Goal: Task Accomplishment & Management: Manage account settings

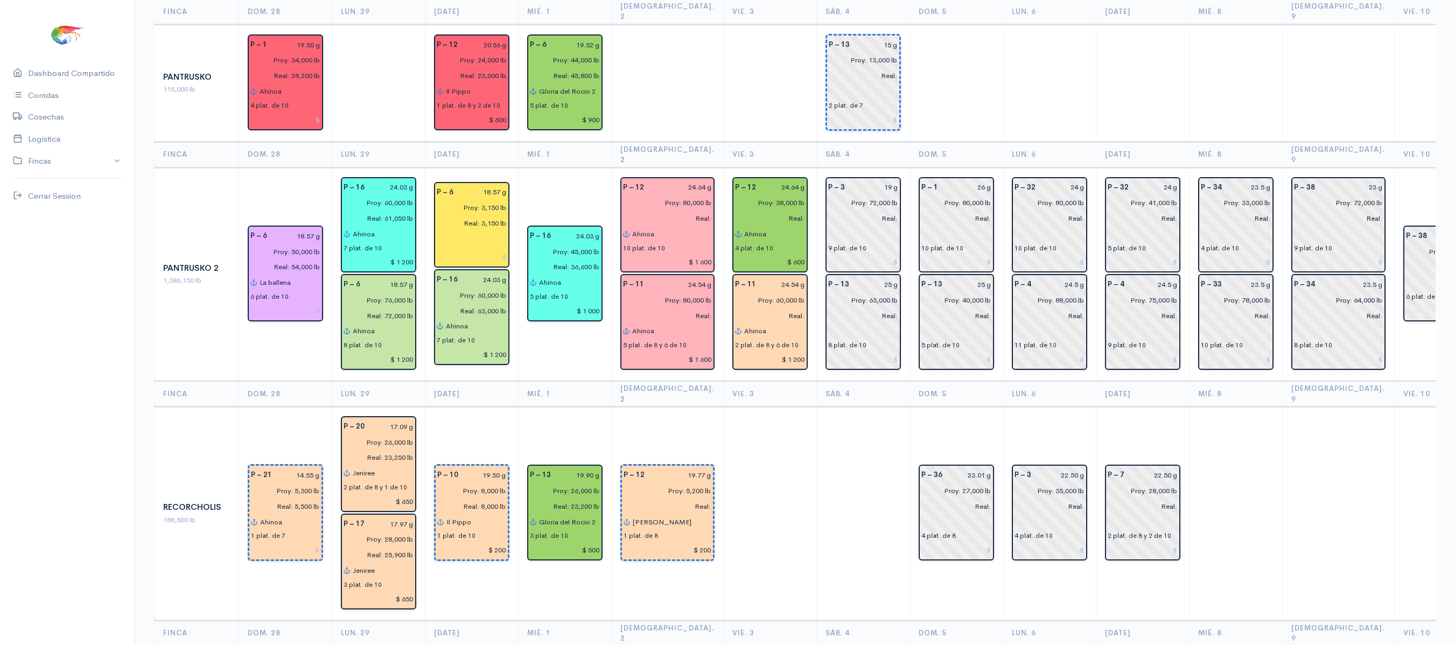
scroll to position [1251, 0]
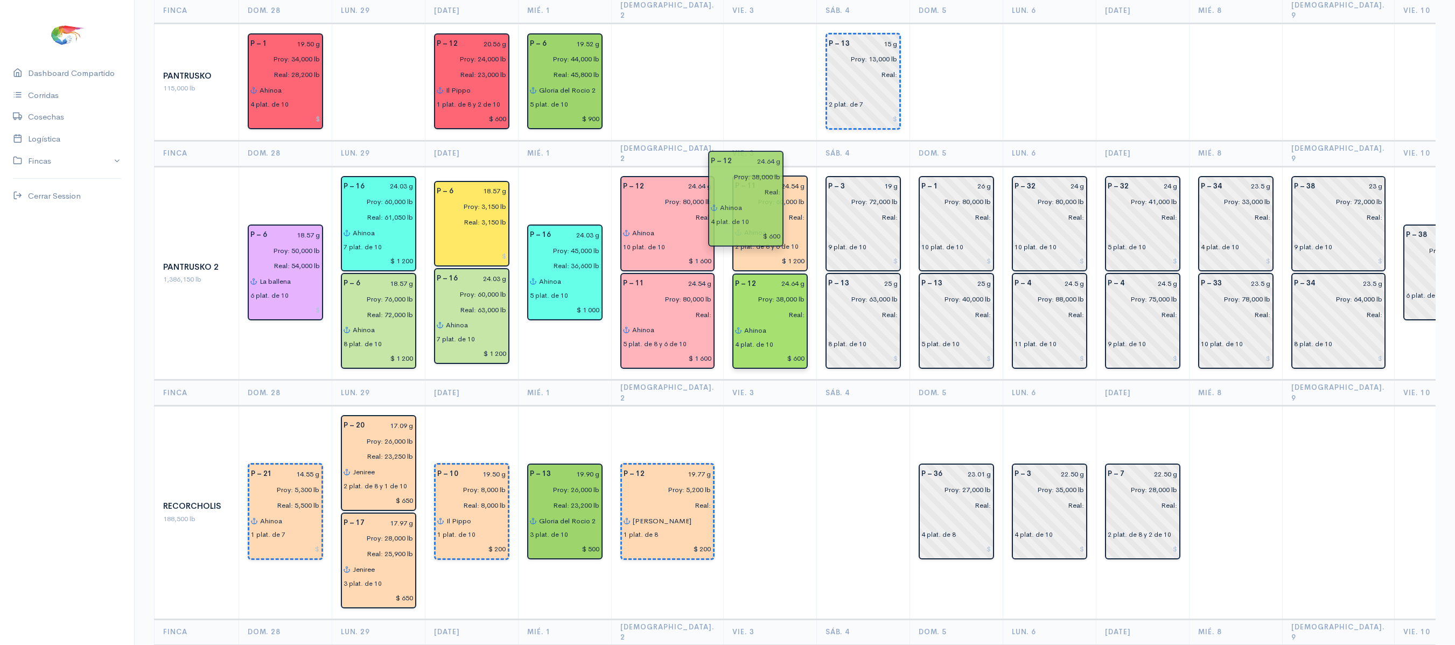
drag, startPoint x: 760, startPoint y: 141, endPoint x: 759, endPoint y: 234, distance: 92.6
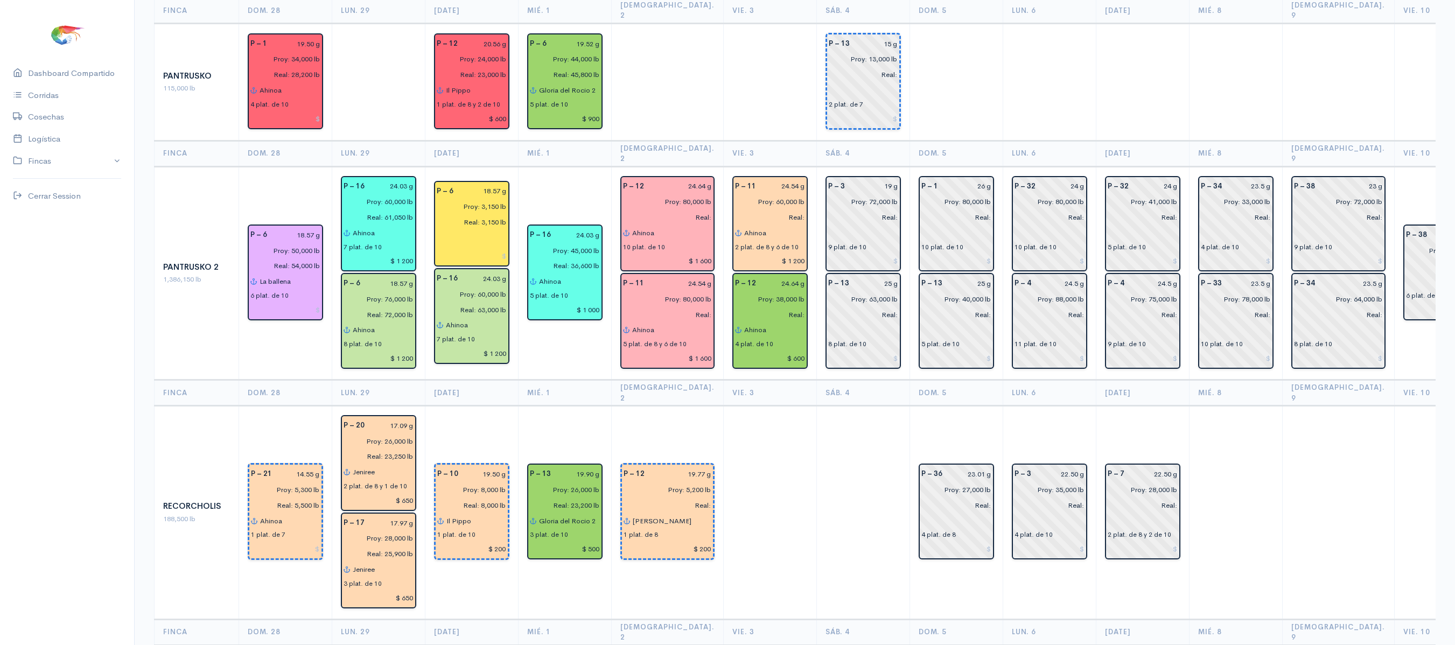
click at [769, 294] on td "P – 11 24.54 g Proy: 60,000 lb Real: [PERSON_NAME] 2 plat. de 8 y 6 de 10 $ 1 2…" at bounding box center [769, 273] width 93 height 214
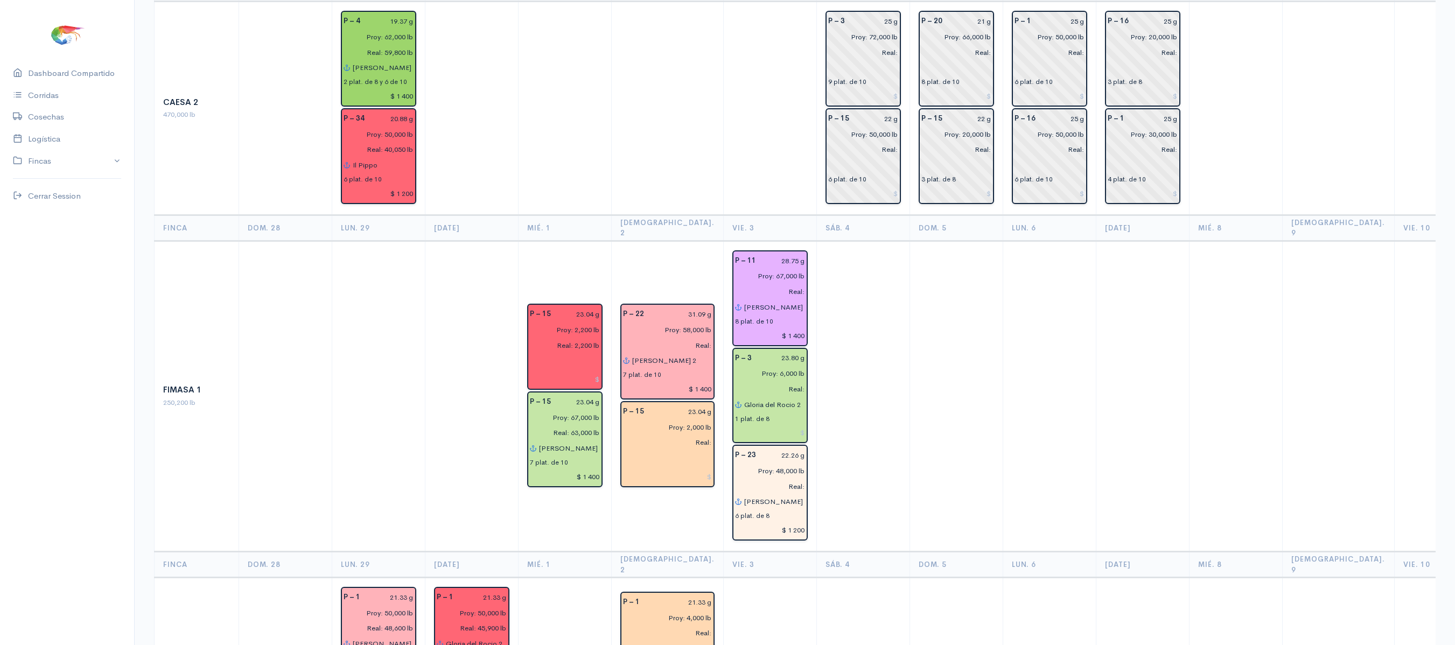
scroll to position [305, 0]
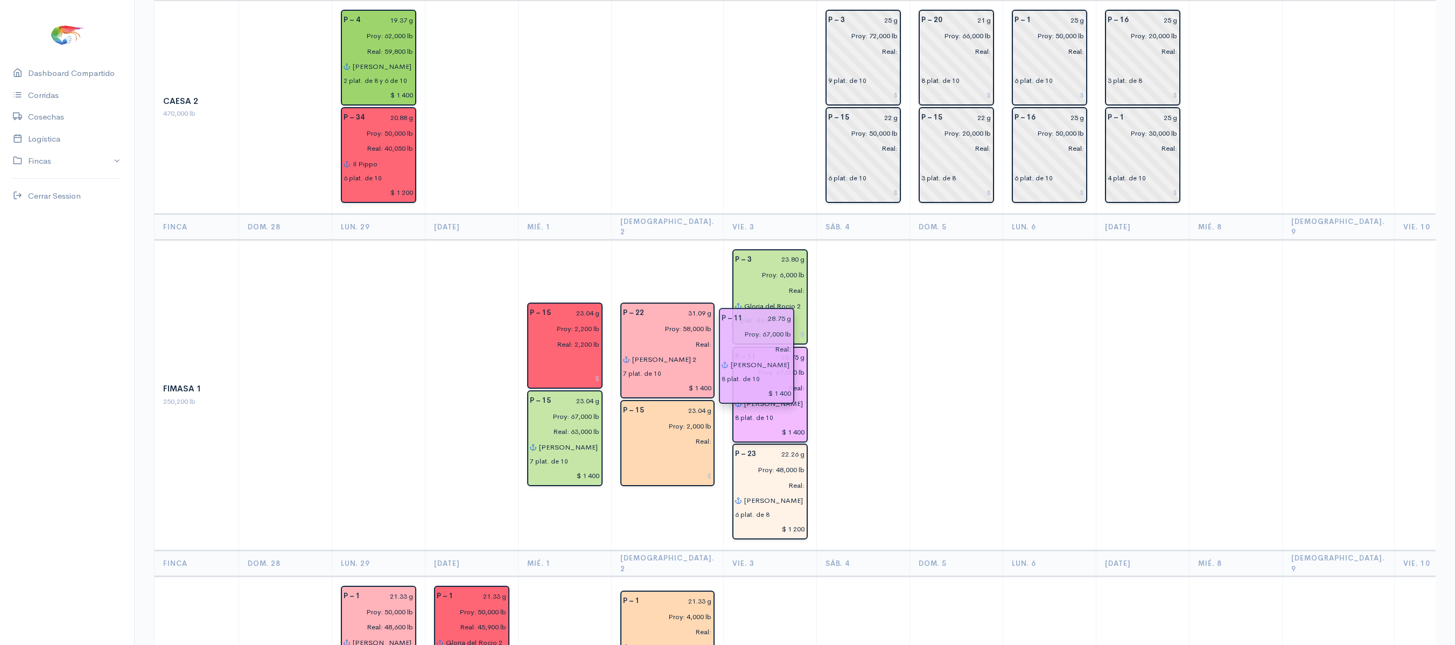
drag, startPoint x: 737, startPoint y: 260, endPoint x: 742, endPoint y: 333, distance: 73.4
click at [858, 307] on td at bounding box center [862, 395] width 93 height 311
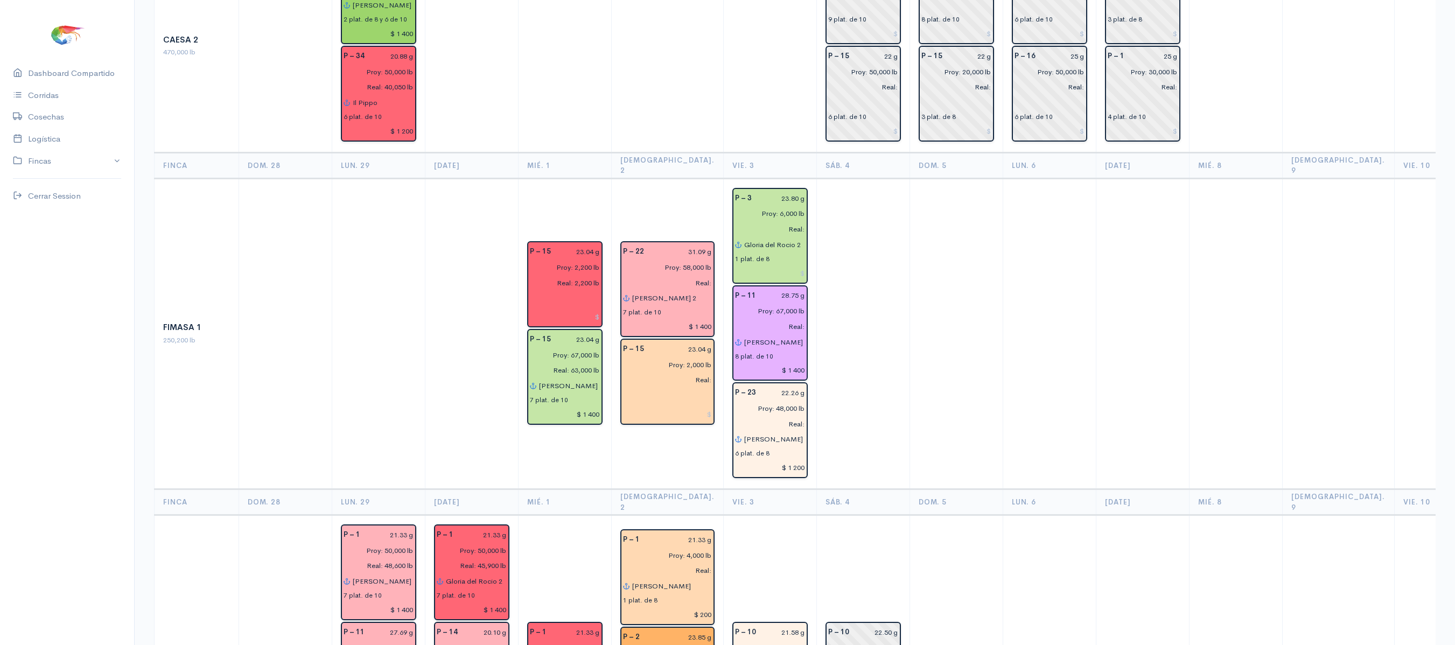
scroll to position [364, 0]
click at [832, 333] on td at bounding box center [862, 335] width 93 height 311
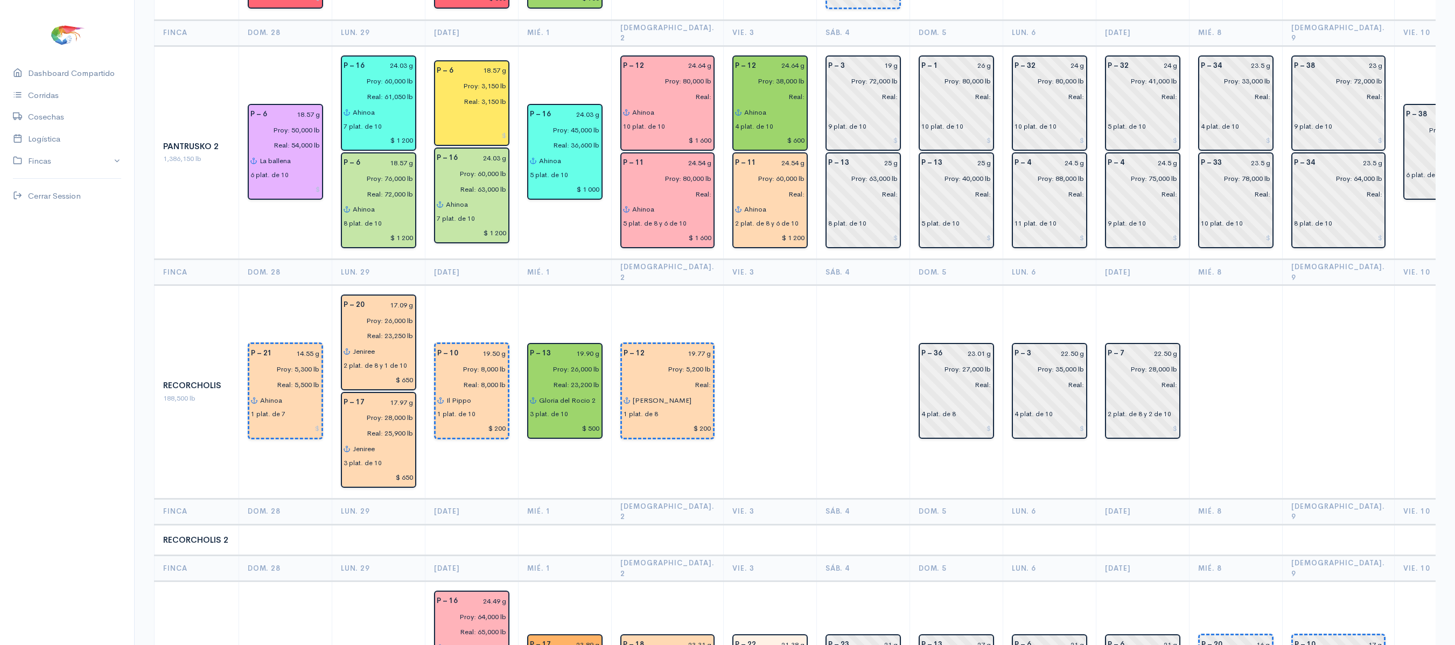
scroll to position [1371, 0]
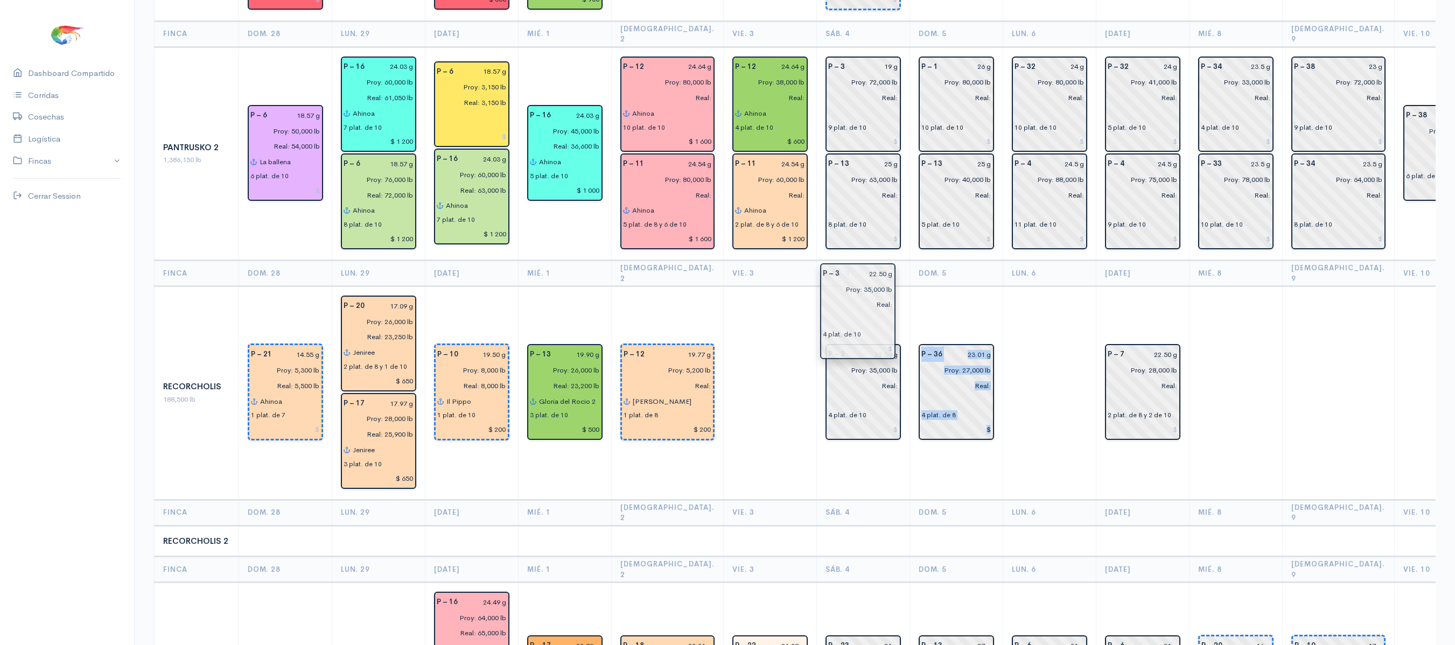
drag, startPoint x: 1022, startPoint y: 298, endPoint x: 851, endPoint y: 309, distance: 171.6
click at [1045, 335] on td at bounding box center [1049, 393] width 93 height 214
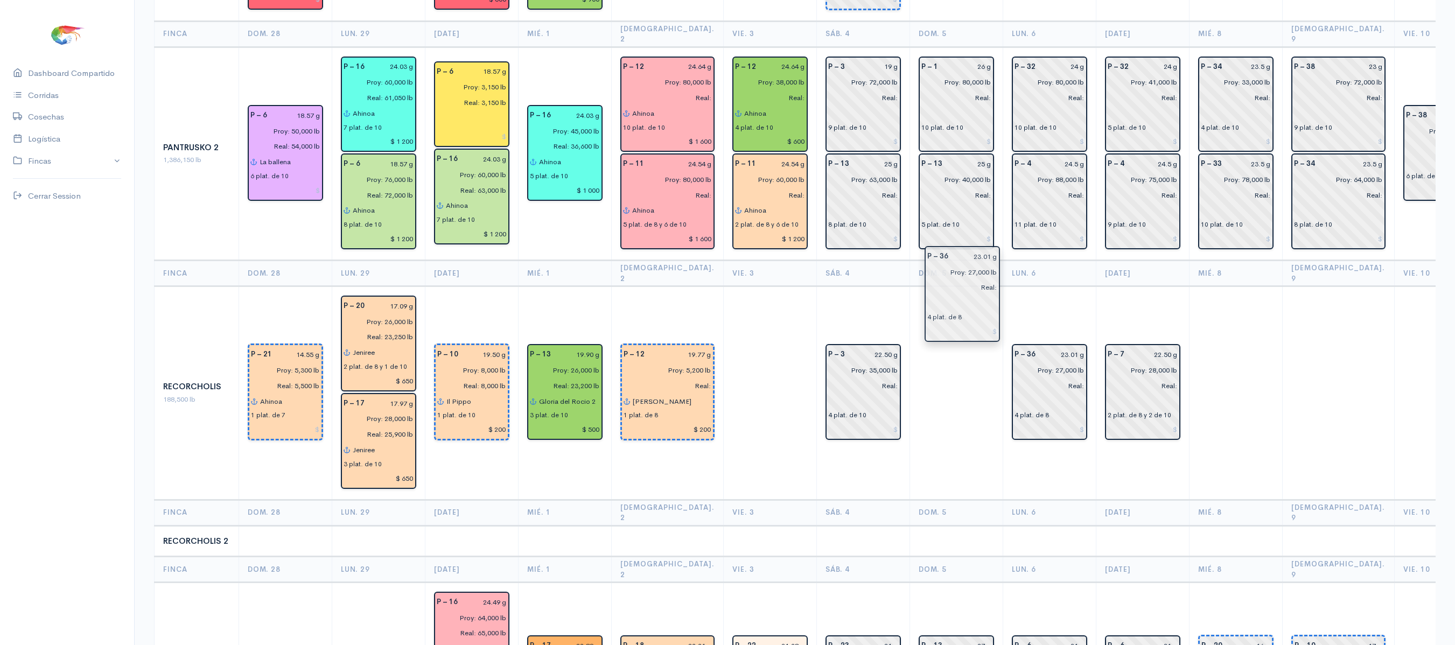
drag, startPoint x: 958, startPoint y: 318, endPoint x: 980, endPoint y: 312, distance: 22.2
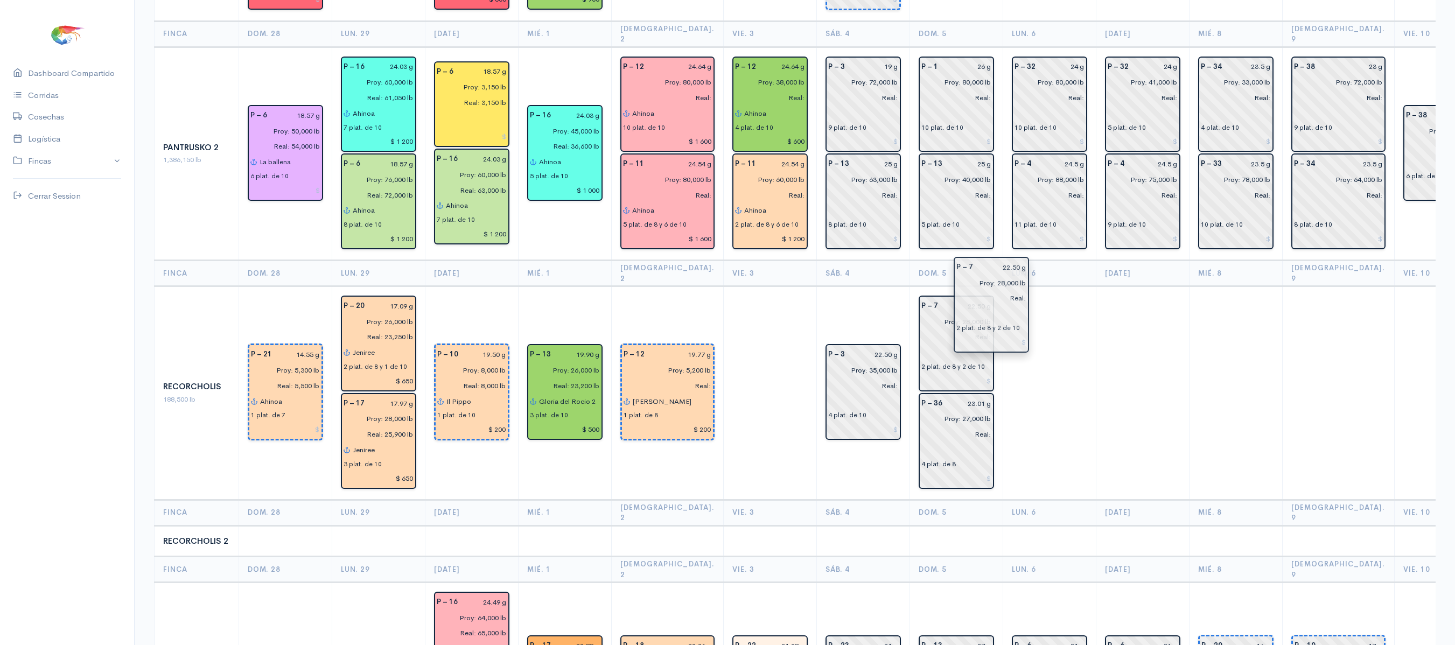
drag, startPoint x: 1110, startPoint y: 280, endPoint x: 980, endPoint y: 284, distance: 130.4
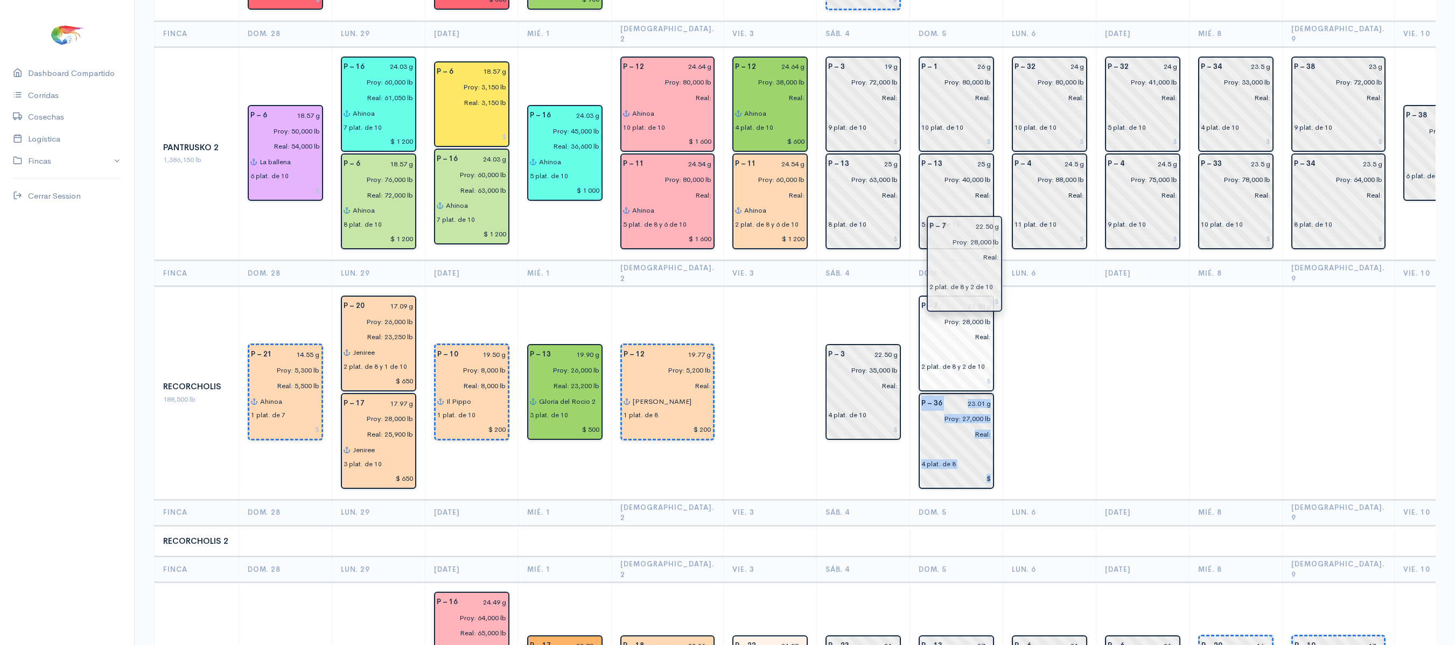
drag, startPoint x: 936, startPoint y: 266, endPoint x: 997, endPoint y: 290, distance: 65.8
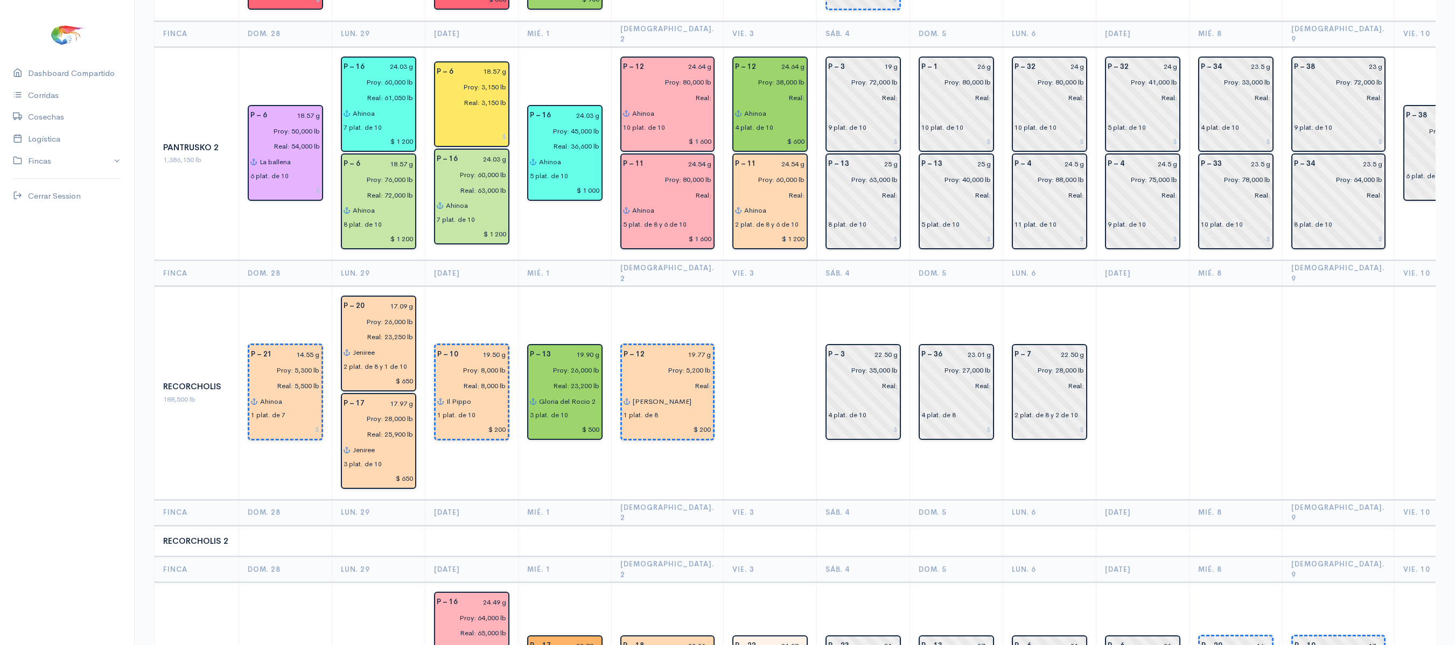
click at [973, 261] on th "Dom. 5" at bounding box center [955, 274] width 93 height 26
click at [871, 347] on input "22.50 g" at bounding box center [874, 355] width 47 height 16
type input "21.87 g"
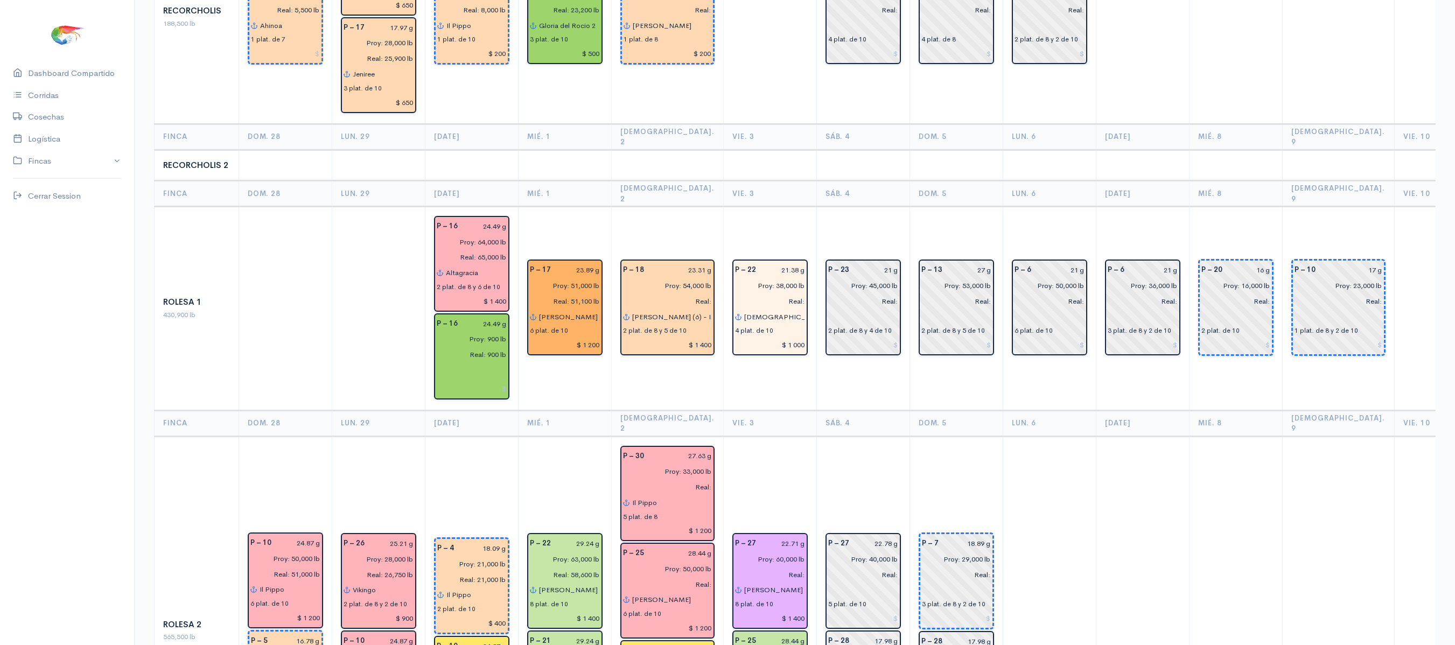
scroll to position [1758, 0]
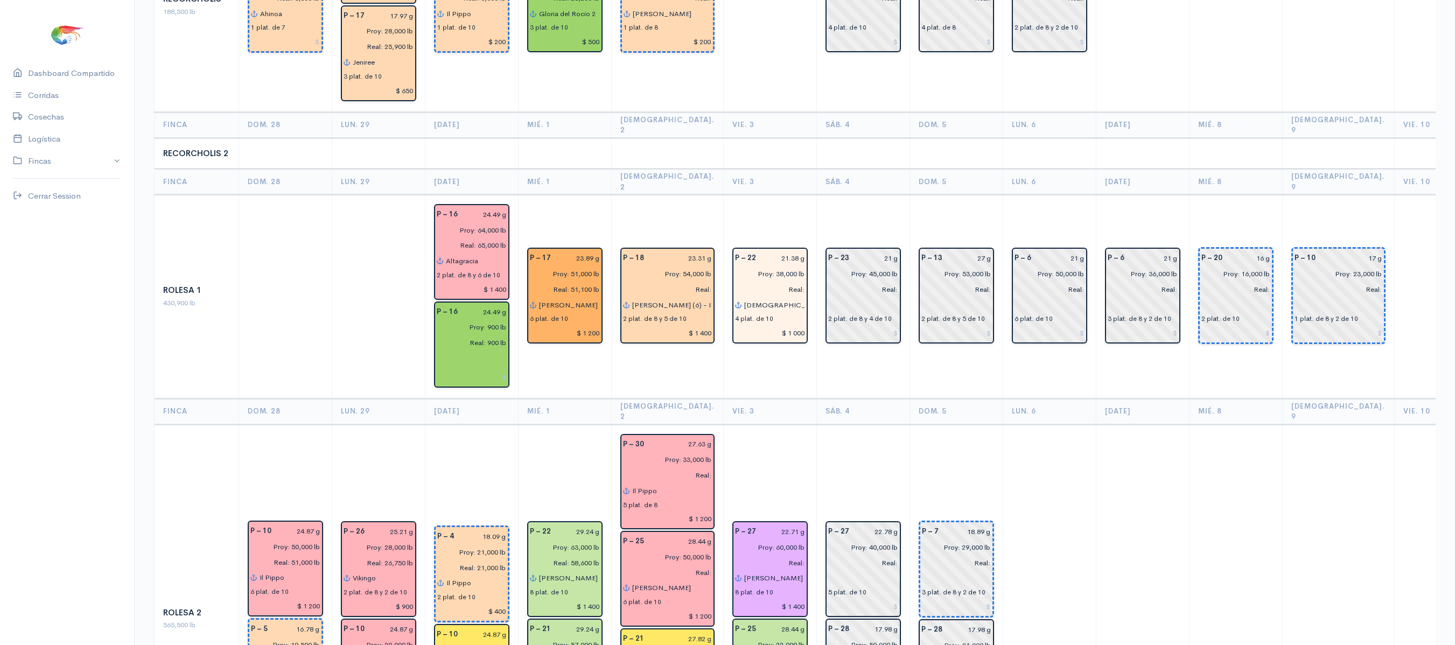
click at [1061, 398] on th "Lun. 6" at bounding box center [1049, 411] width 93 height 26
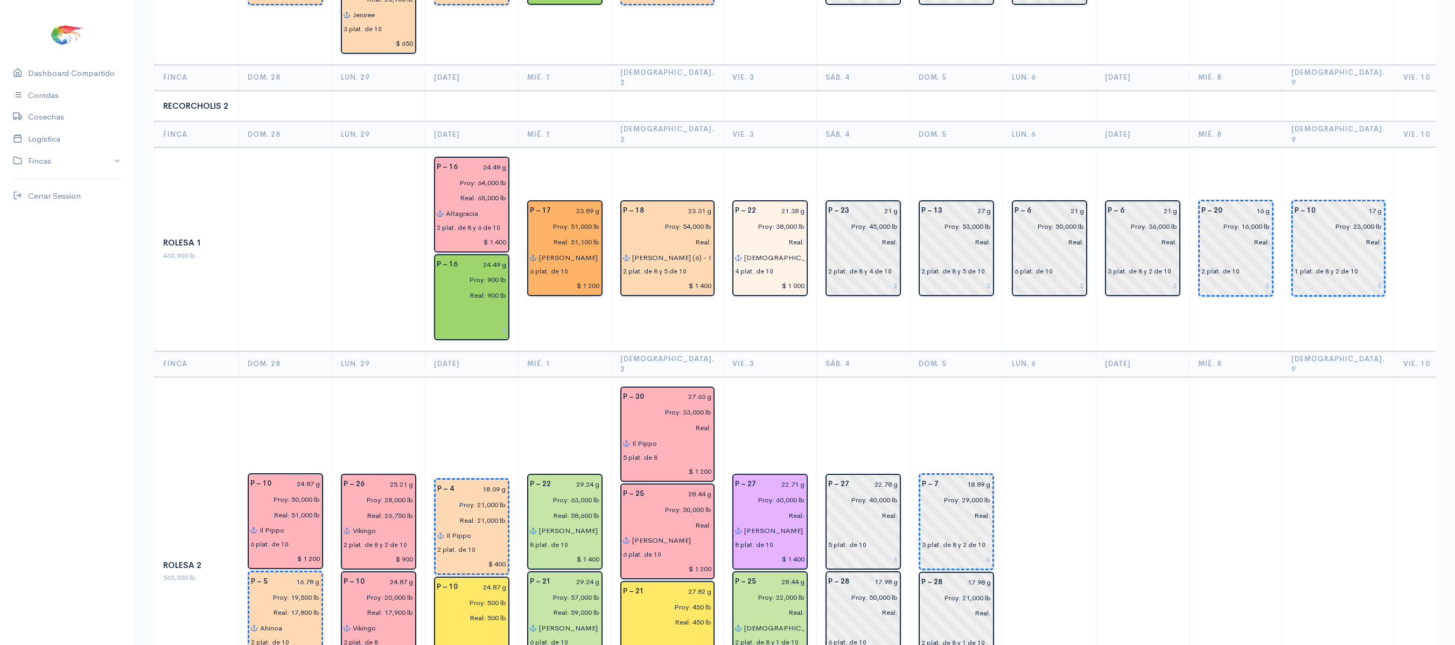
scroll to position [1832, 0]
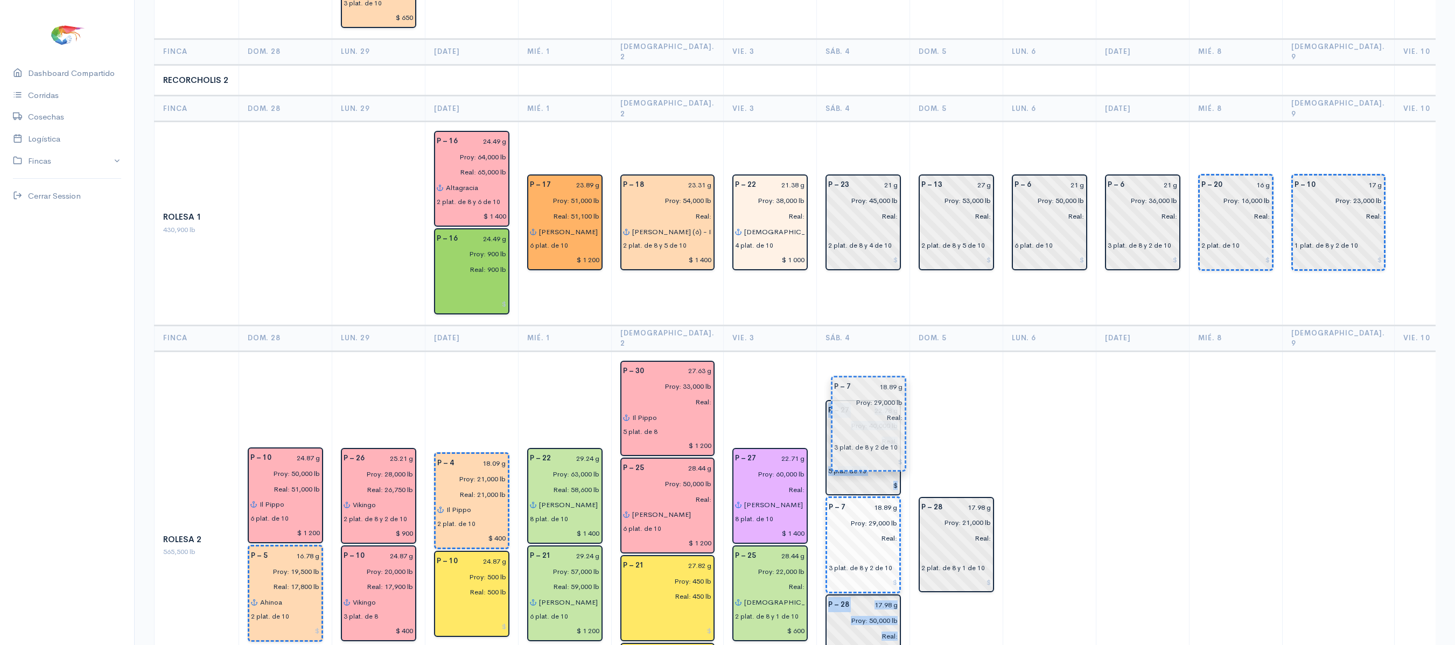
drag, startPoint x: 926, startPoint y: 393, endPoint x: 853, endPoint y: 439, distance: 86.6
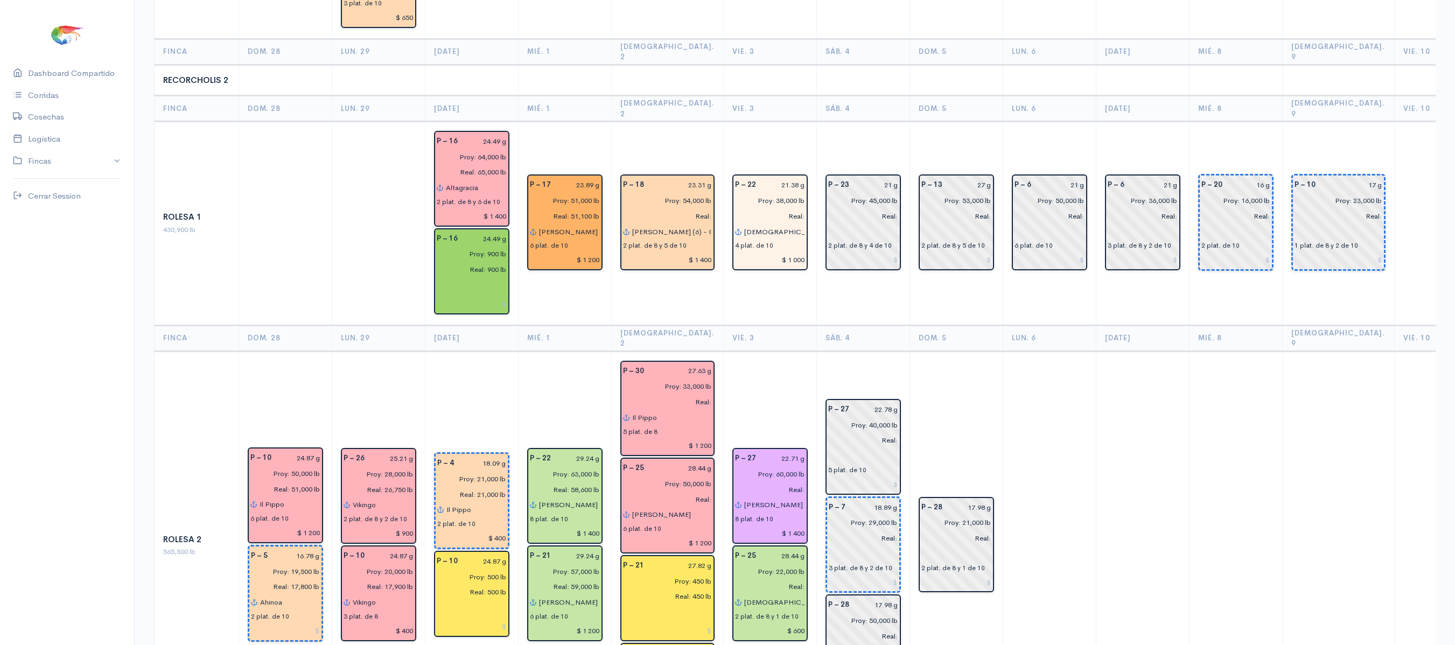
click at [977, 351] on td "P – 28 17.98 g Proy: 21,000 lb Real: 2 plat. de 8 y 1 de 10" at bounding box center [955, 545] width 93 height 389
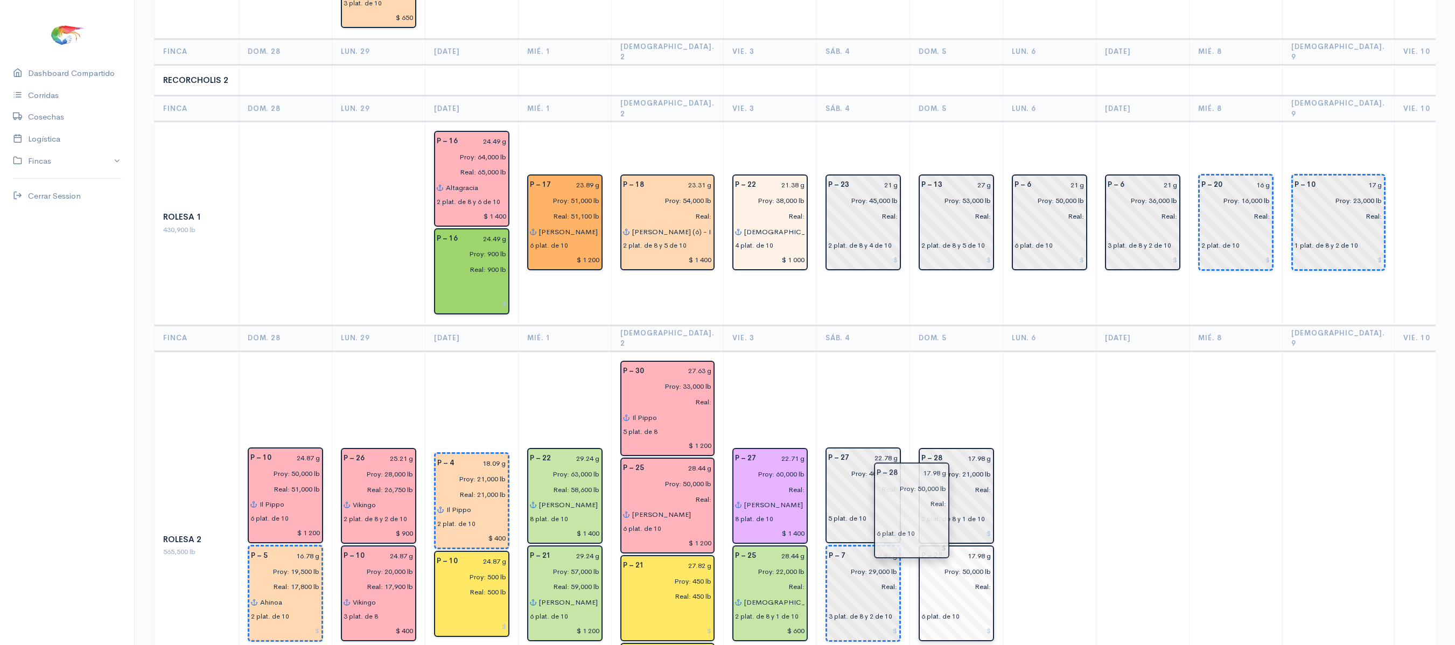
drag, startPoint x: 852, startPoint y: 498, endPoint x: 922, endPoint y: 480, distance: 72.1
click at [1004, 382] on td at bounding box center [1049, 545] width 93 height 389
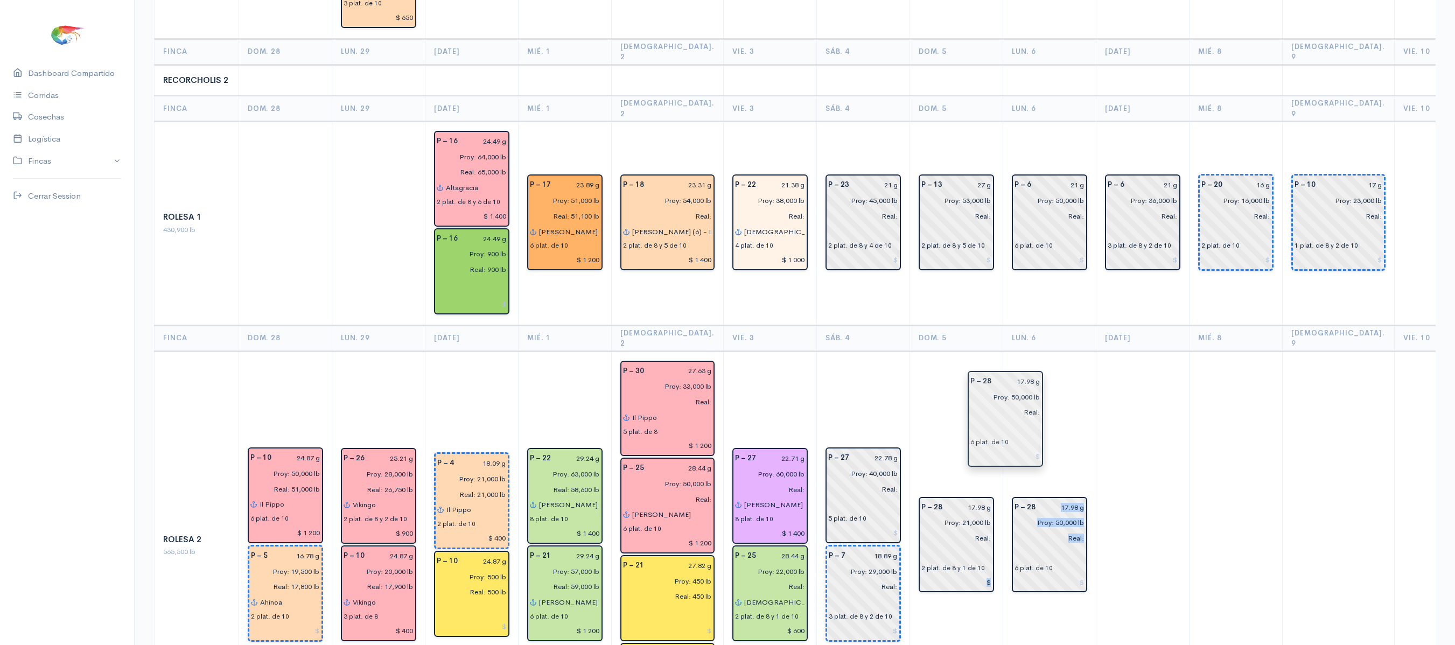
drag, startPoint x: 962, startPoint y: 486, endPoint x: 1032, endPoint y: 425, distance: 92.4
click at [1031, 351] on td "P – 28 17.98 g Proy: 50,000 lb Real: 6 plat. de 10" at bounding box center [1049, 545] width 93 height 389
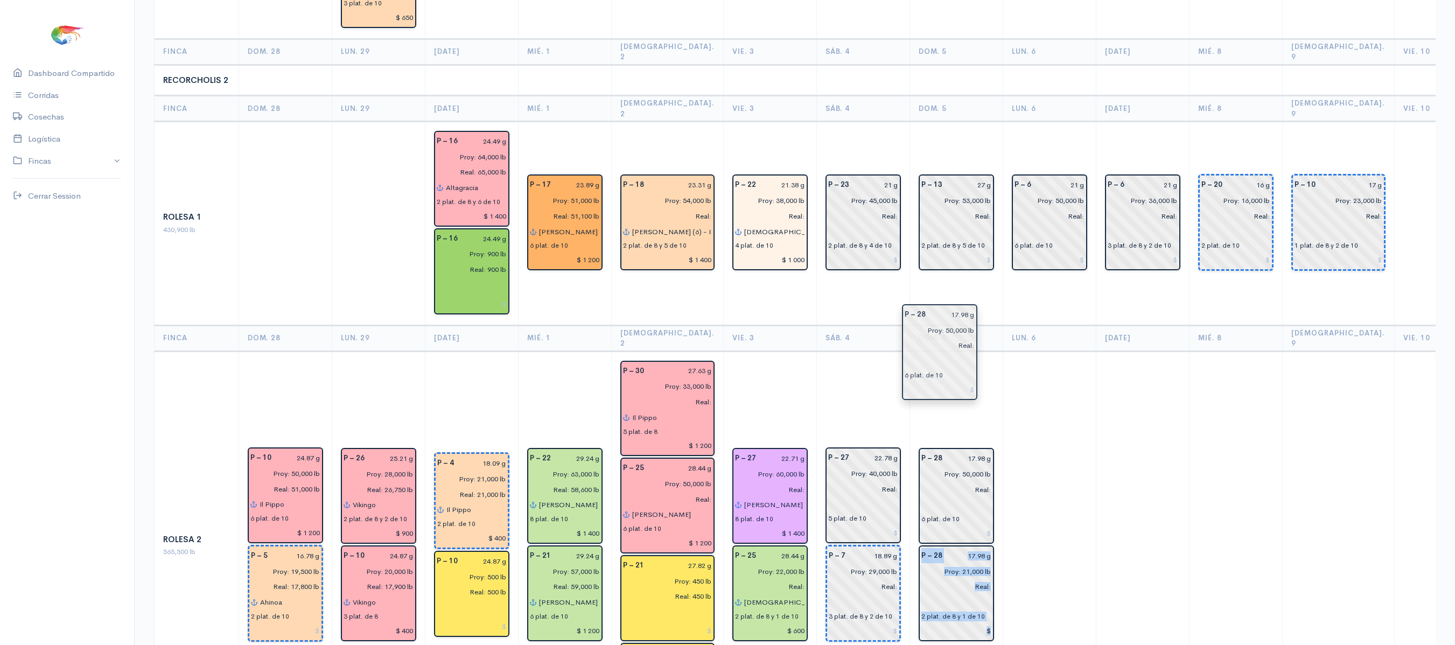
drag, startPoint x: 1020, startPoint y: 408, endPoint x: 930, endPoint y: 330, distance: 119.0
click at [1003, 351] on td at bounding box center [1049, 545] width 93 height 389
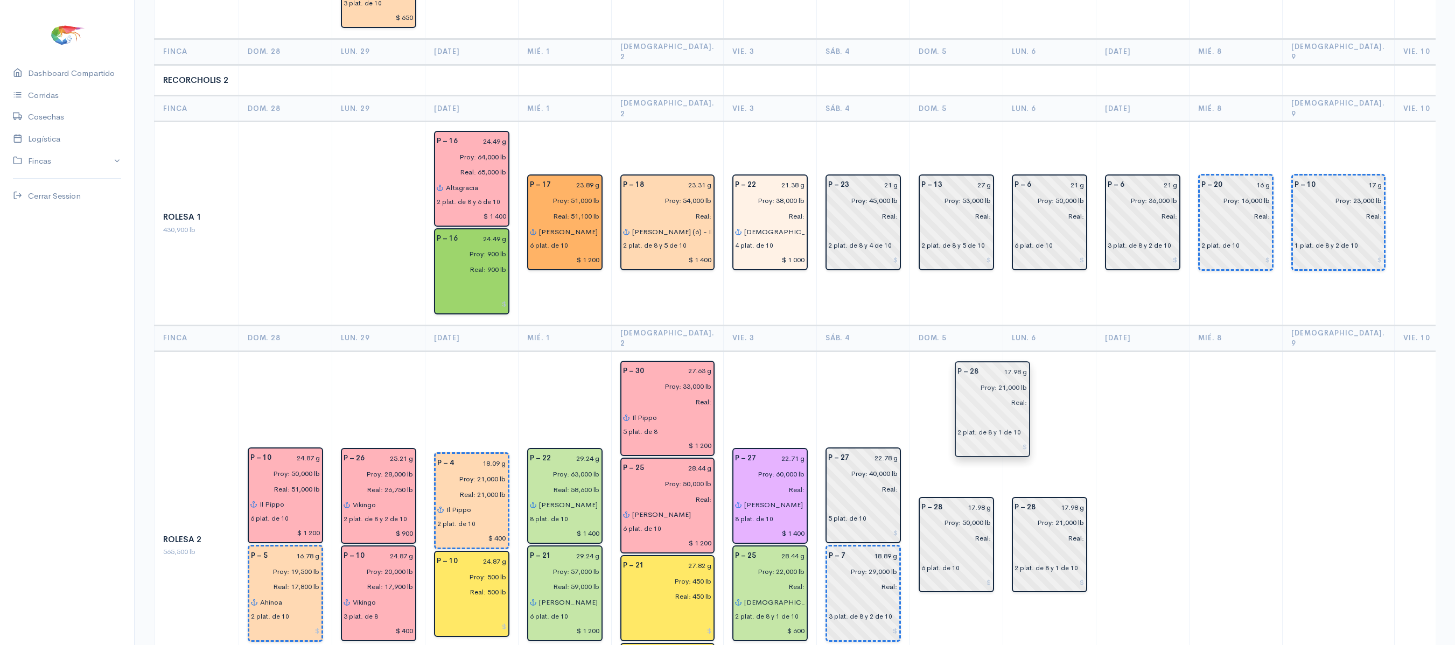
drag, startPoint x: 954, startPoint y: 467, endPoint x: 996, endPoint y: 416, distance: 66.6
click at [1003, 351] on td "P – 28 17.98 g Proy: 21,000 lb Real: 2 plat. de 8 y 1 de 10" at bounding box center [1049, 545] width 93 height 389
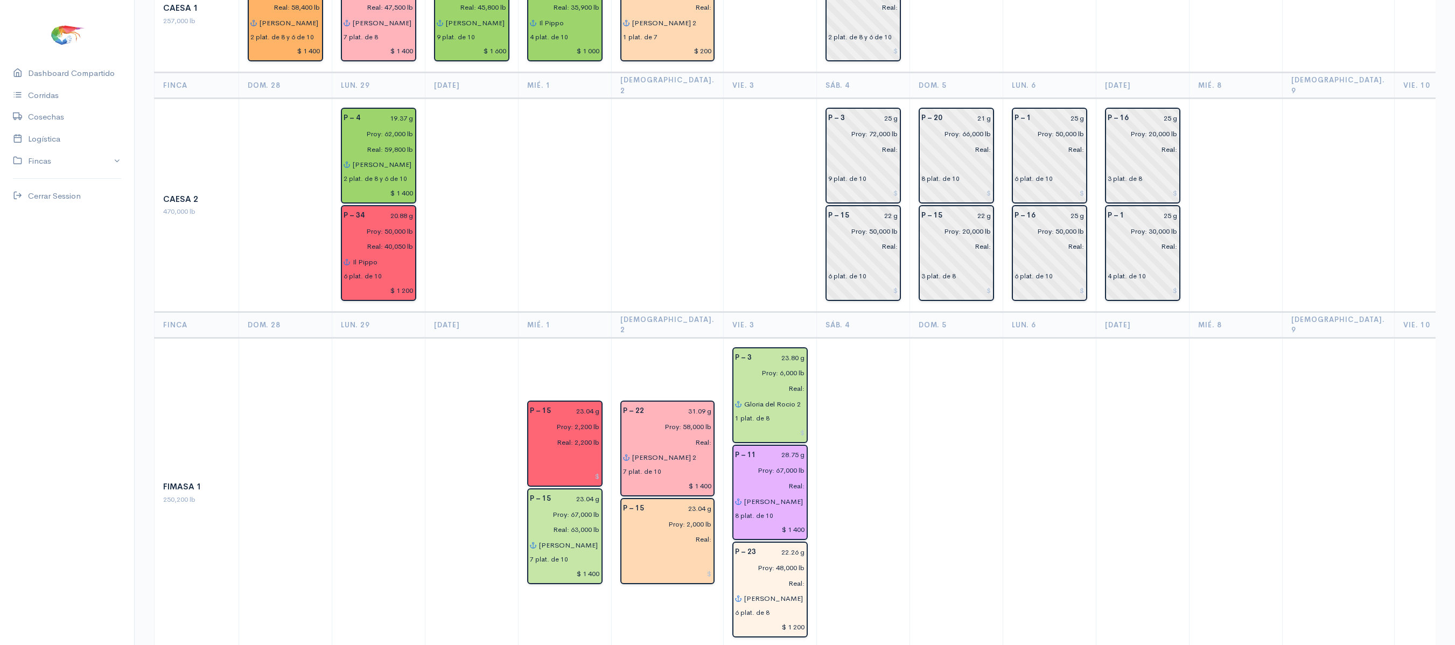
scroll to position [0, 0]
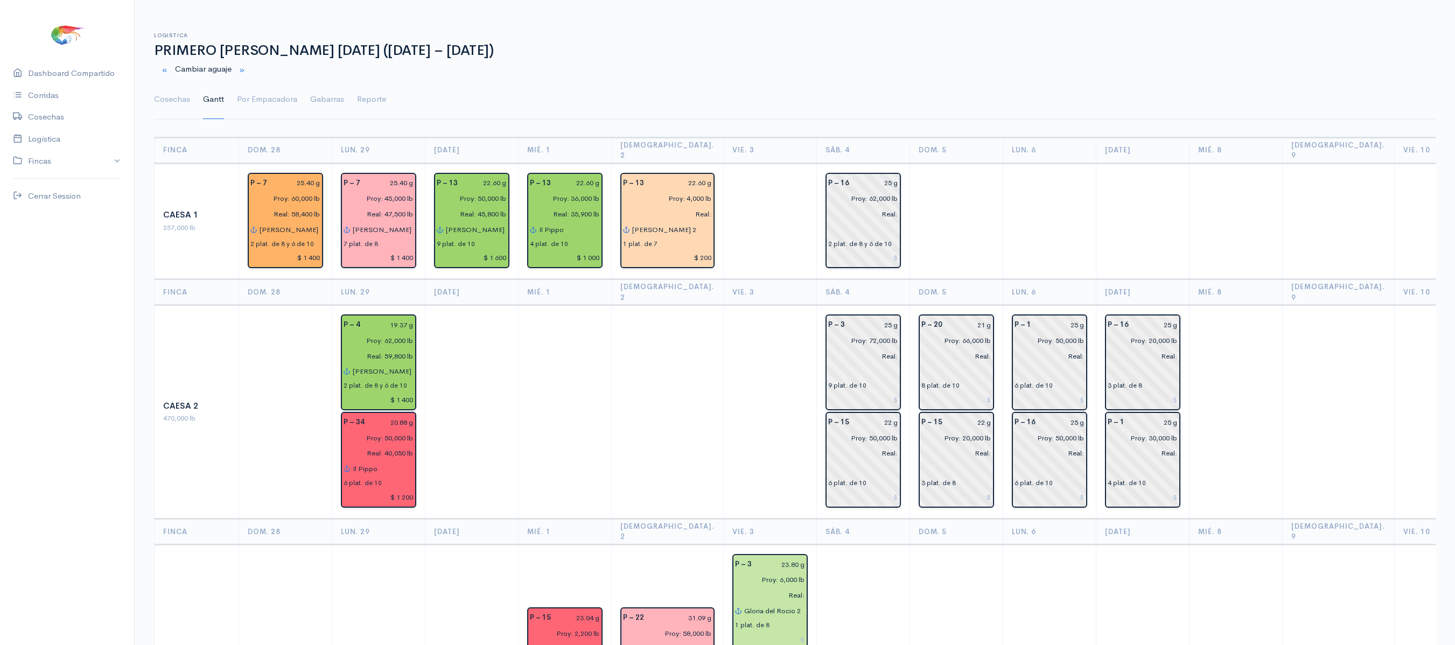
click at [1003, 279] on th "Lun. 6" at bounding box center [1049, 292] width 93 height 26
click at [869, 176] on input "25 g" at bounding box center [877, 184] width 43 height 16
type input "25.01 g"
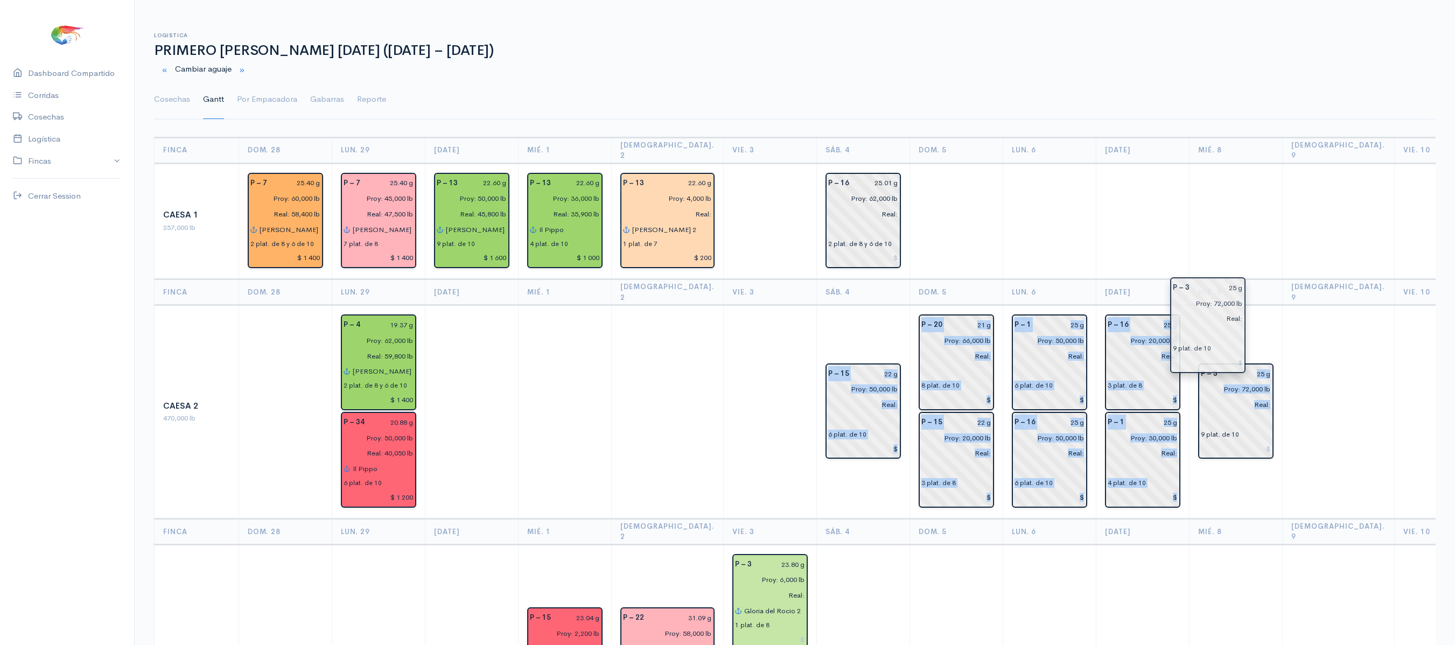
drag, startPoint x: 849, startPoint y: 350, endPoint x: 1211, endPoint y: 334, distance: 363.3
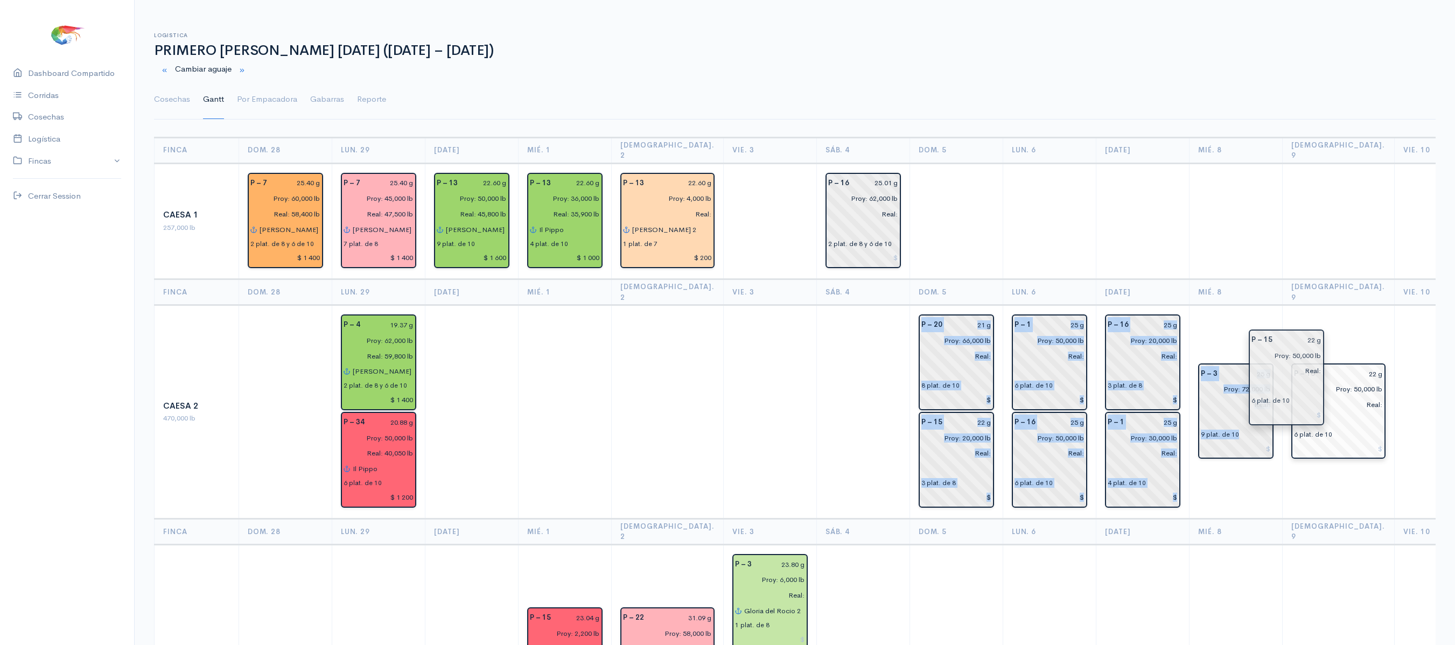
drag, startPoint x: 854, startPoint y: 404, endPoint x: 1300, endPoint y: 390, distance: 446.0
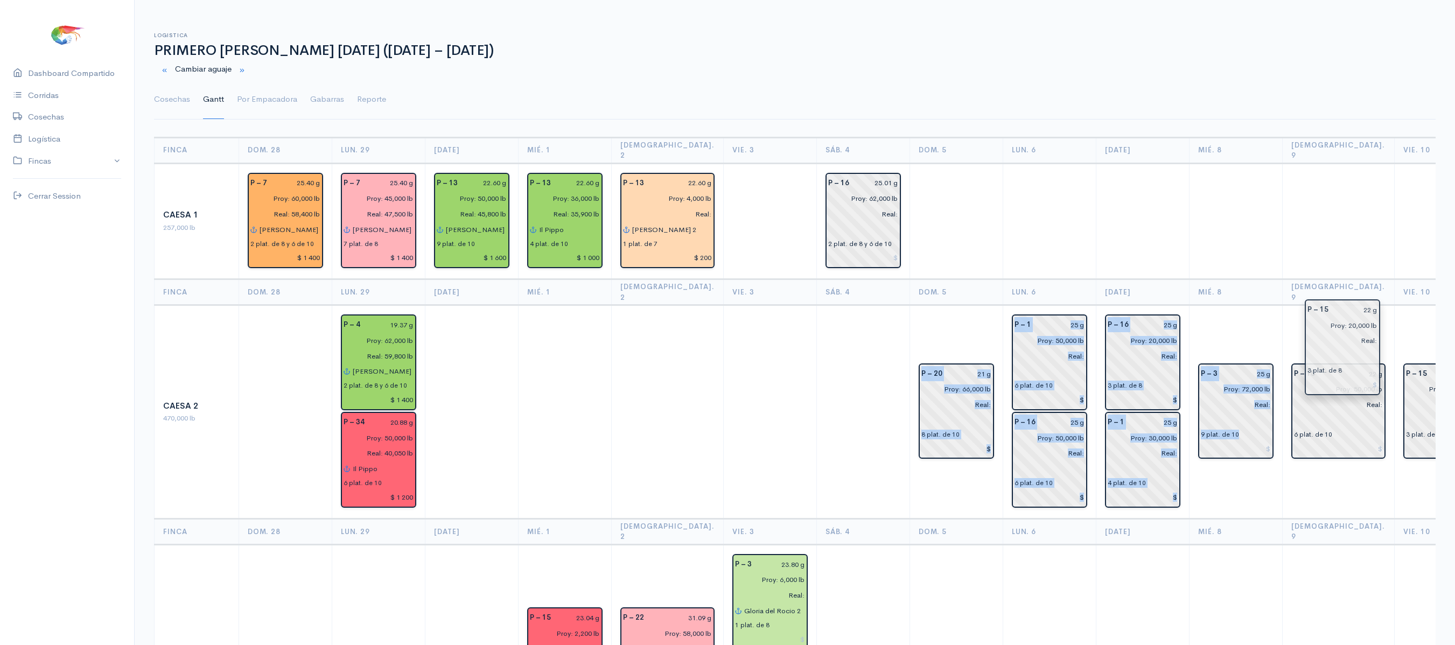
click at [1394, 333] on td "P – 15 22 g Proy: 20,000 lb Real: 3 plat. de 8" at bounding box center [1440, 412] width 93 height 214
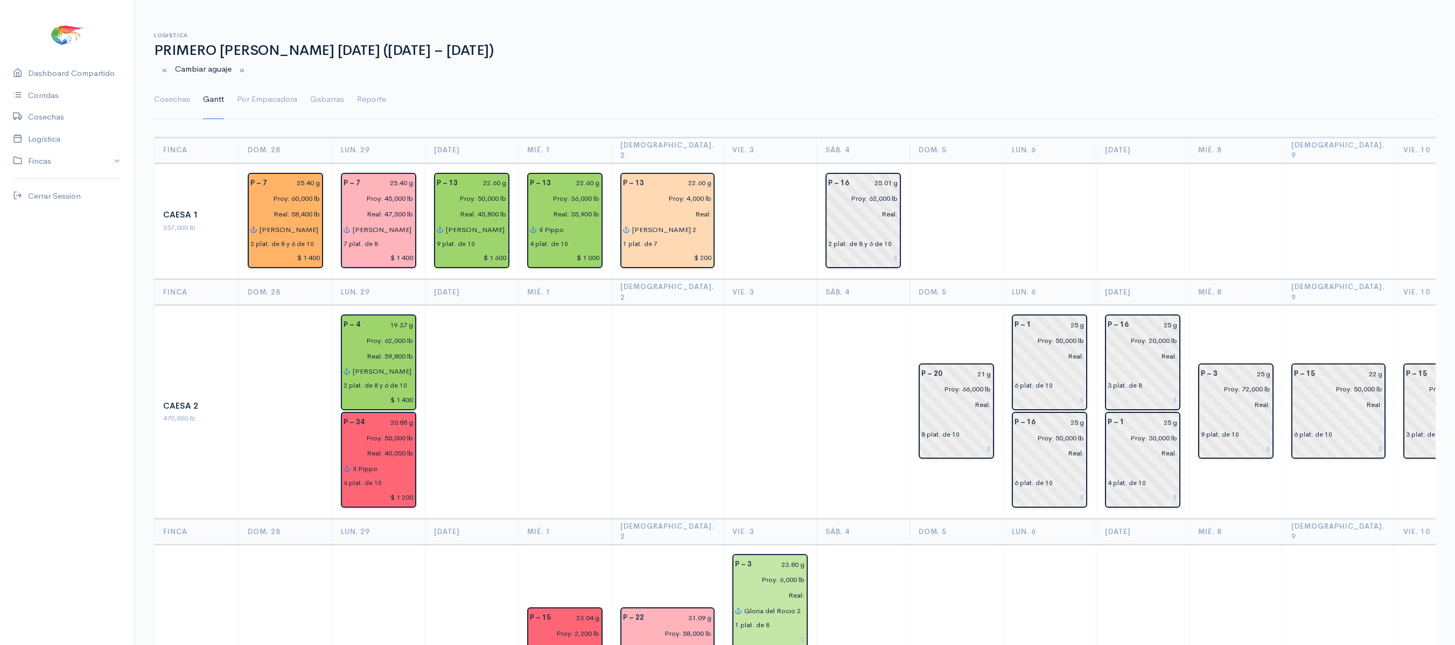
click at [1322, 313] on td "P – 15 22 g Proy: 50,000 lb Real: 6 plat. de 10" at bounding box center [1338, 412] width 112 height 214
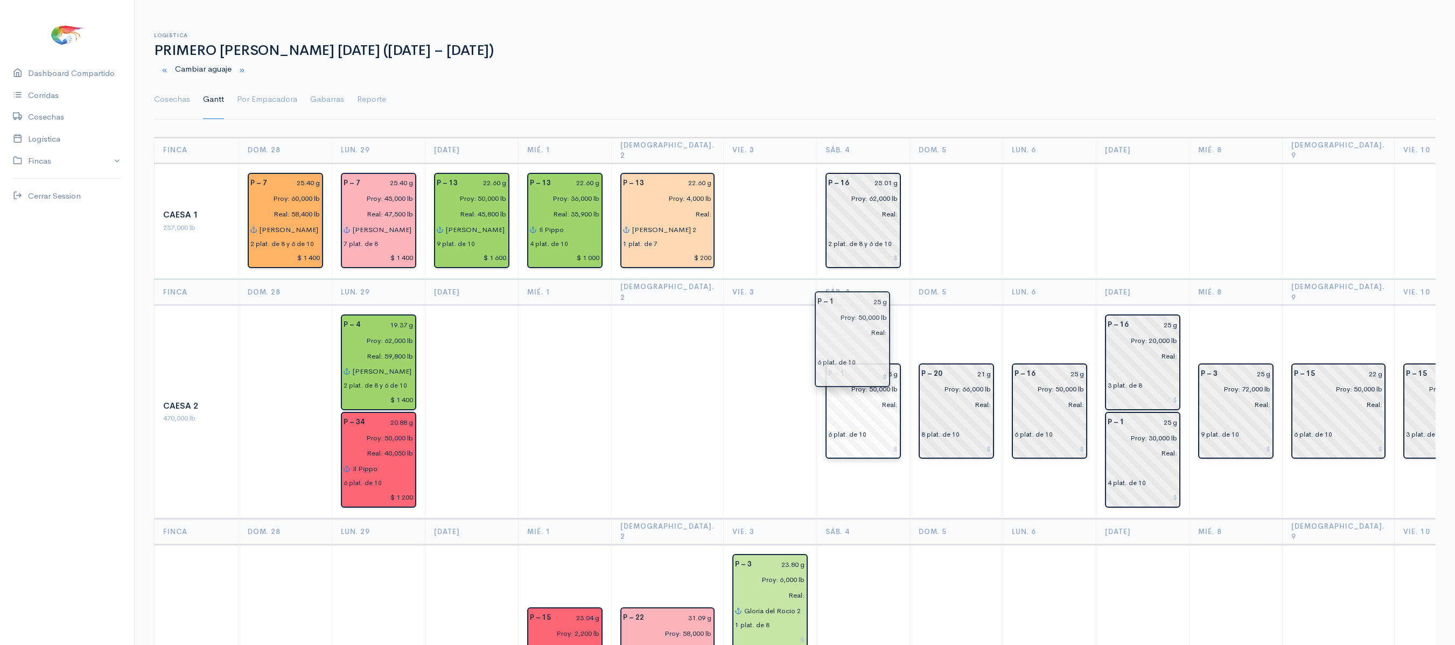
drag, startPoint x: 1011, startPoint y: 359, endPoint x: 841, endPoint y: 358, distance: 170.1
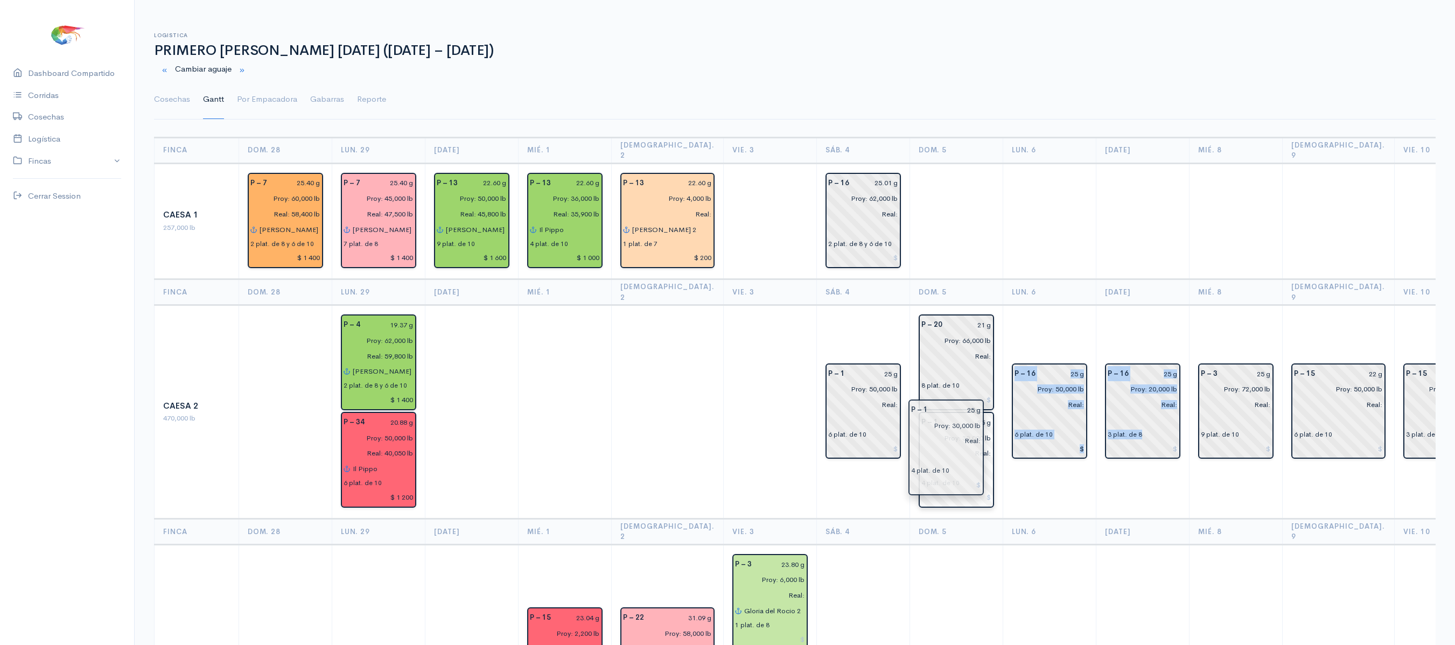
drag, startPoint x: 1135, startPoint y: 472, endPoint x: 961, endPoint y: 480, distance: 174.7
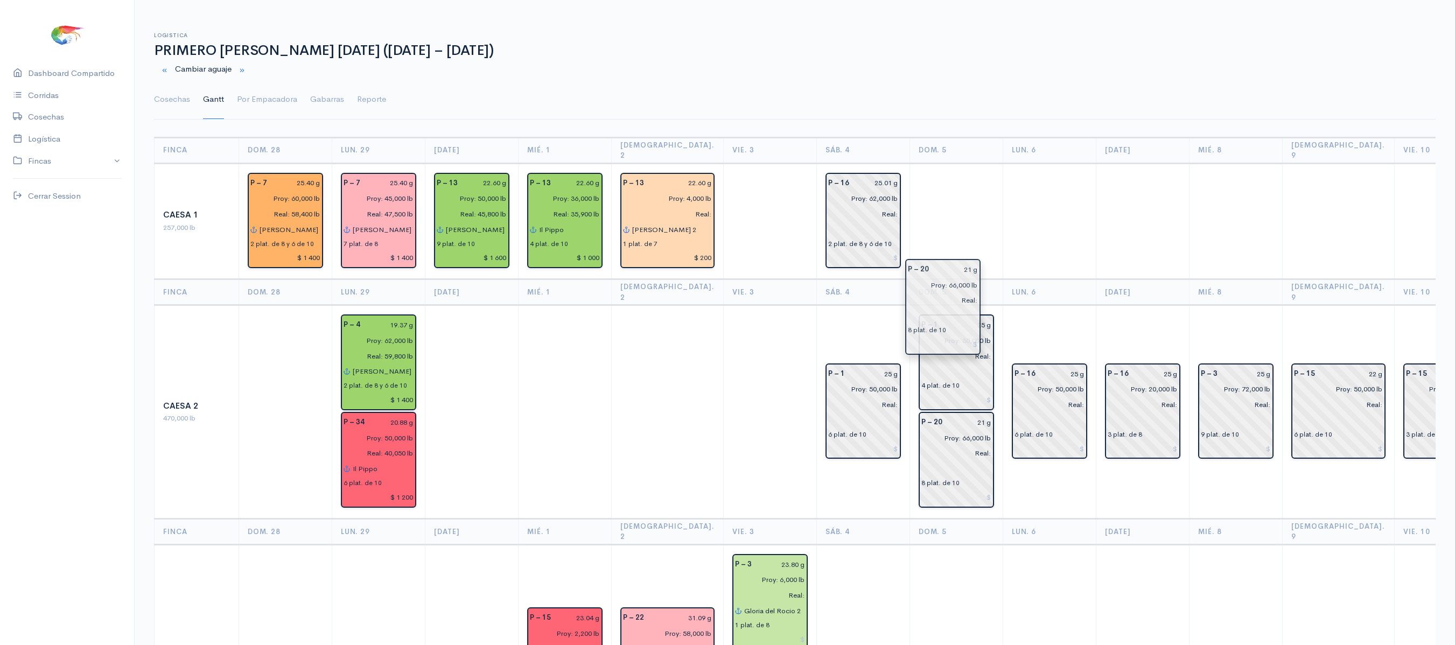
drag, startPoint x: 920, startPoint y: 322, endPoint x: 927, endPoint y: 288, distance: 35.3
click at [953, 241] on td at bounding box center [955, 221] width 93 height 116
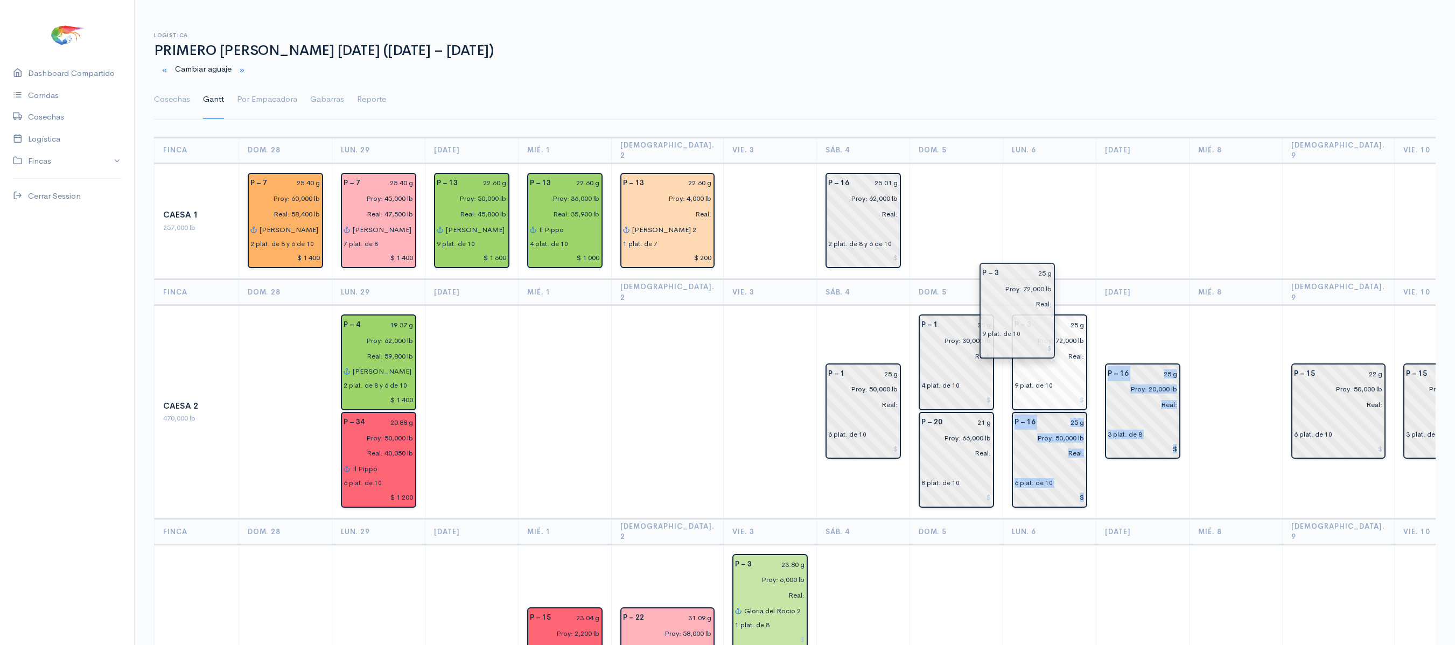
drag, startPoint x: 1238, startPoint y: 375, endPoint x: 1027, endPoint y: 293, distance: 226.4
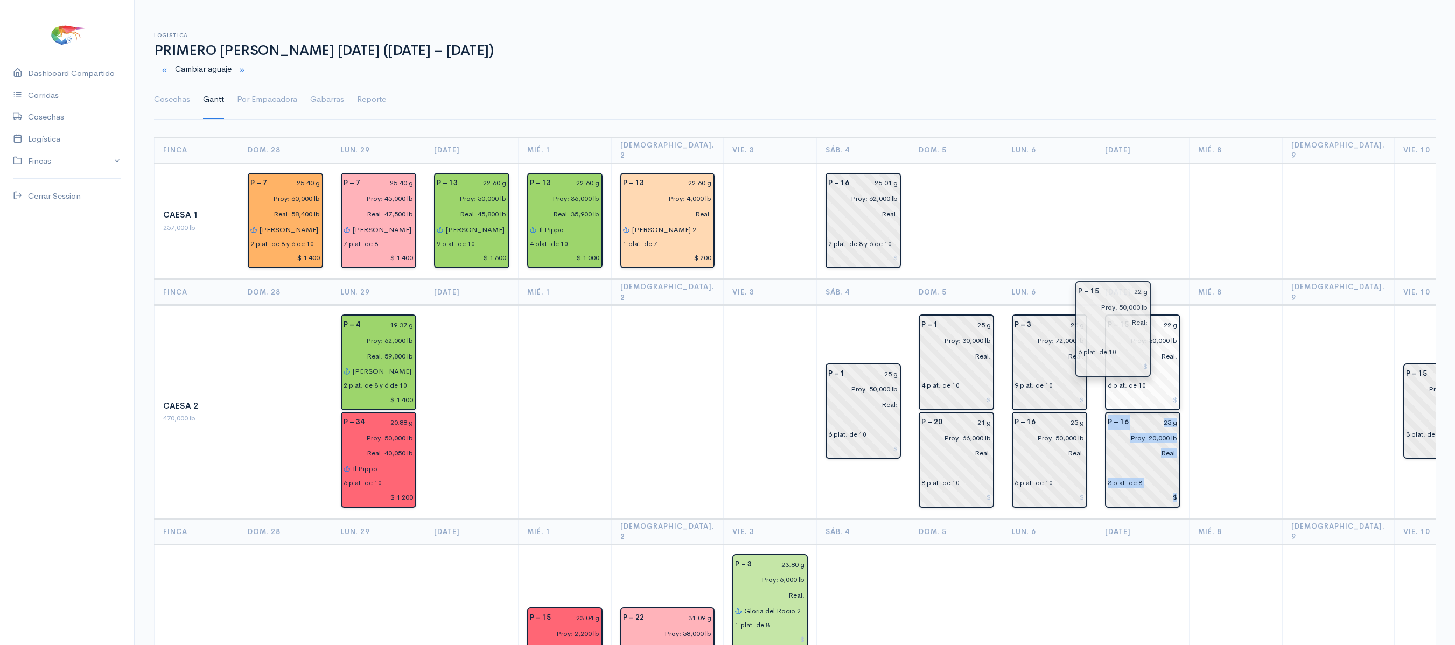
drag, startPoint x: 1328, startPoint y: 363, endPoint x: 1130, endPoint y: 302, distance: 207.4
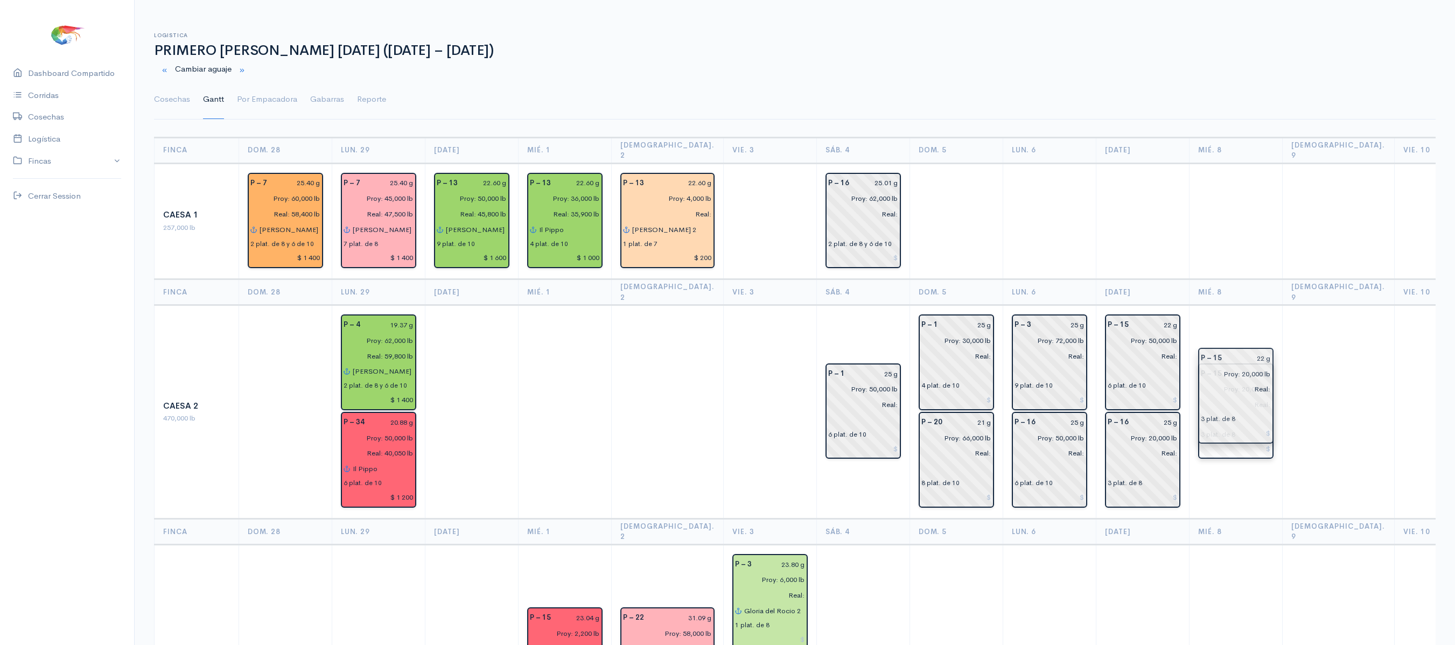
drag, startPoint x: 1386, startPoint y: 376, endPoint x: 1217, endPoint y: 380, distance: 169.1
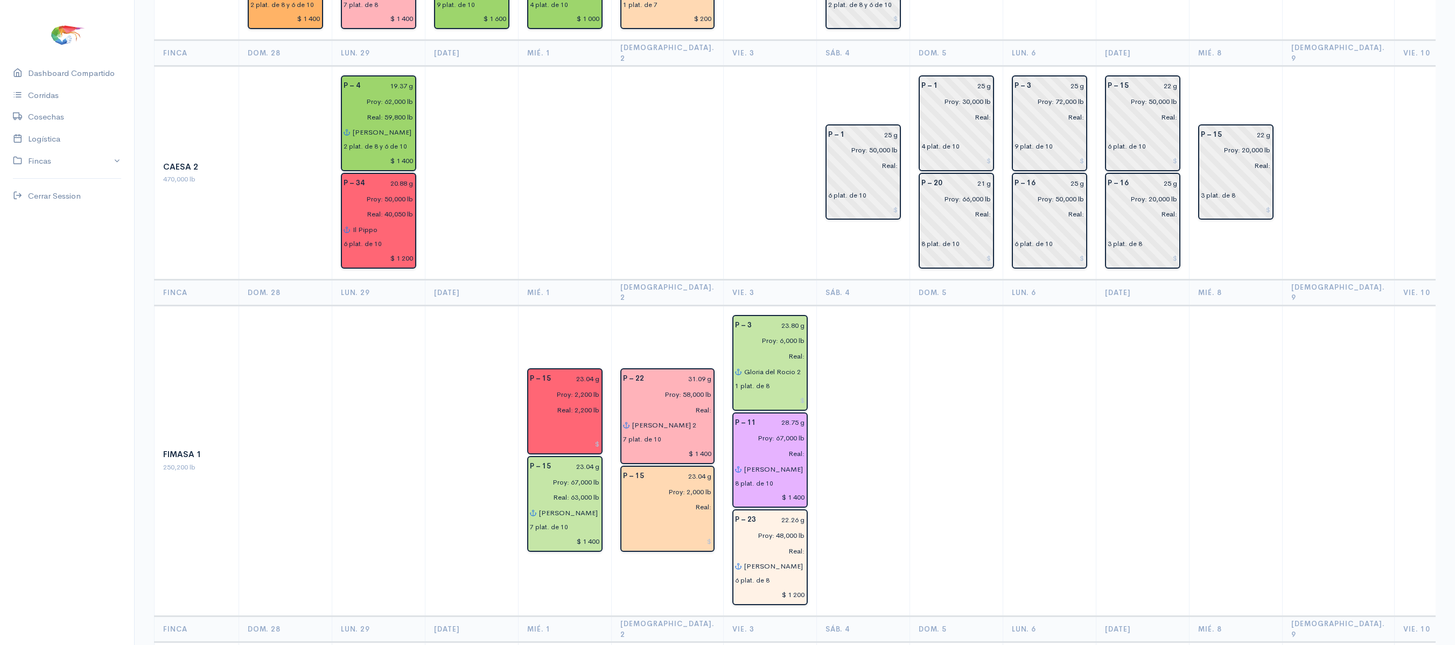
scroll to position [234, 0]
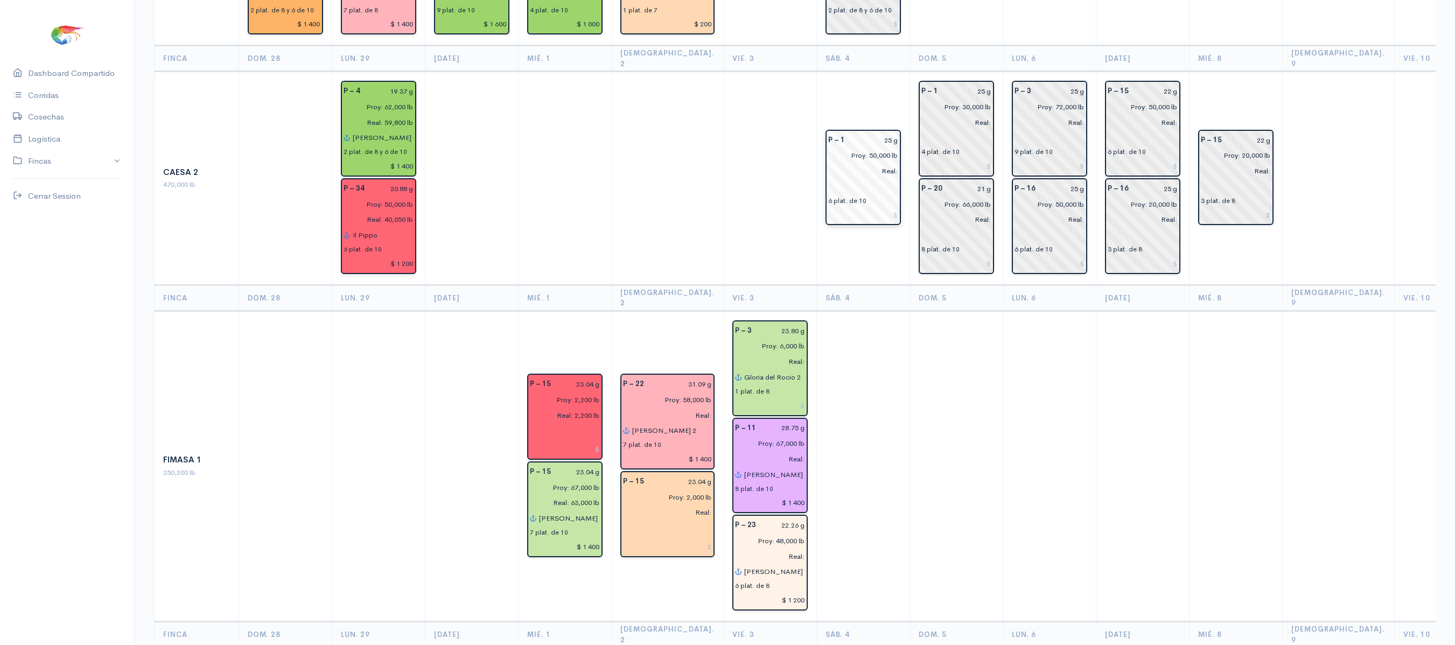
click at [868, 132] on input "25 g" at bounding box center [874, 140] width 47 height 16
type input "24.25 g"
click at [964, 83] on input "25 g" at bounding box center [967, 91] width 47 height 16
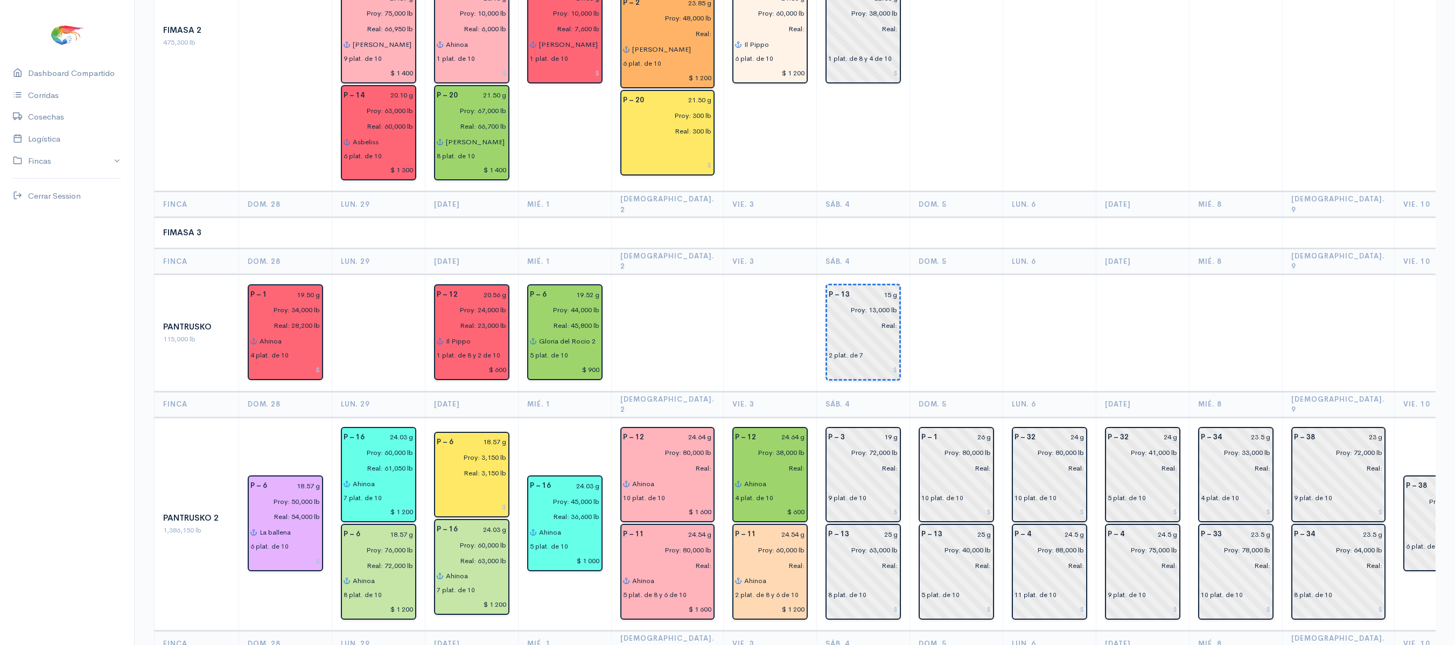
scroll to position [1001, 0]
type input "24.25 g"
click at [870, 286] on input "15 g" at bounding box center [876, 294] width 41 height 16
type input "15.16 g"
click at [926, 273] on td at bounding box center [955, 331] width 93 height 117
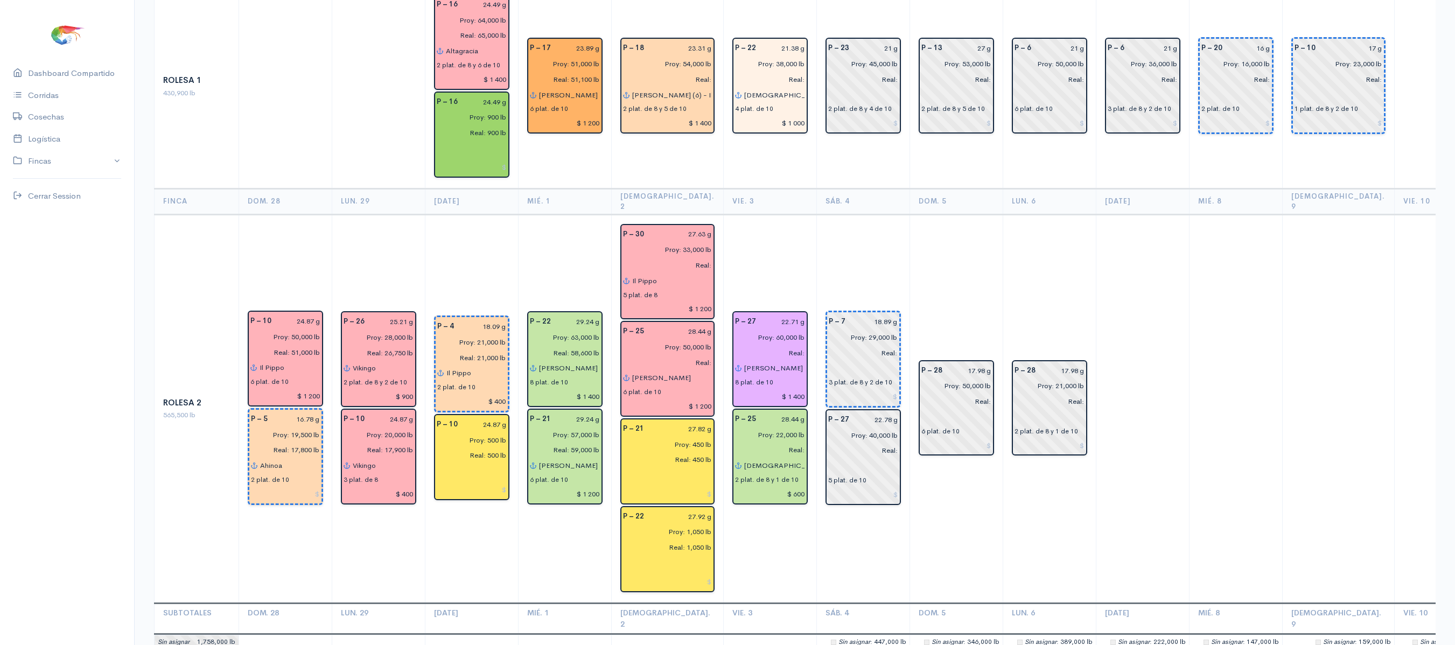
scroll to position [2043, 0]
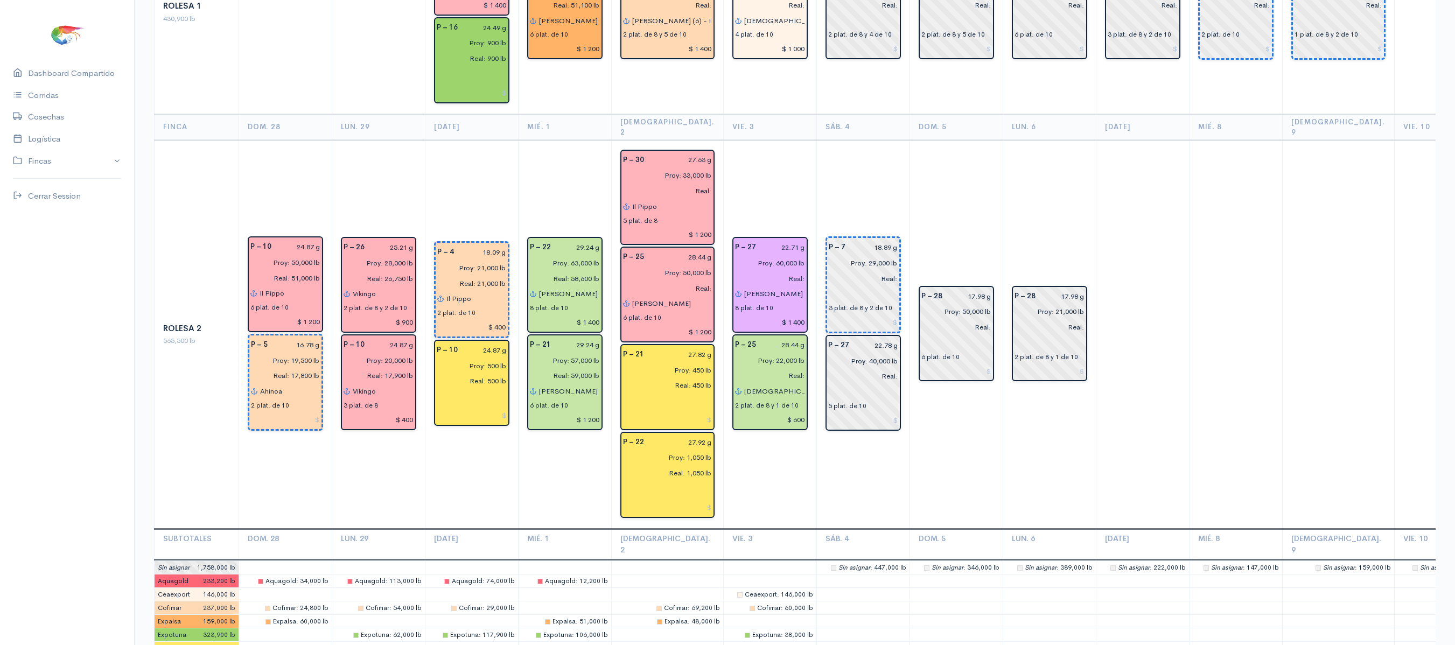
click at [757, 351] on td "P – 27 22.71 g Proy: 60,000 lb Real: [PERSON_NAME] 2 8 plat. de 10 $ 1 400 P – …" at bounding box center [769, 334] width 93 height 389
click at [970, 140] on td "P – 28 17.98 g Proy: 50,000 lb Real: 6 plat. de 10" at bounding box center [955, 334] width 93 height 389
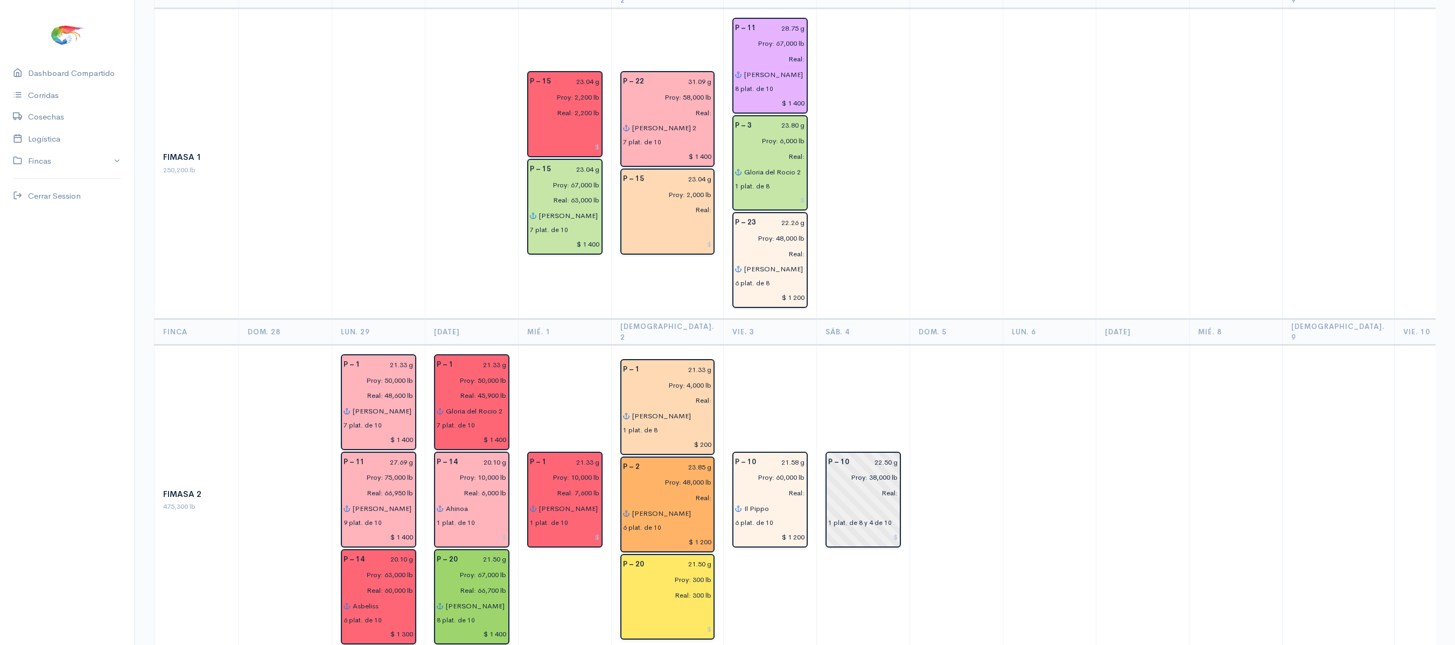
scroll to position [560, 0]
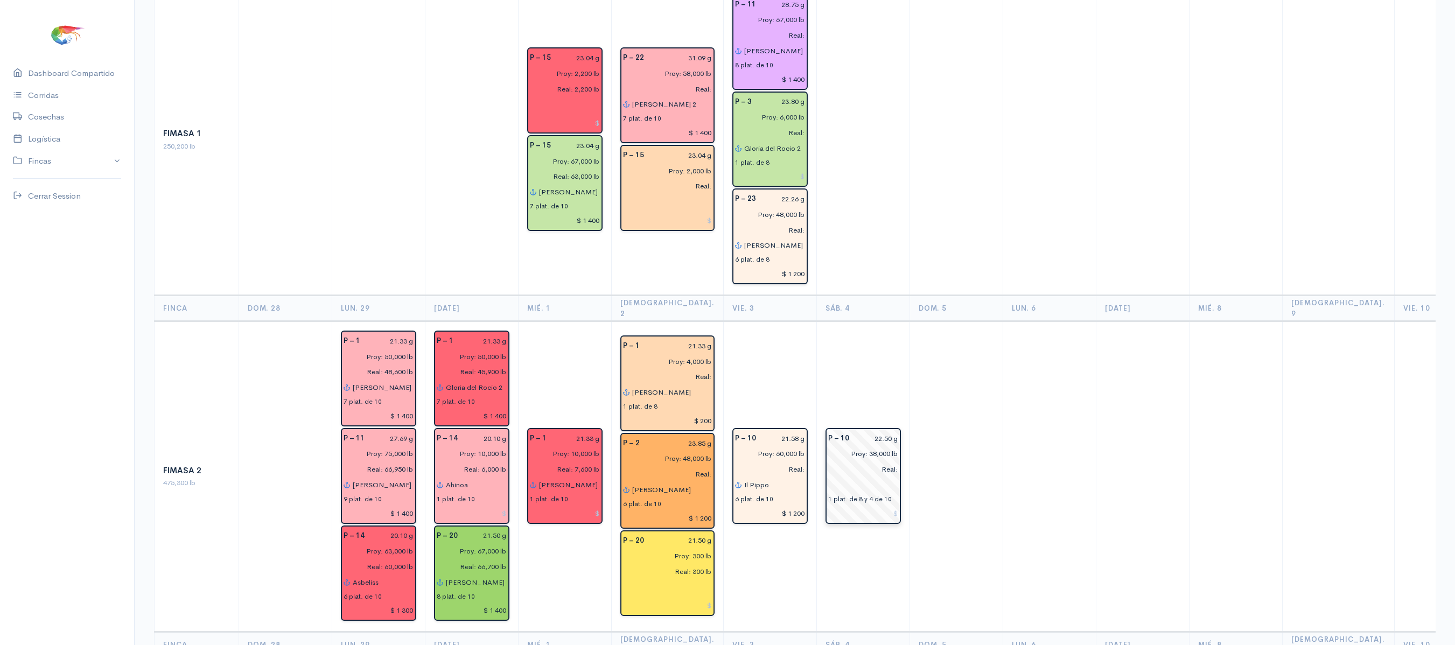
click at [858, 431] on input "22.50 g" at bounding box center [877, 439] width 43 height 16
type input "21.58 g"
click at [909, 323] on td at bounding box center [955, 476] width 93 height 311
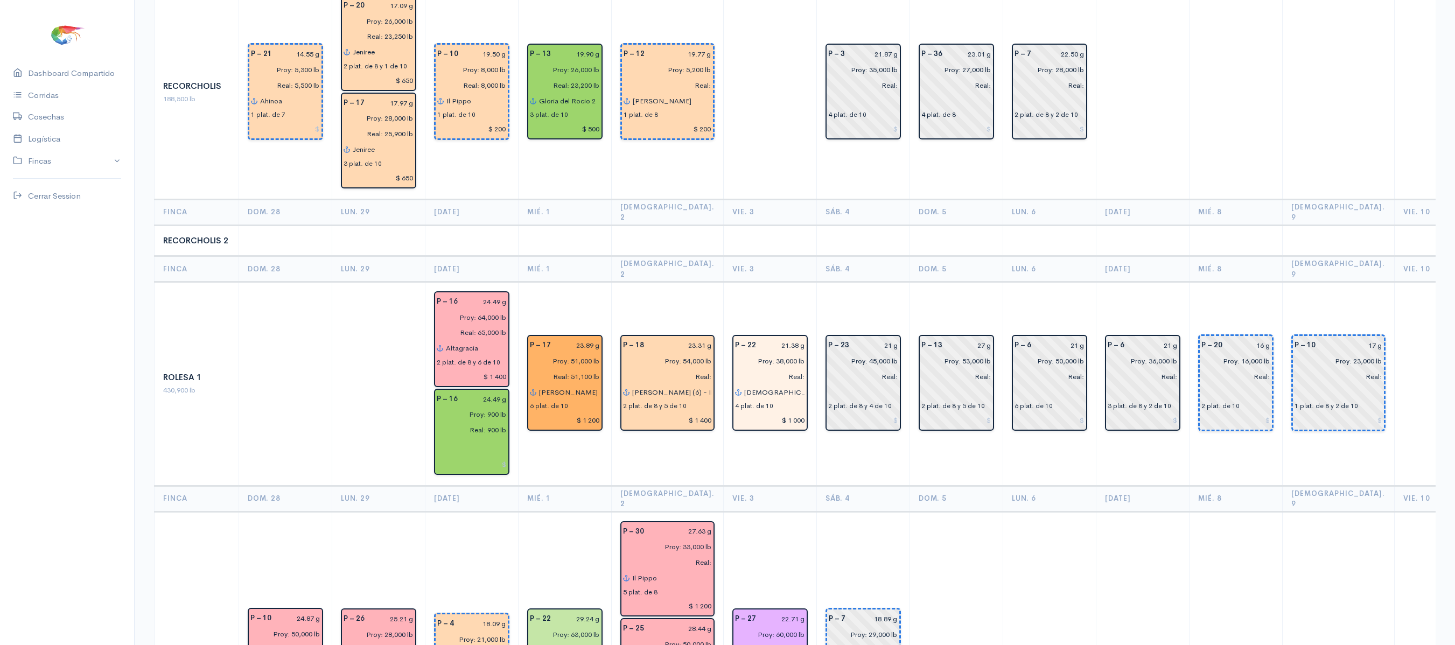
scroll to position [1670, 0]
click at [970, 257] on th "Dom. 5" at bounding box center [955, 270] width 93 height 26
click at [909, 283] on td "P – 13 27 g Proy: 53,000 lb Real: 2 plat. de 8 y 5 de 10" at bounding box center [955, 385] width 93 height 204
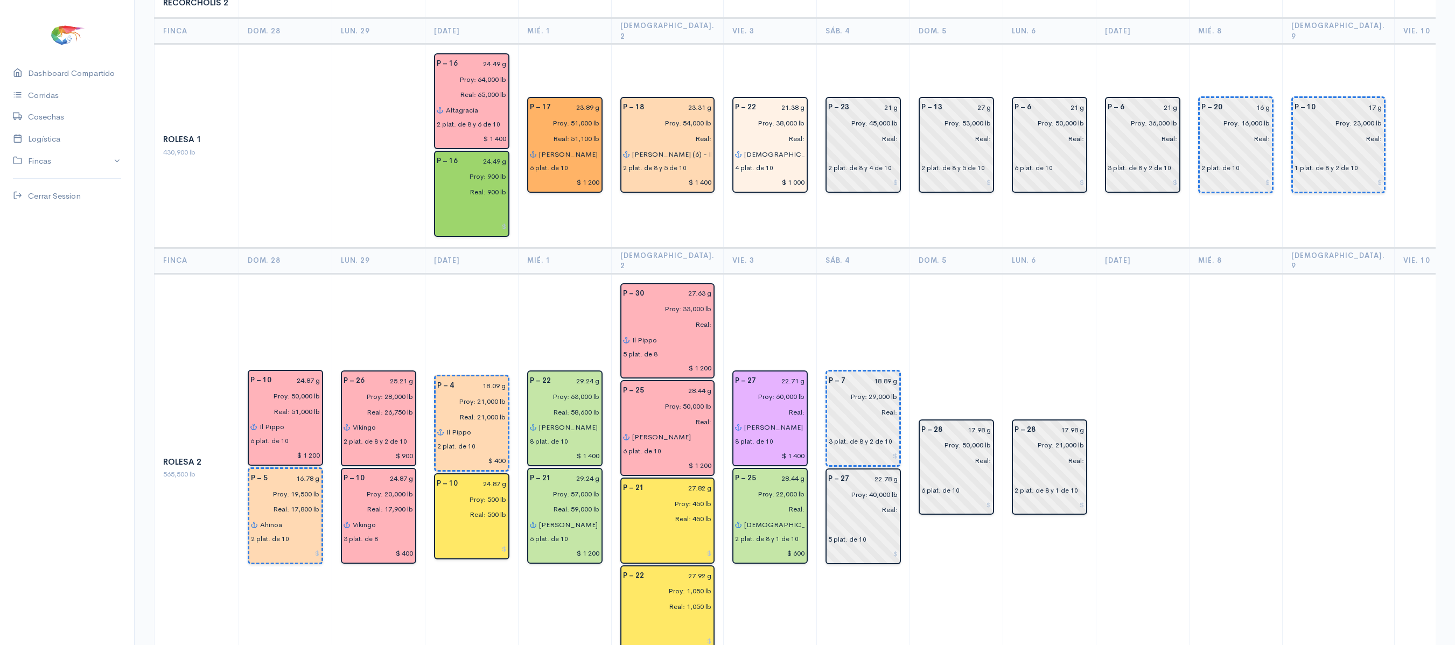
scroll to position [1652, 0]
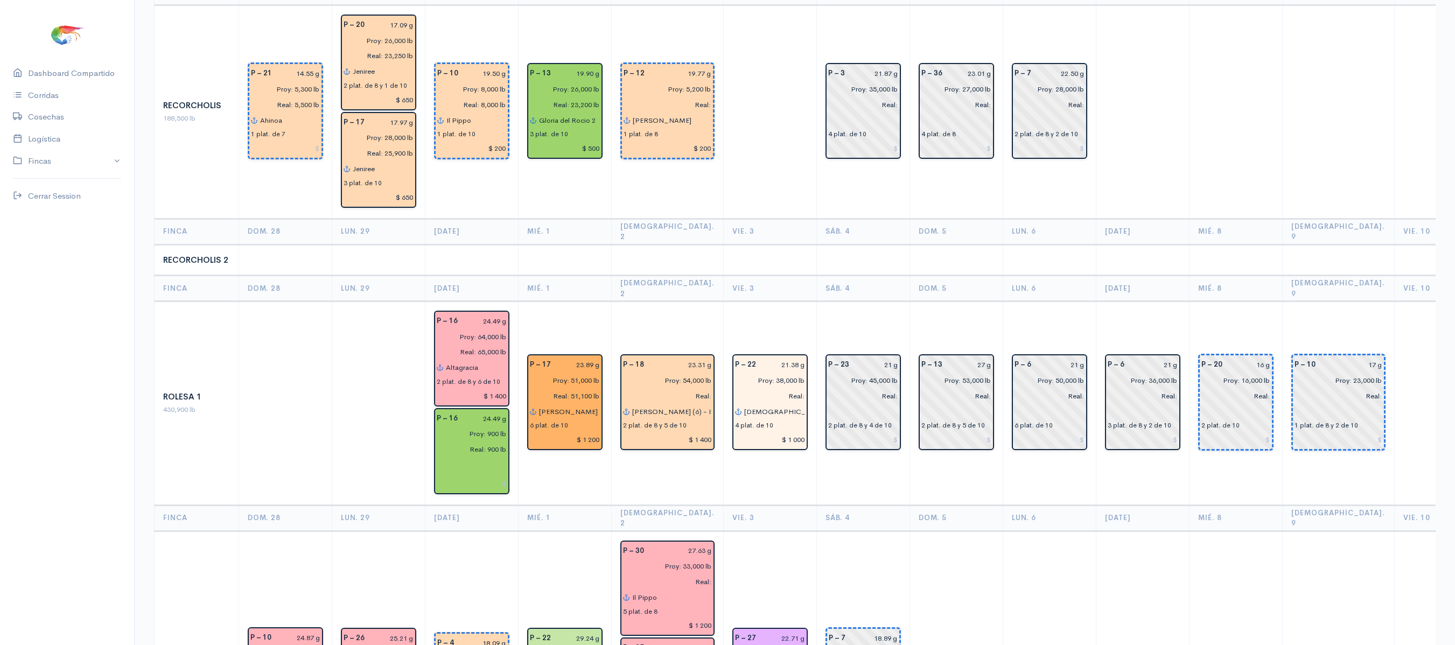
click at [816, 398] on td "P – 23 21 g Proy: 45,000 lb Real: 2 plat. de 8 y 4 de 10" at bounding box center [862, 404] width 93 height 204
click at [816, 244] on td at bounding box center [862, 259] width 93 height 31
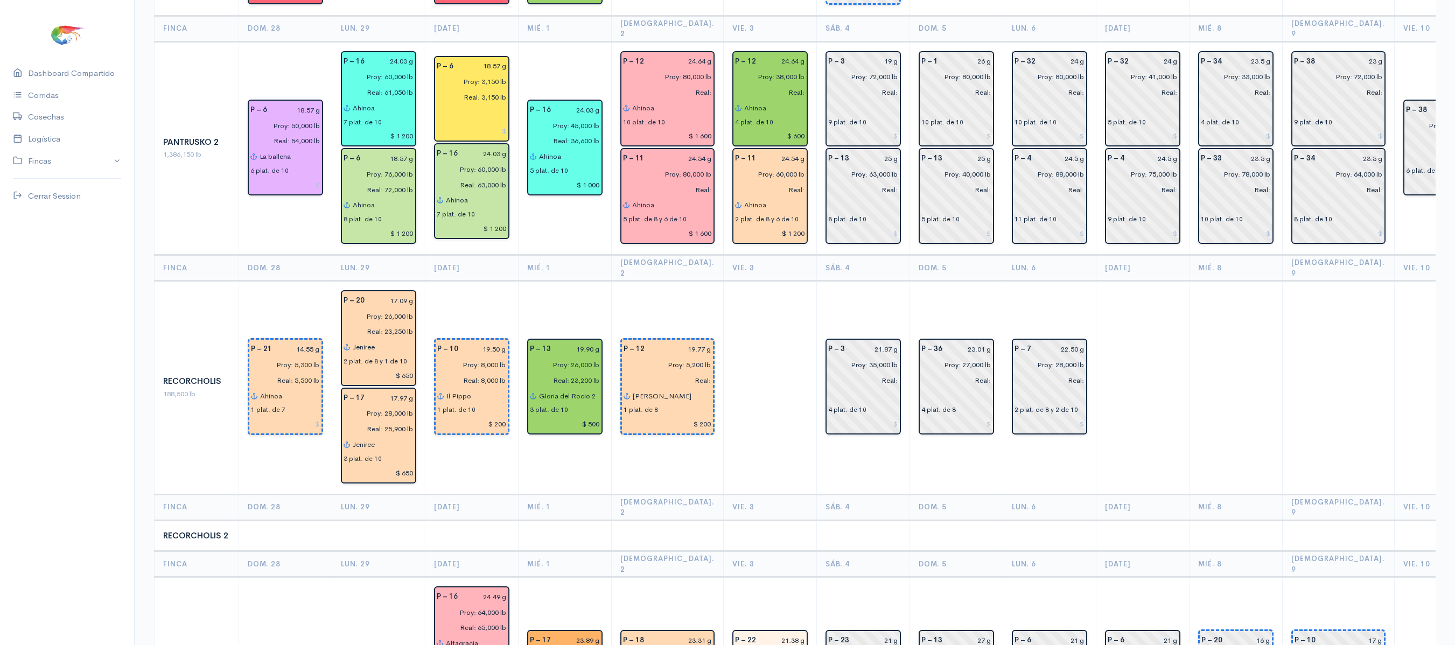
scroll to position [0, 0]
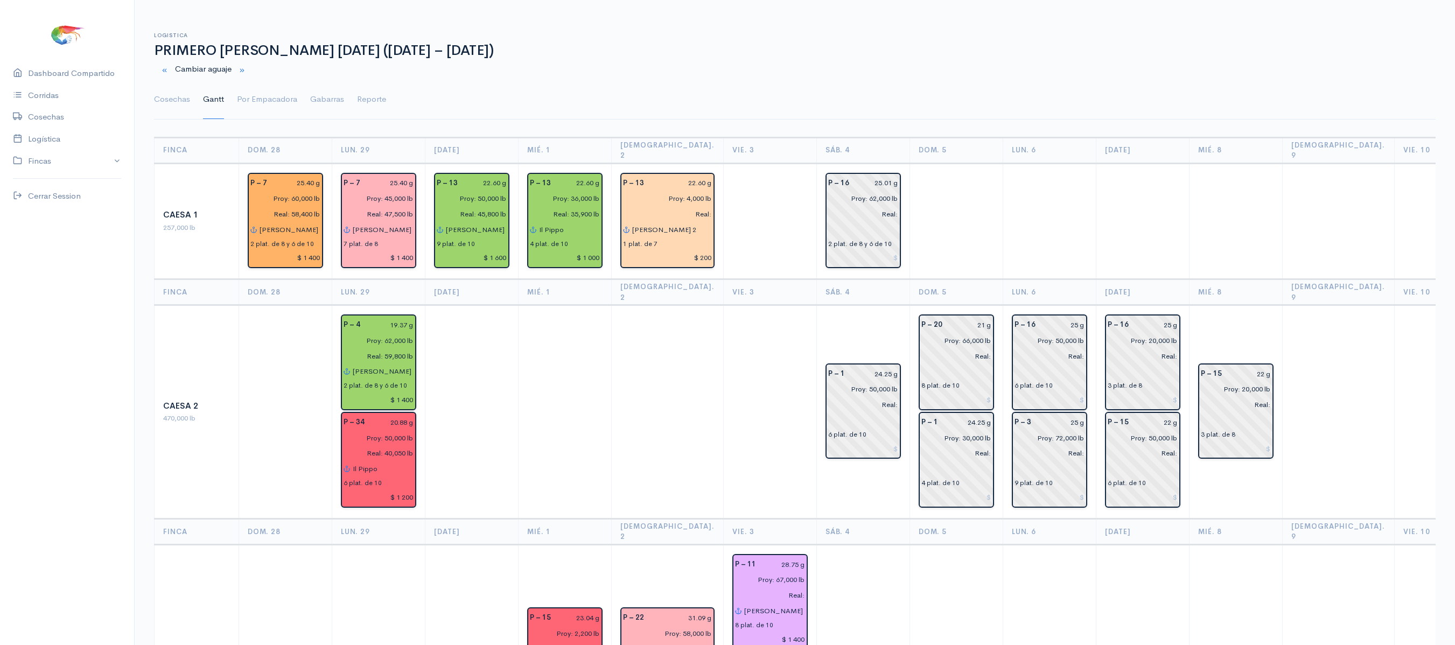
click at [747, 117] on ul "Cosechas Gantt Por Empacadora Gabarras Reporte" at bounding box center [794, 99] width 1281 height 39
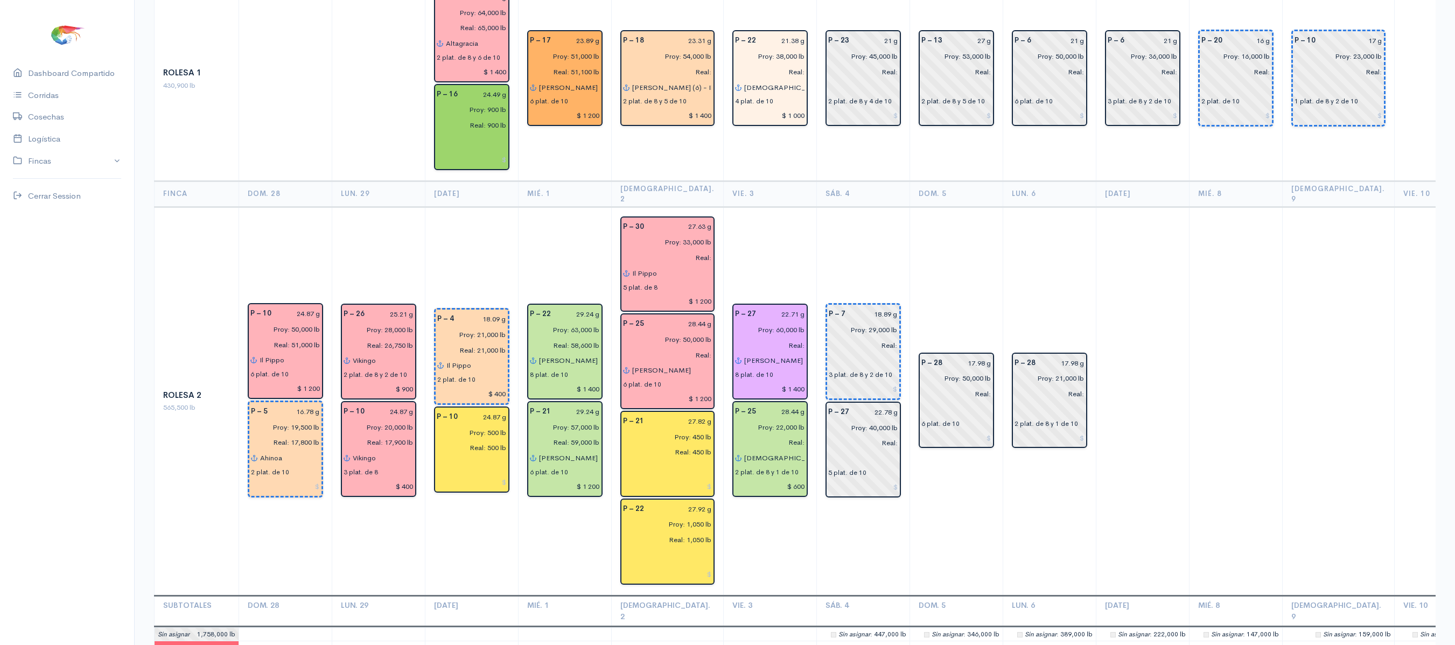
scroll to position [1975, 0]
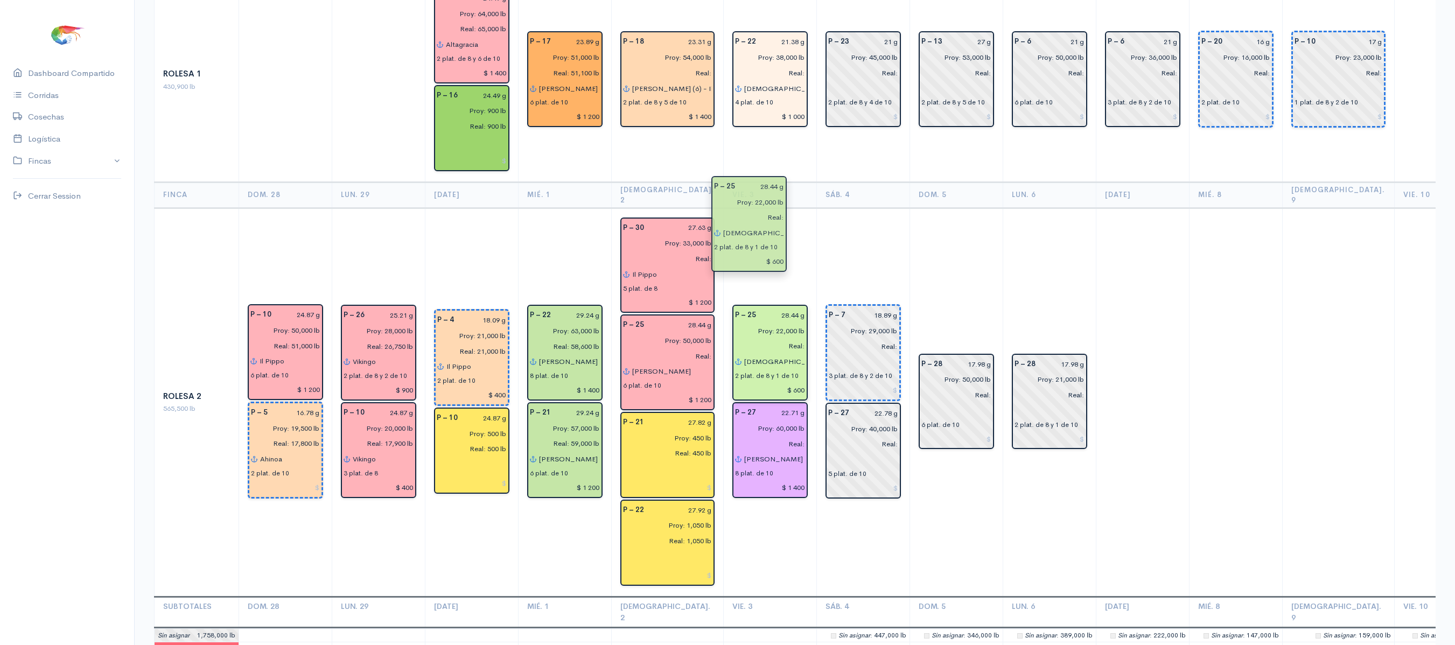
drag, startPoint x: 734, startPoint y: 319, endPoint x: 735, endPoint y: 202, distance: 116.3
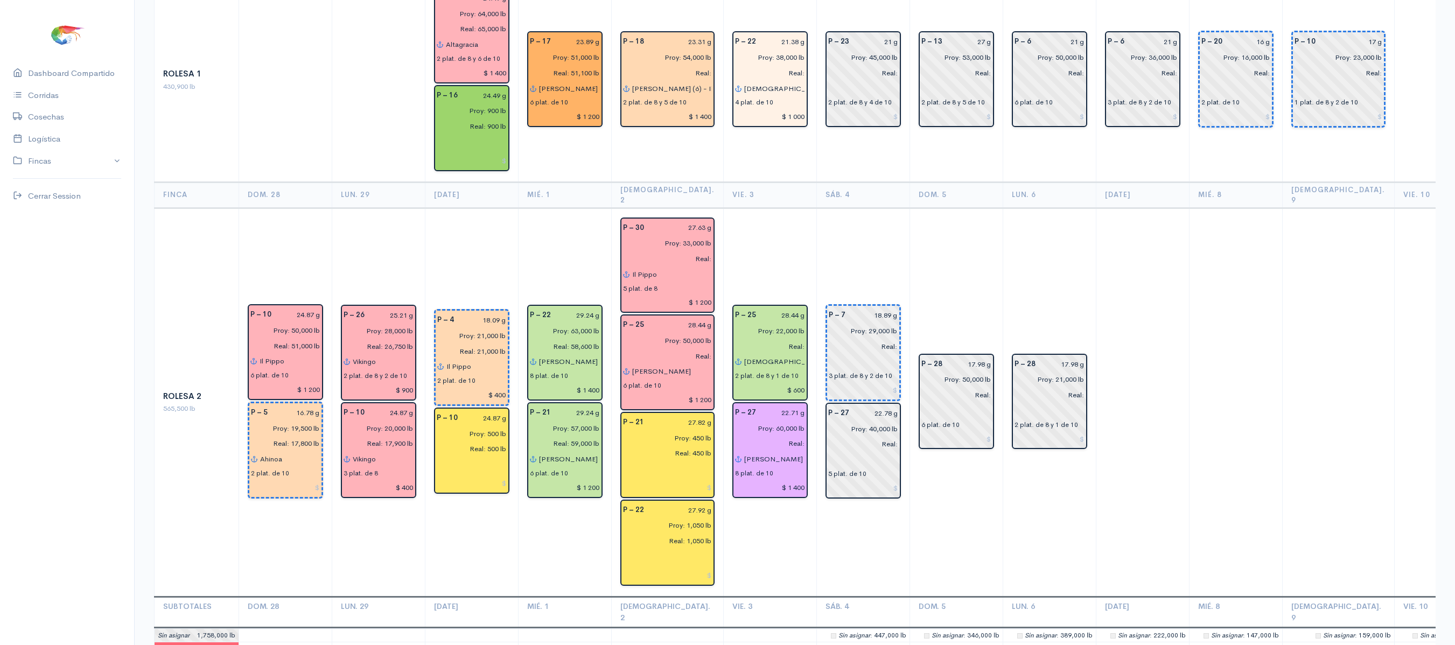
click at [771, 208] on td "P – 25 28.44 g Proy: 22,000 lb Real: [DEMOGRAPHIC_DATA] es mi guerrero 2 plat. …" at bounding box center [769, 402] width 93 height 389
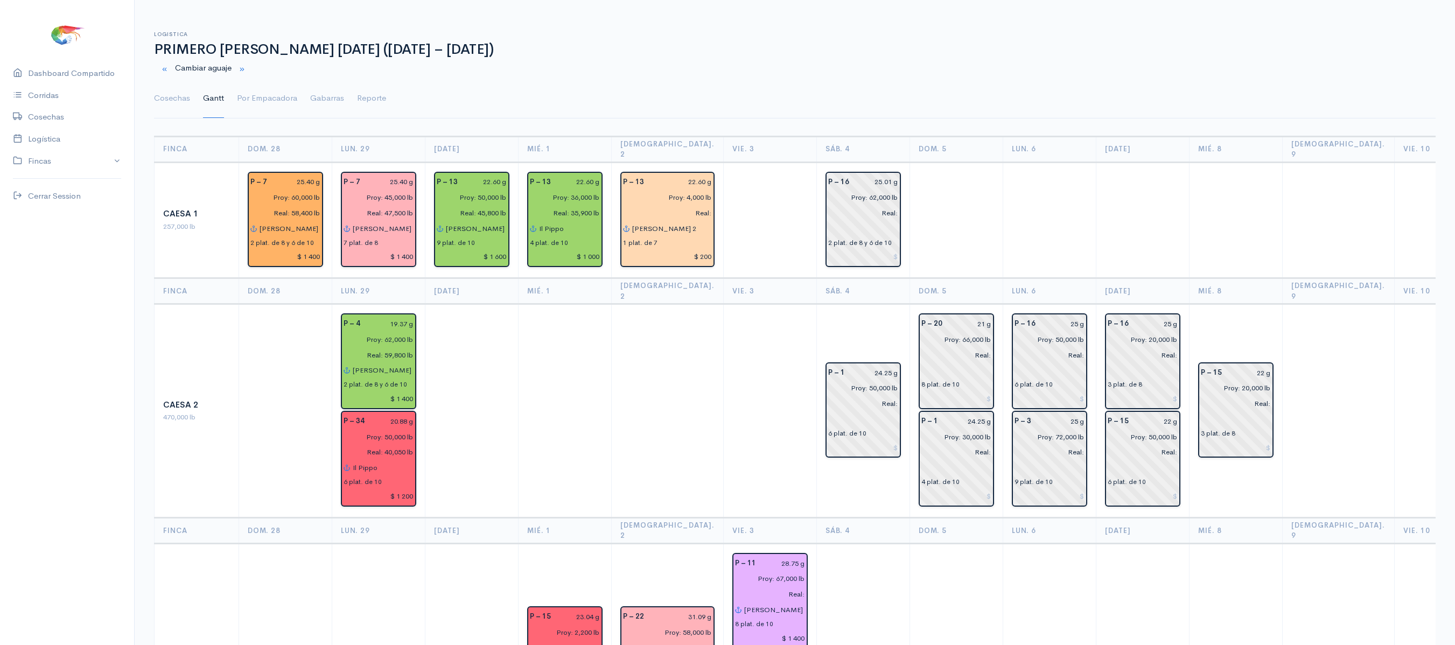
scroll to position [4, 0]
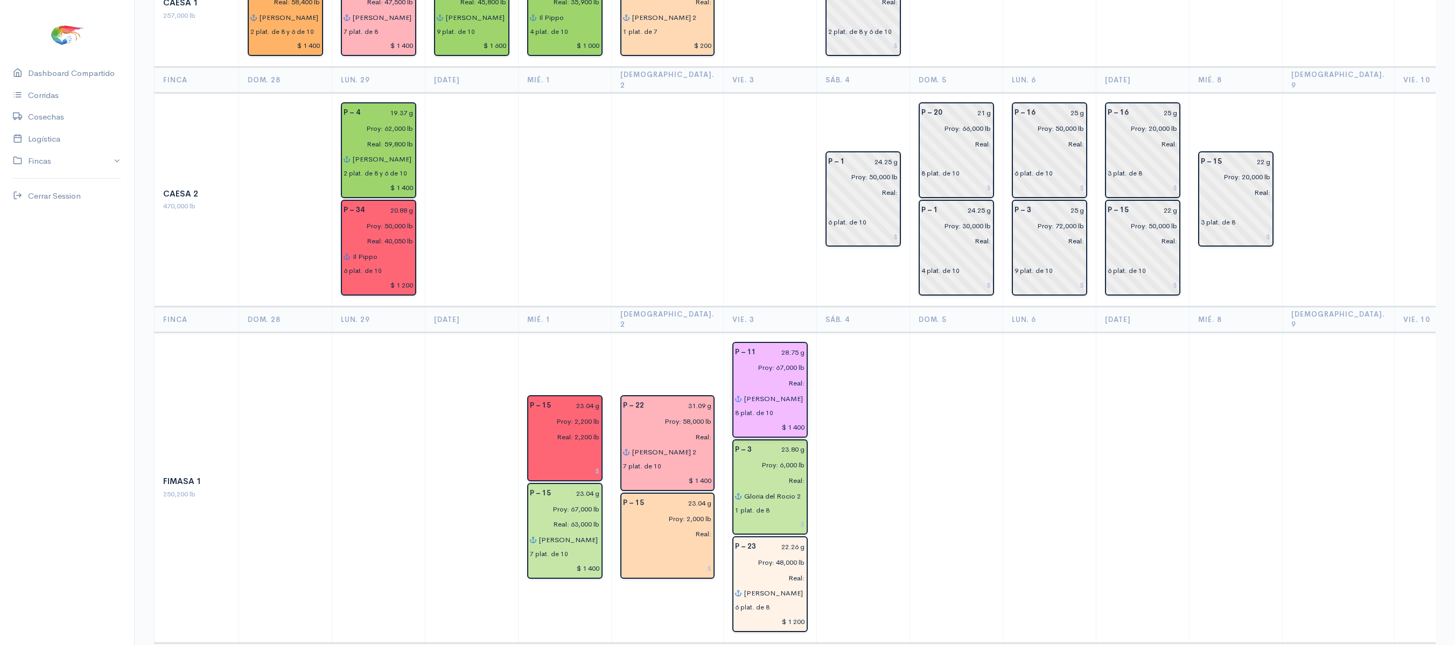
scroll to position [211, 0]
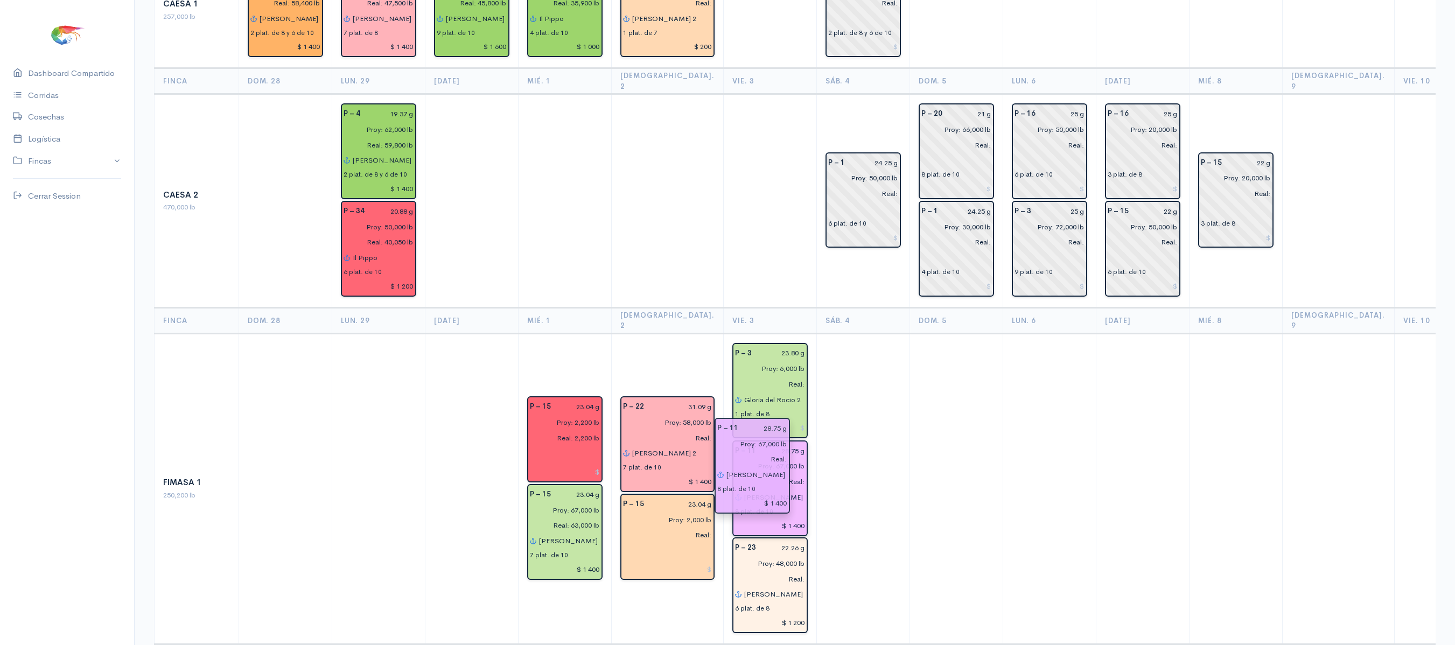
drag, startPoint x: 752, startPoint y: 353, endPoint x: 754, endPoint y: 452, distance: 99.1
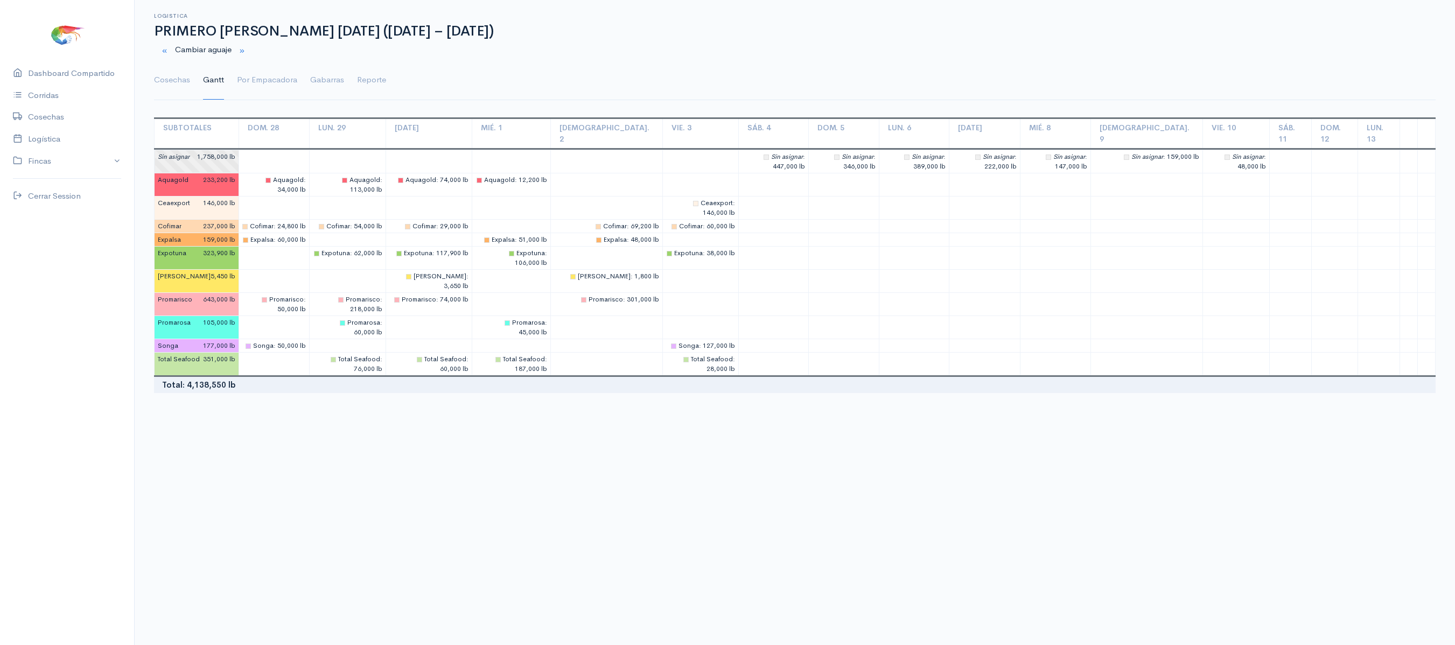
click at [870, 398] on body "Caesa 1 Caesa 2 Fimasa 1 Fimasa 2 Fimasa 3 Pantrusko Pantrusko 2 Recorcholis Re…" at bounding box center [727, 322] width 1455 height 645
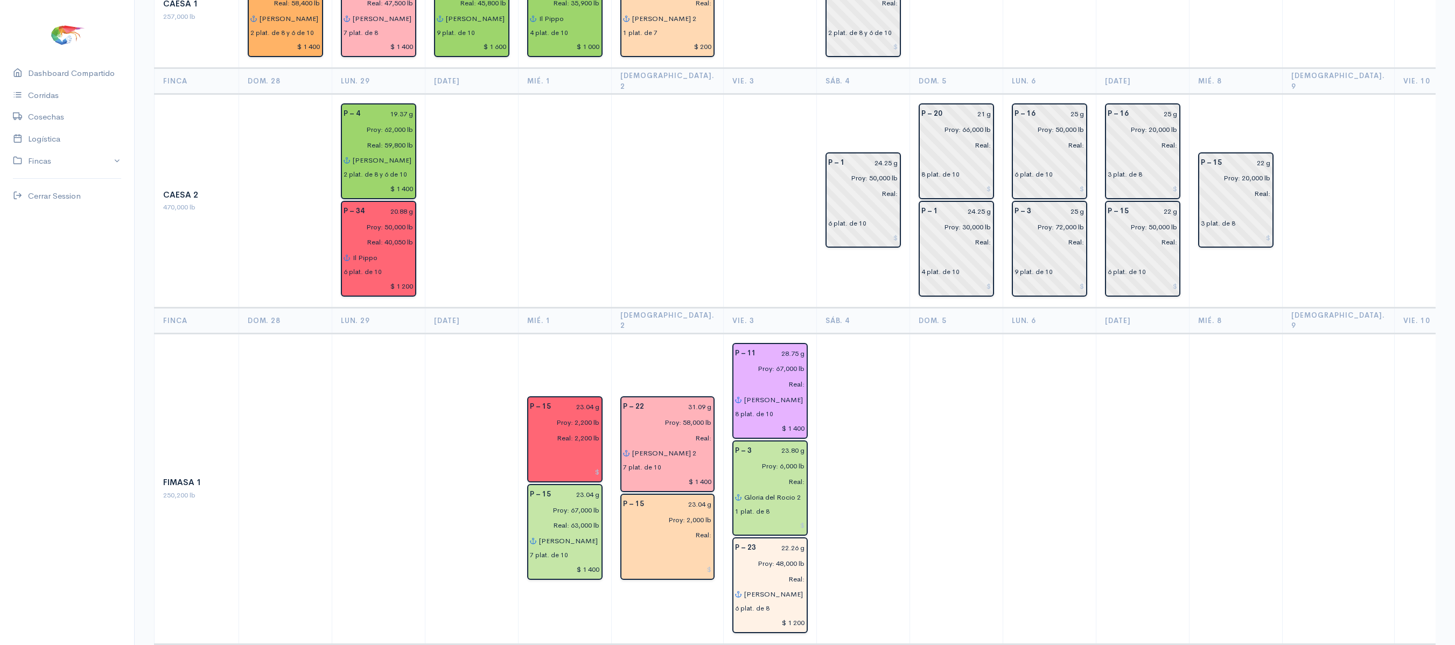
scroll to position [290, 0]
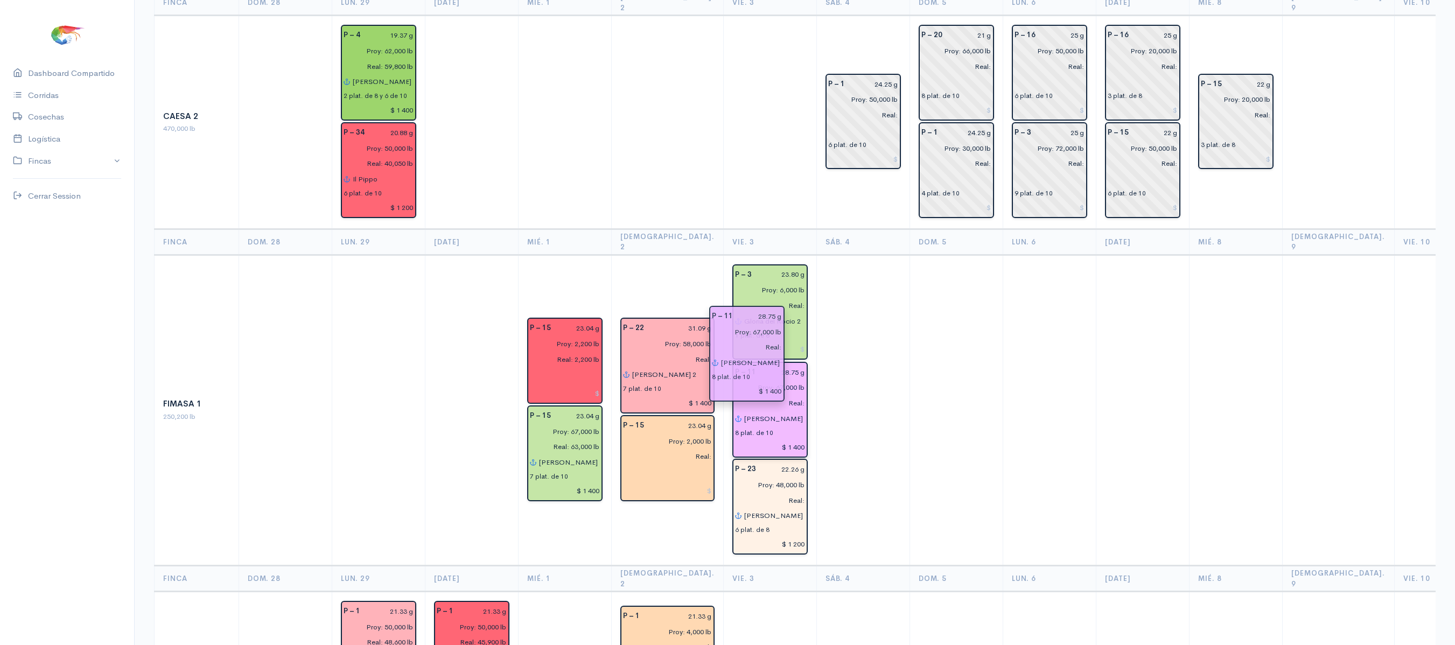
drag, startPoint x: 744, startPoint y: 267, endPoint x: 744, endPoint y: 350, distance: 82.9
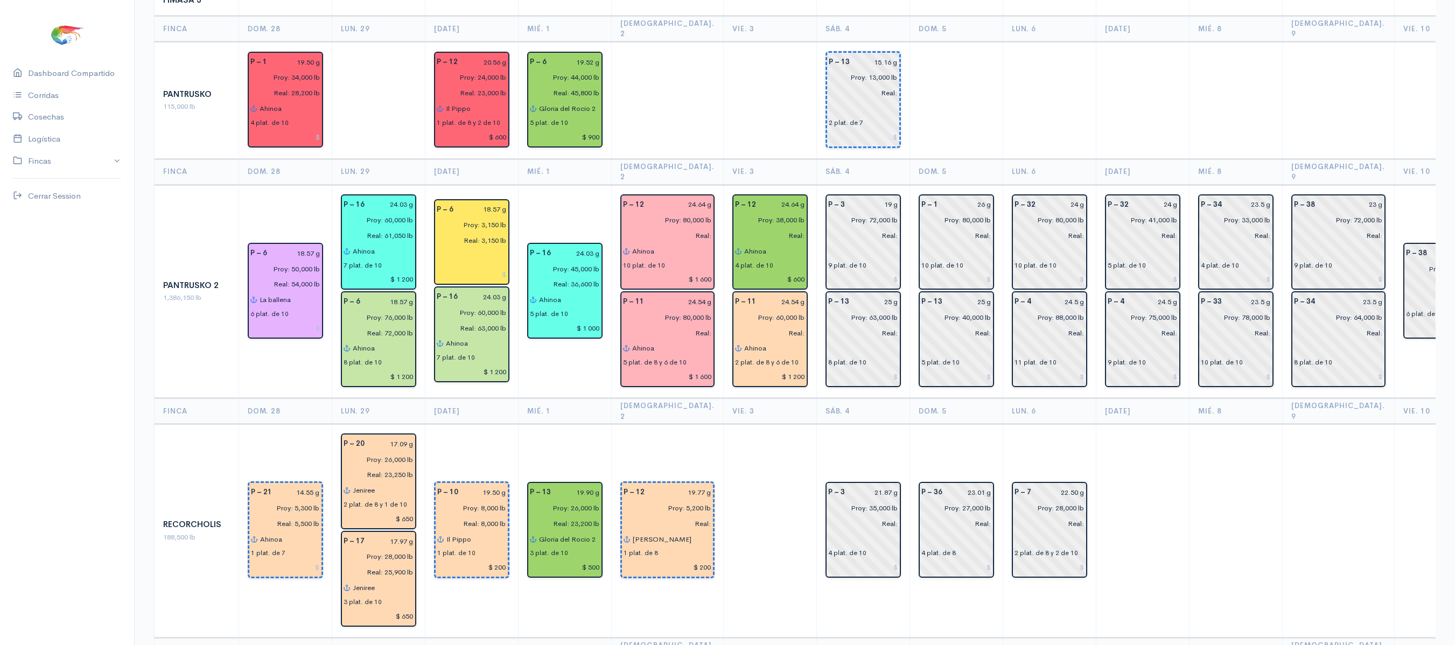
scroll to position [1243, 0]
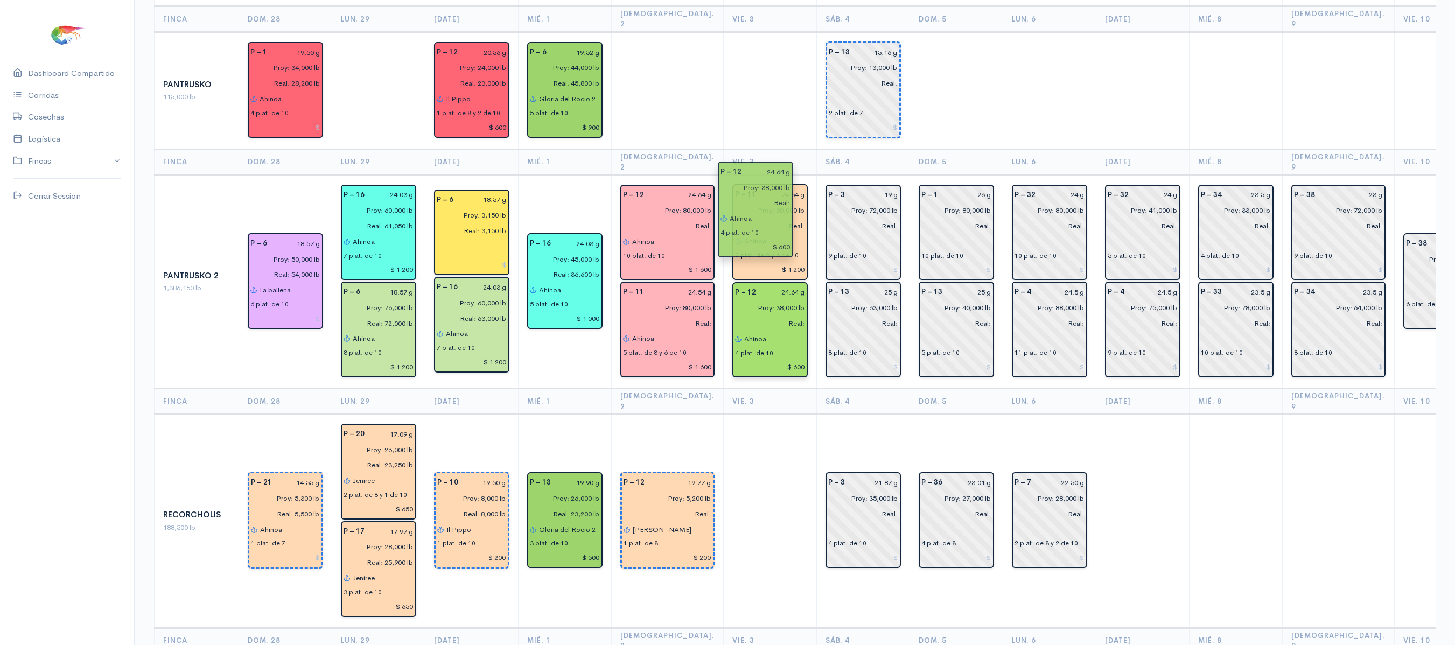
drag, startPoint x: 753, startPoint y: 155, endPoint x: 763, endPoint y: 239, distance: 84.7
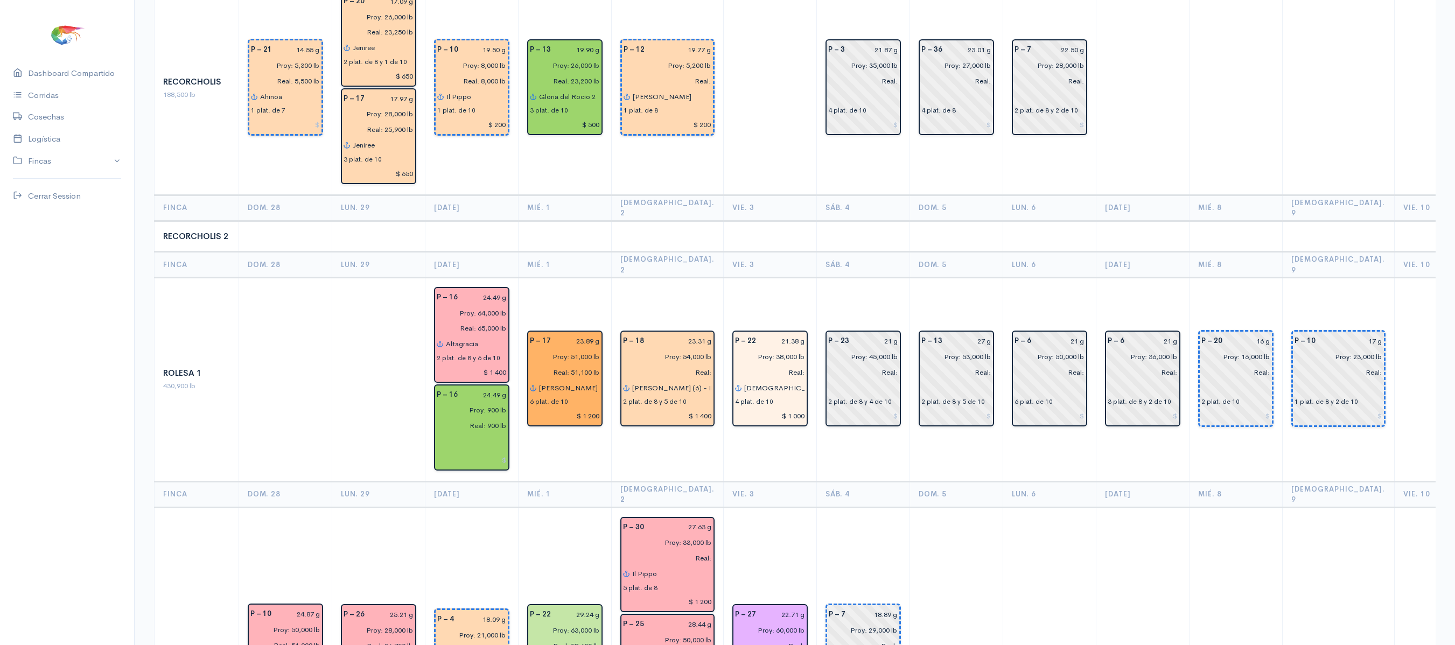
scroll to position [1674, 0]
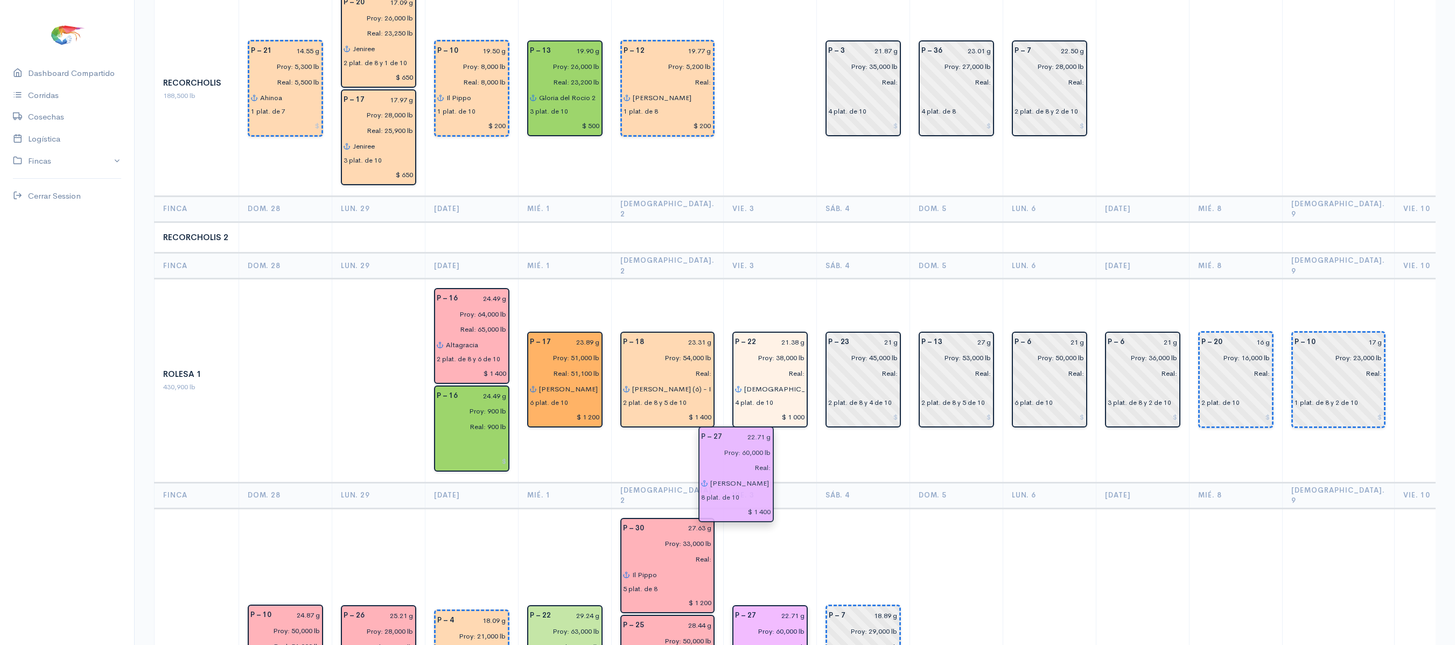
drag, startPoint x: 757, startPoint y: 587, endPoint x: 748, endPoint y: 535, distance: 52.4
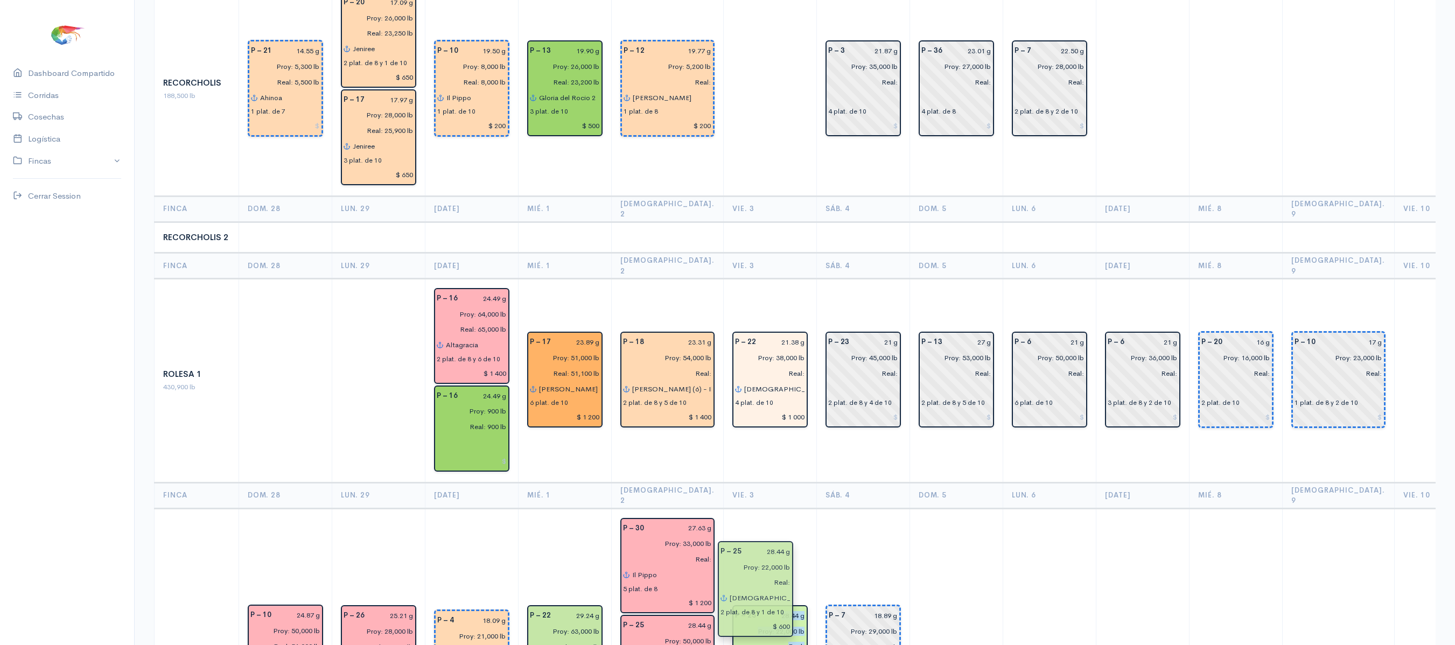
drag, startPoint x: 748, startPoint y: 608, endPoint x: 758, endPoint y: 550, distance: 59.0
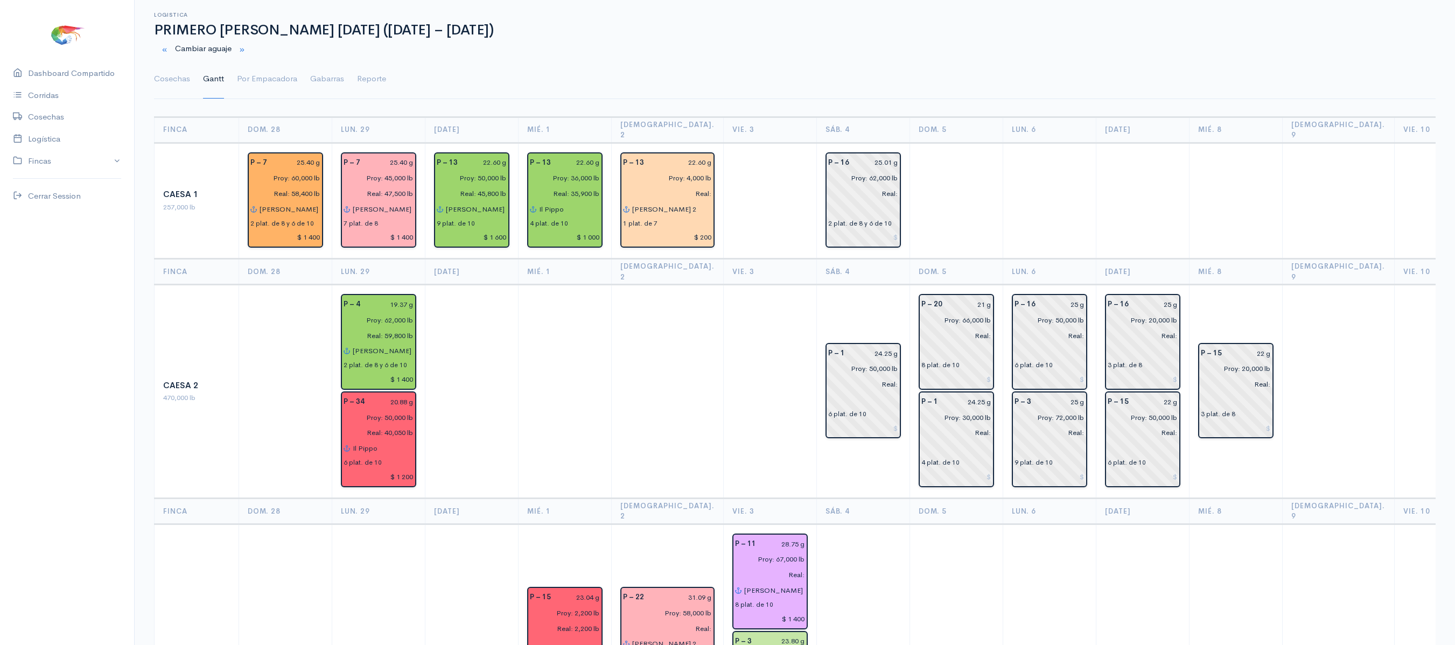
scroll to position [19, 0]
click at [170, 82] on link "Cosechas" at bounding box center [172, 80] width 36 height 39
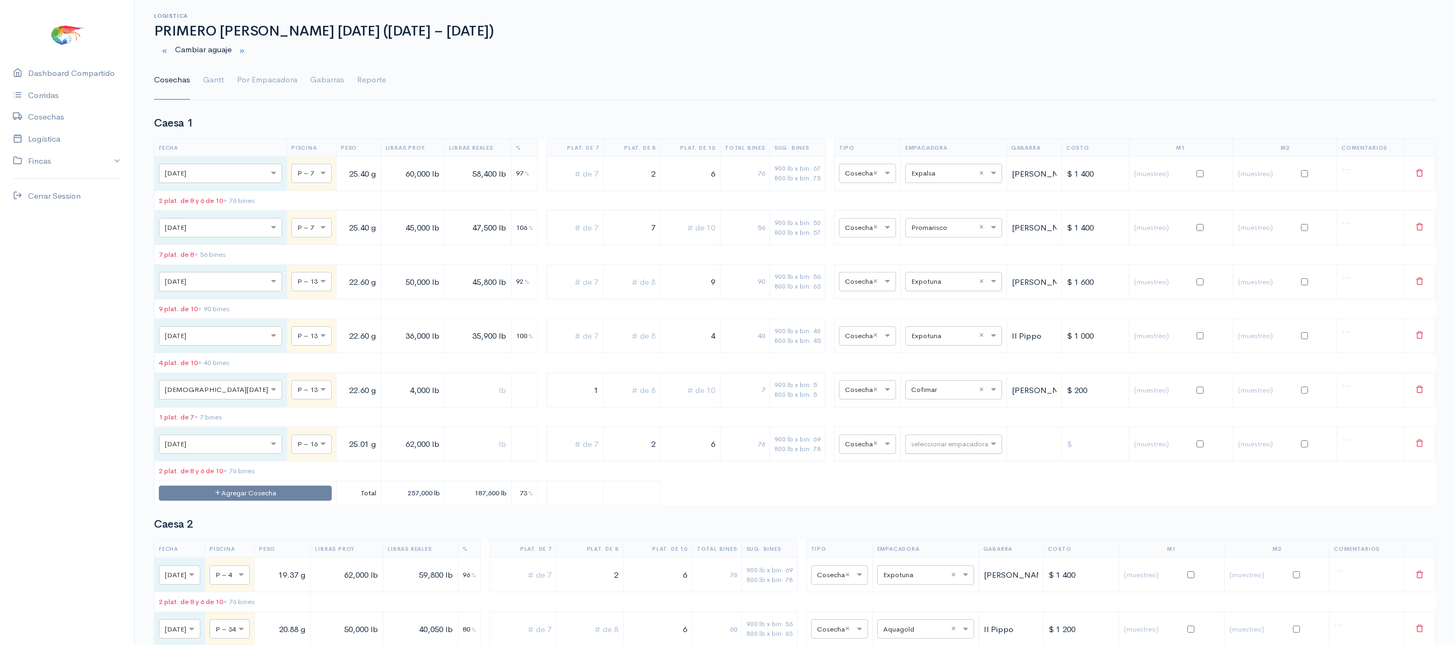
click at [920, 450] on input "text" at bounding box center [944, 444] width 66 height 12
type input "so"
click at [936, 480] on div "Songa" at bounding box center [943, 478] width 97 height 21
click at [341, 454] on input "25.01 g" at bounding box center [361, 444] width 40 height 22
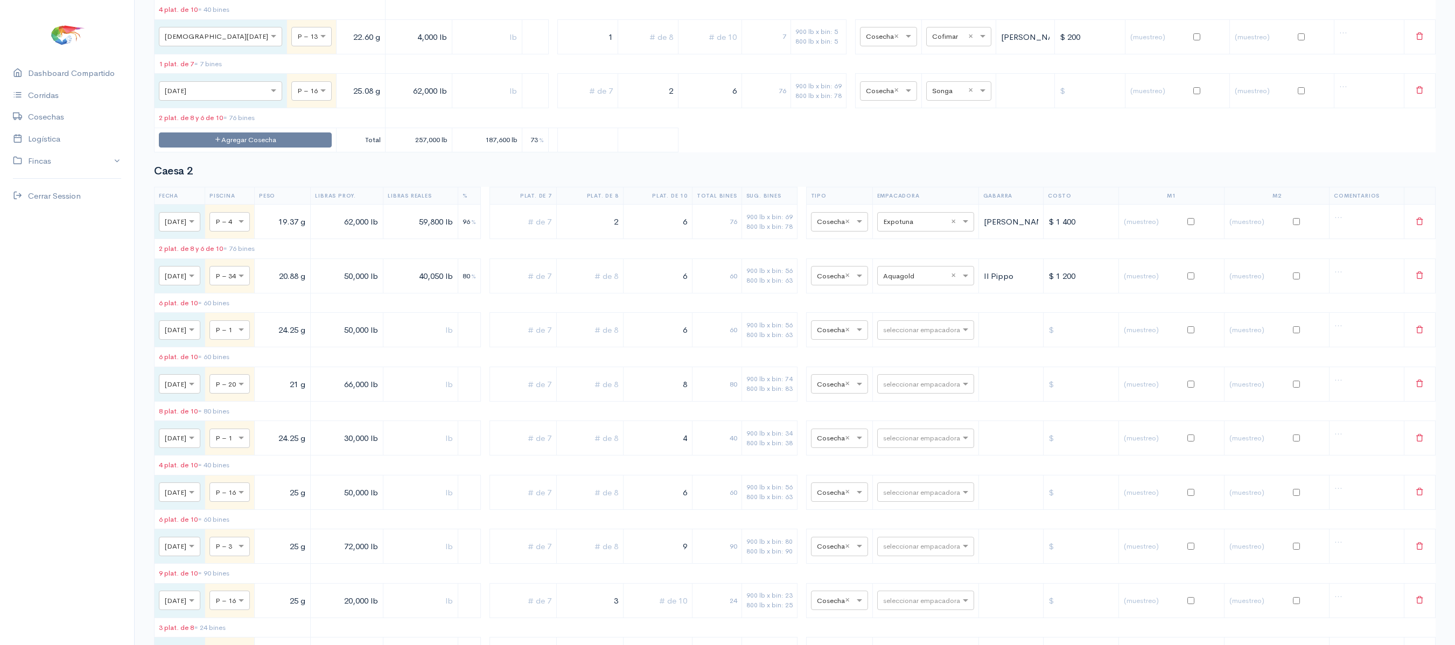
scroll to position [374, 0]
type input "25.08 g"
click at [917, 339] on div "seleccionar empacadora" at bounding box center [925, 328] width 97 height 19
type input "so"
click at [919, 372] on span "Songa" at bounding box center [910, 372] width 24 height 10
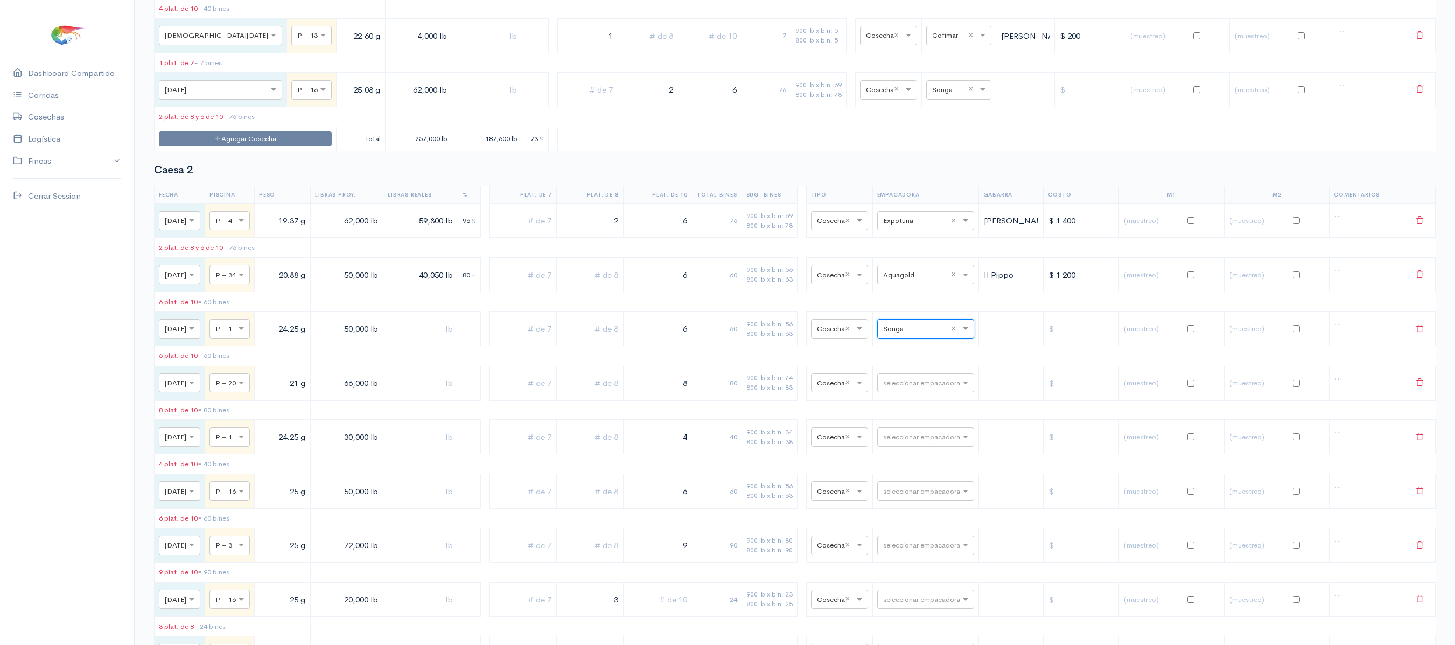
click at [914, 176] on h2 "Caesa 2" at bounding box center [794, 170] width 1281 height 12
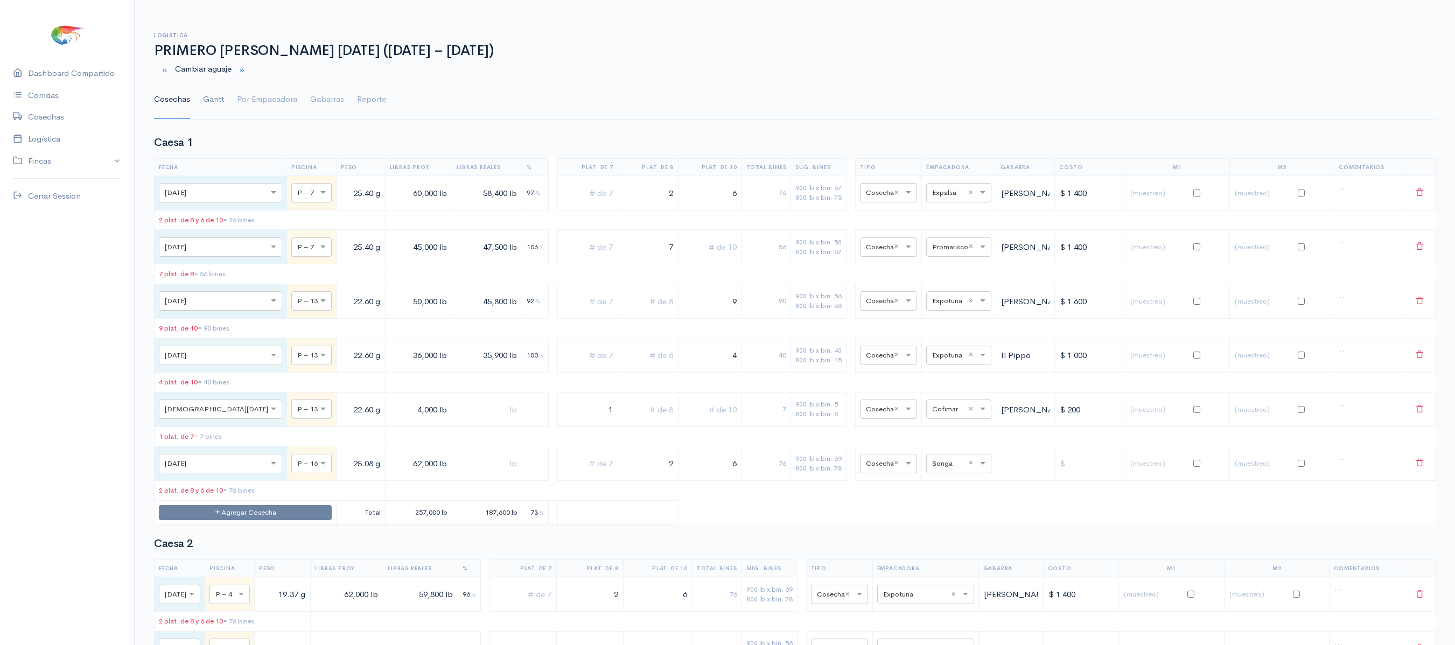
click at [207, 101] on link "Gantt" at bounding box center [213, 99] width 21 height 39
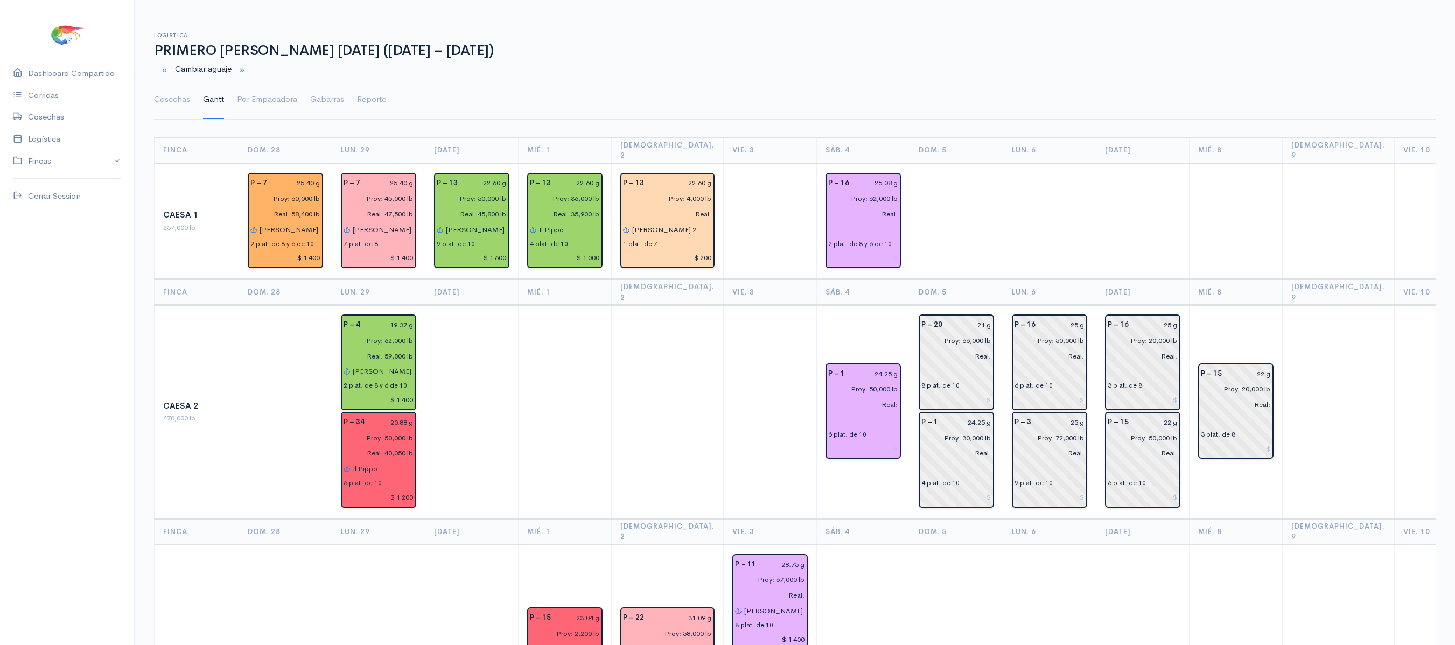
click at [151, 97] on div "Cosechas Gantt Por Empacadora Gabarras Reporte" at bounding box center [795, 93] width 1294 height 26
click at [174, 98] on link "Cosechas" at bounding box center [172, 99] width 36 height 39
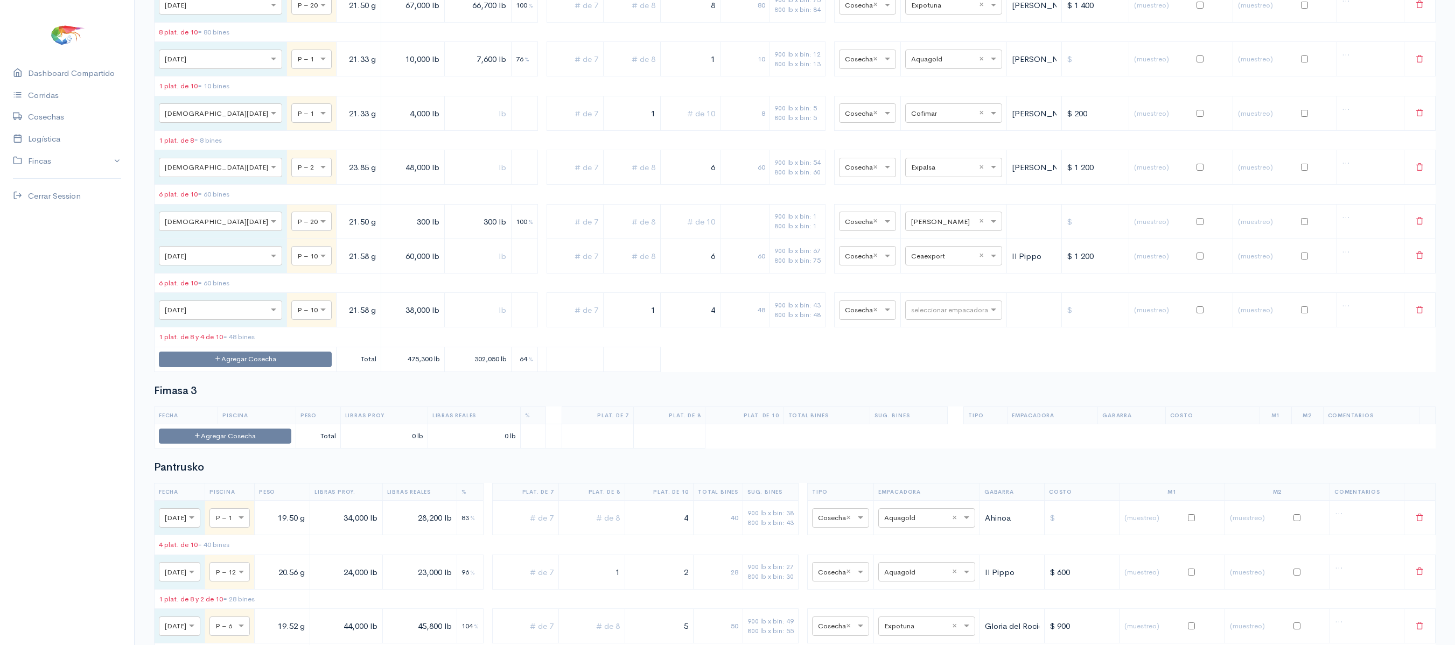
scroll to position [1897, 0]
click at [938, 317] on div "seleccionar empacadora" at bounding box center [953, 306] width 97 height 19
type input "ce"
click at [935, 502] on span "Ceaexport" at bounding box center [918, 499] width 39 height 10
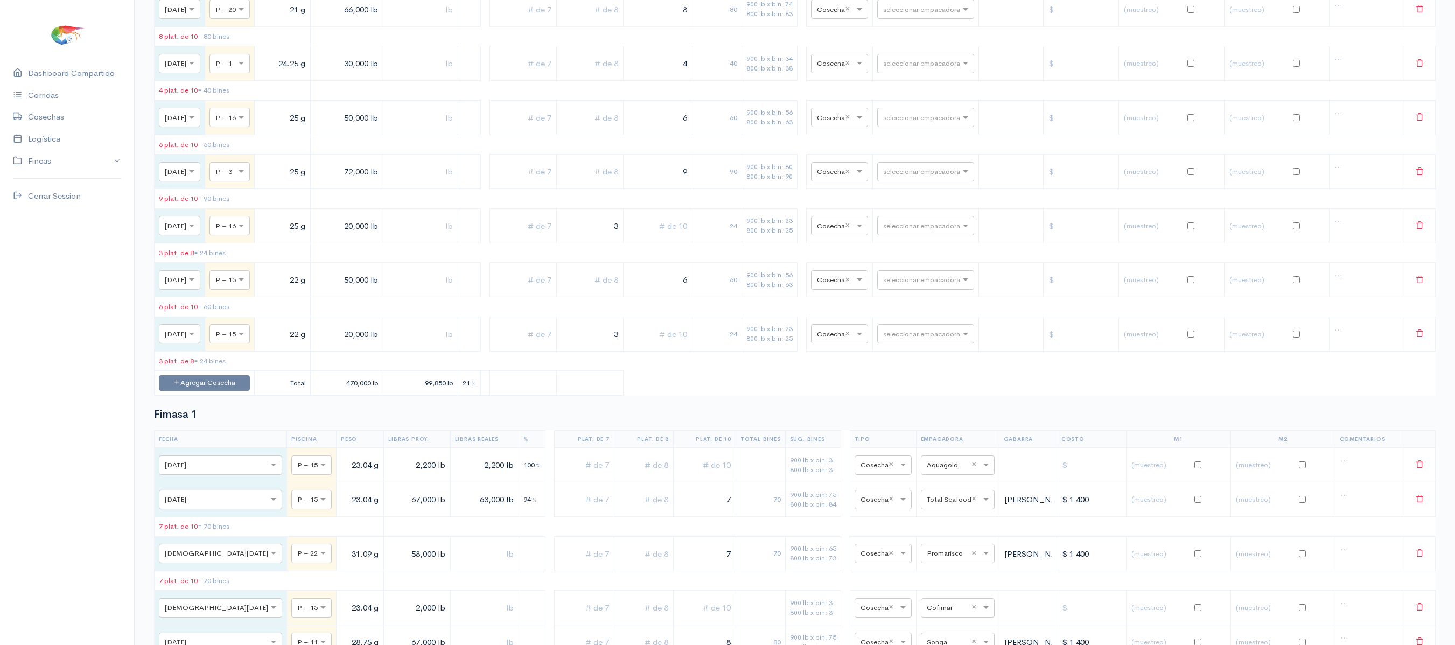
scroll to position [0, 0]
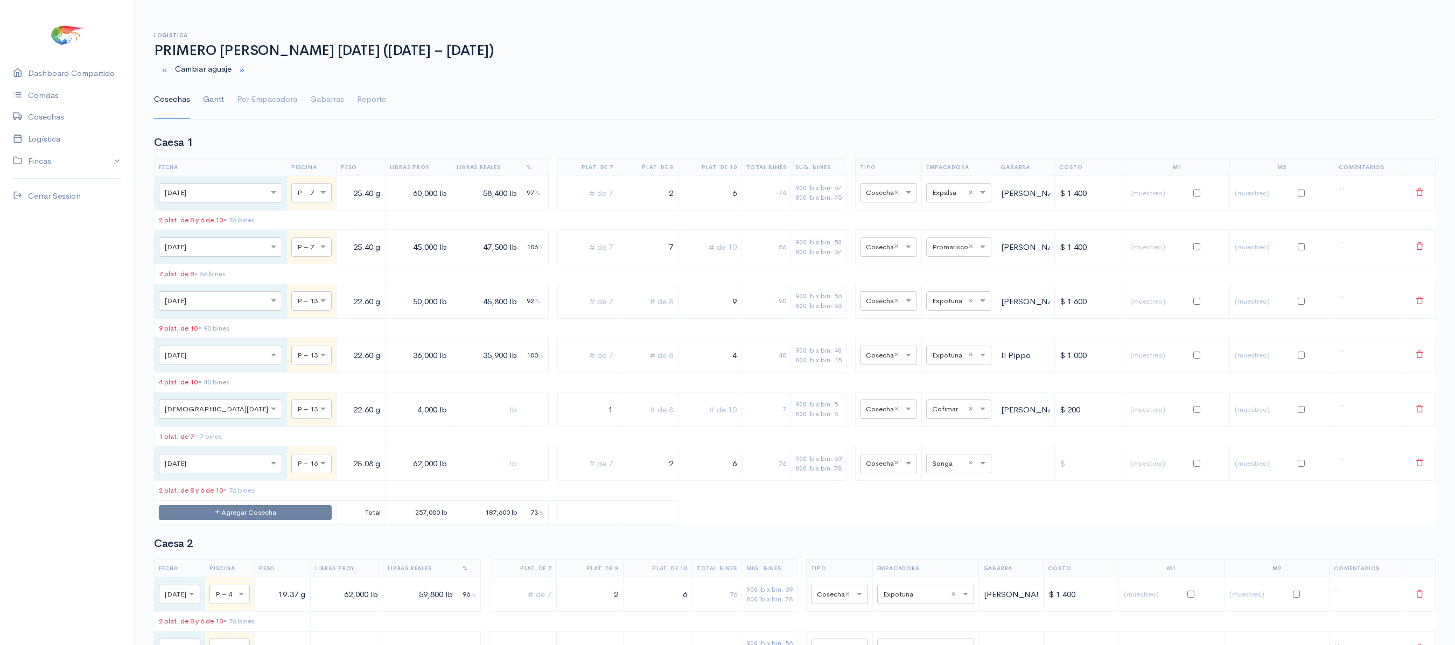
click at [213, 87] on link "Gantt" at bounding box center [213, 99] width 21 height 39
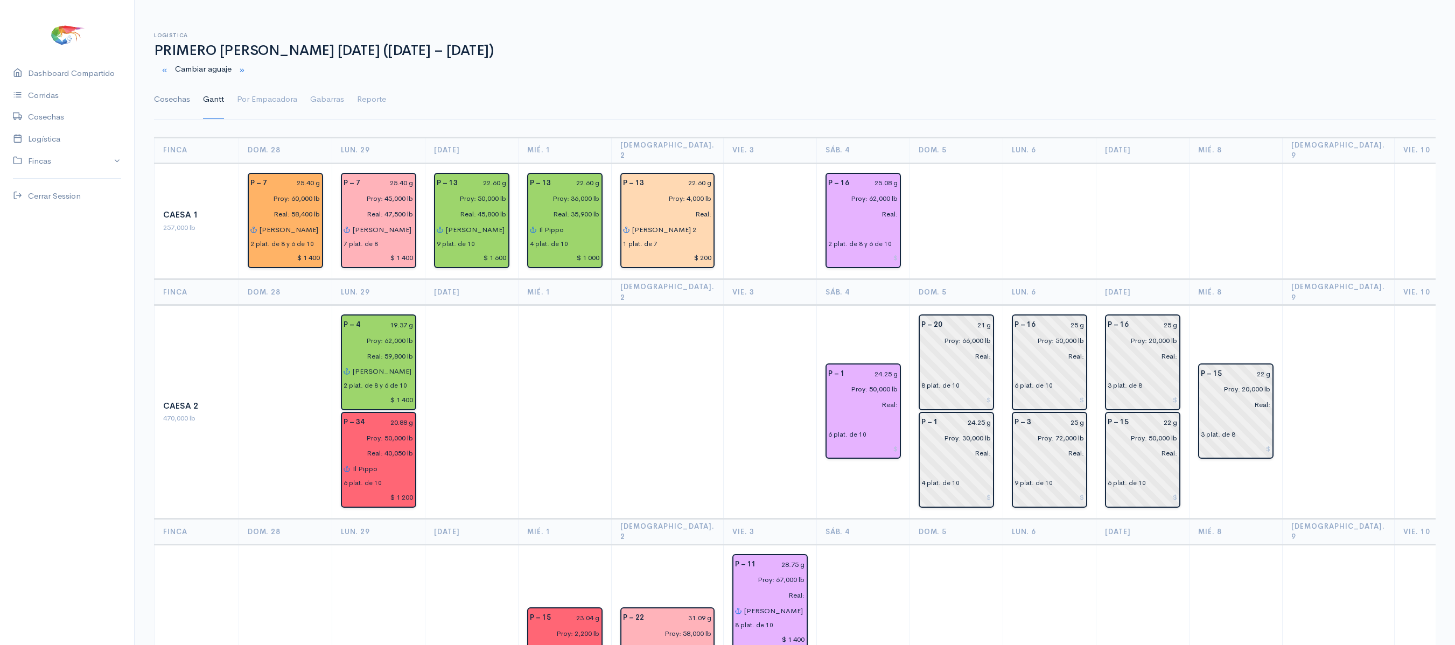
click at [173, 102] on link "Cosechas" at bounding box center [172, 99] width 36 height 39
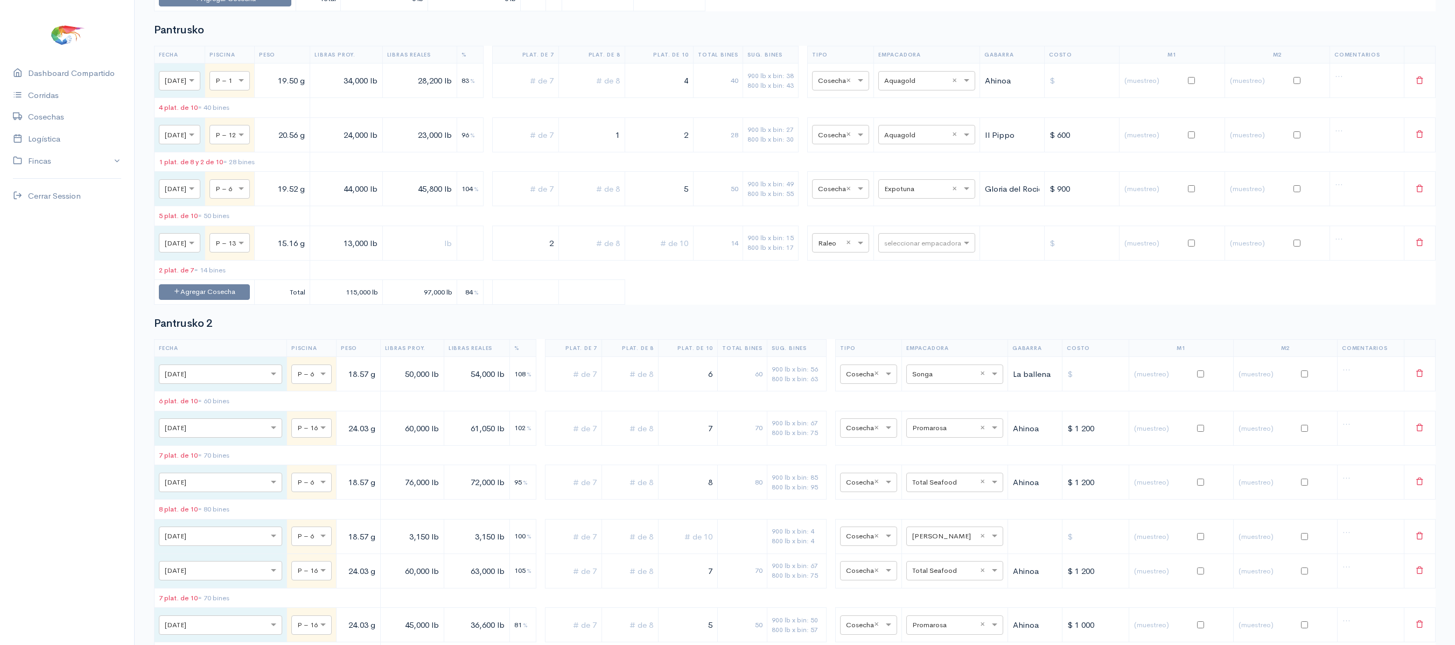
scroll to position [2332, 0]
click at [915, 247] on input "text" at bounding box center [917, 241] width 66 height 12
type input "co"
click at [930, 360] on div "Cofimar" at bounding box center [943, 359] width 97 height 21
click at [920, 304] on table "Fecha Piscina Peso Libras Proy. Libras Reales % Plat. de 7 Plat. de 8 Plat. de …" at bounding box center [794, 174] width 1281 height 259
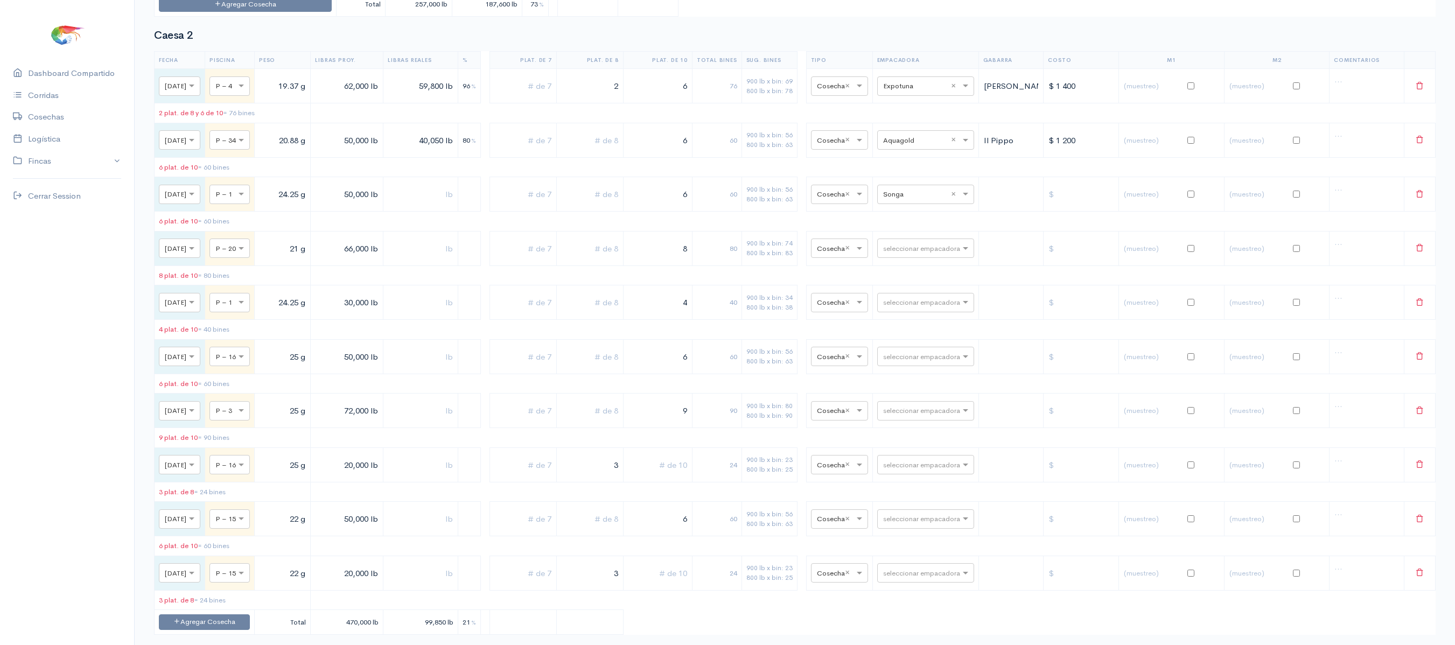
scroll to position [0, 0]
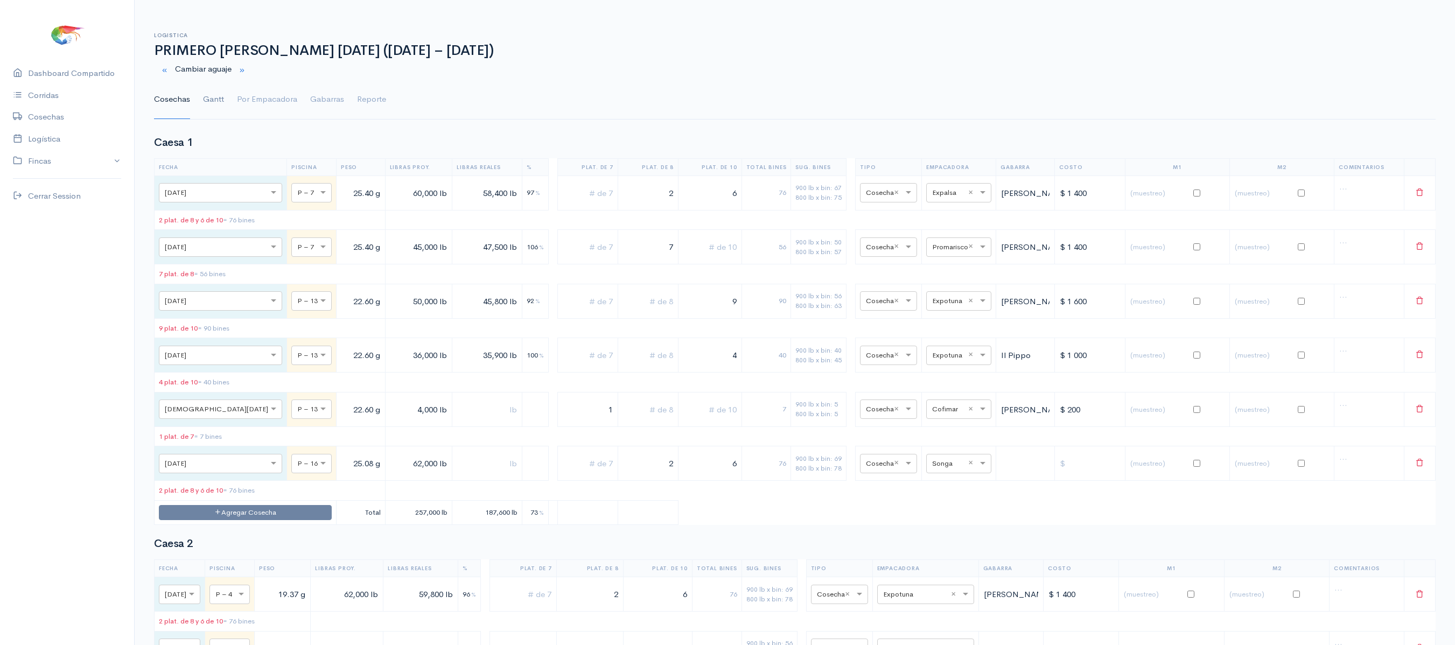
click at [216, 101] on link "Gantt" at bounding box center [213, 99] width 21 height 39
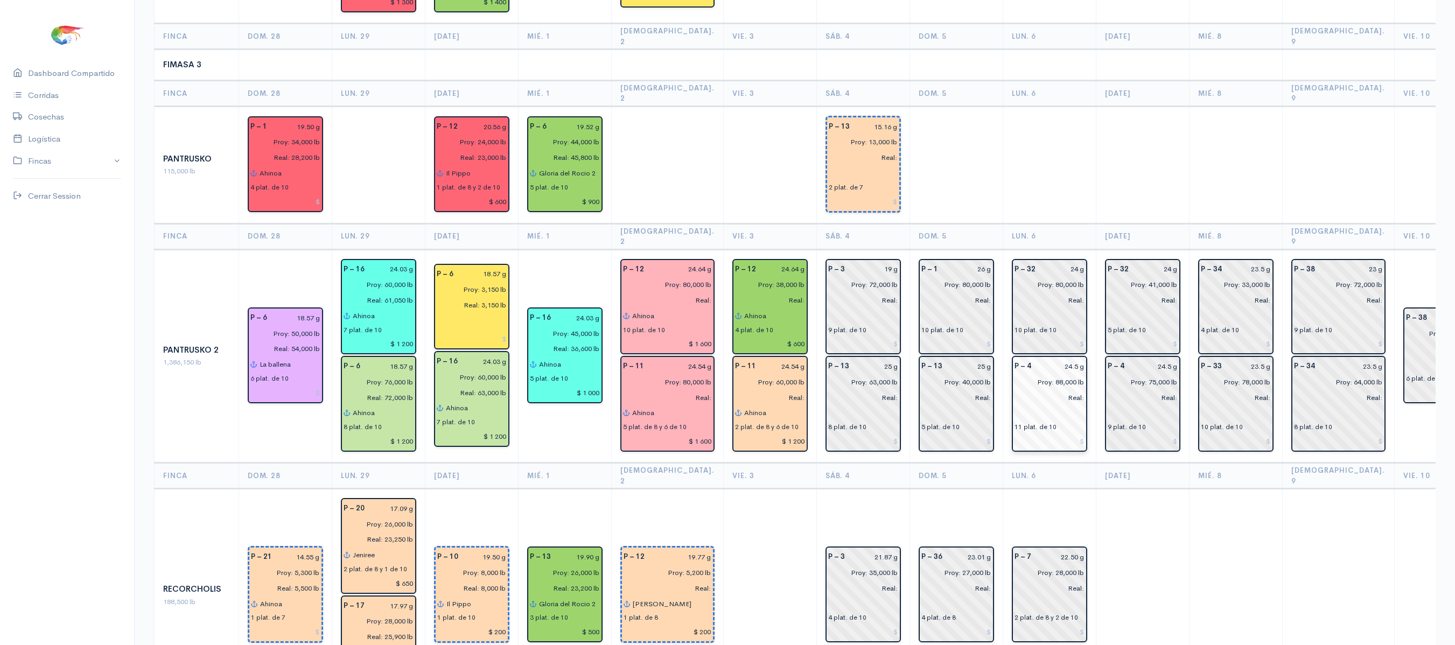
scroll to position [0, 213]
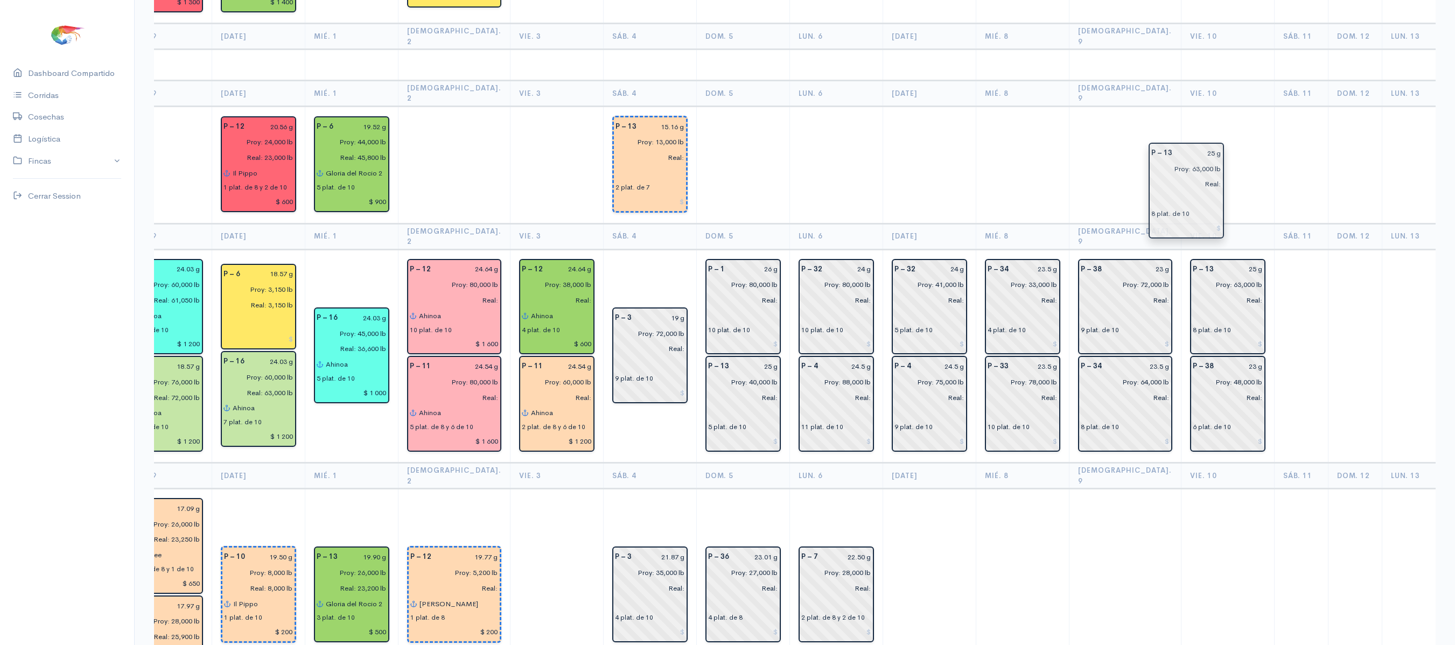
drag, startPoint x: 622, startPoint y: 306, endPoint x: 1172, endPoint y: 172, distance: 565.2
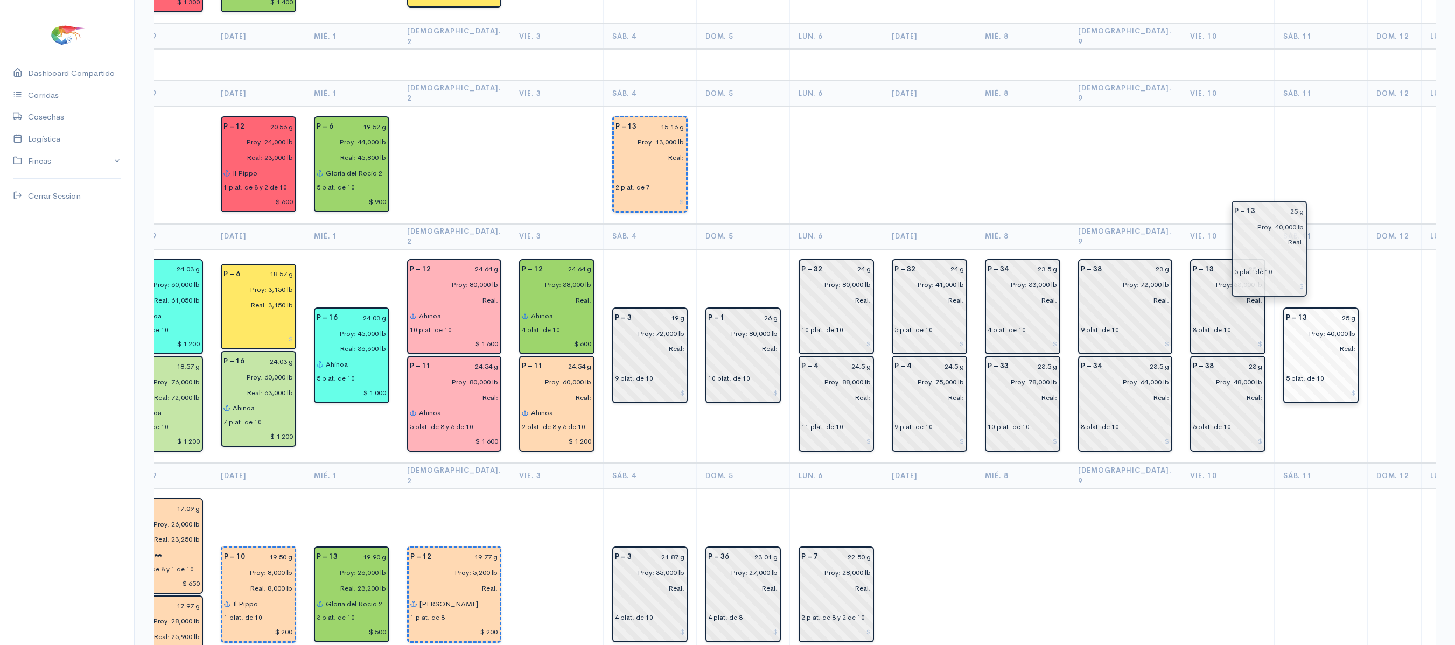
drag, startPoint x: 725, startPoint y: 316, endPoint x: 1272, endPoint y: 240, distance: 552.2
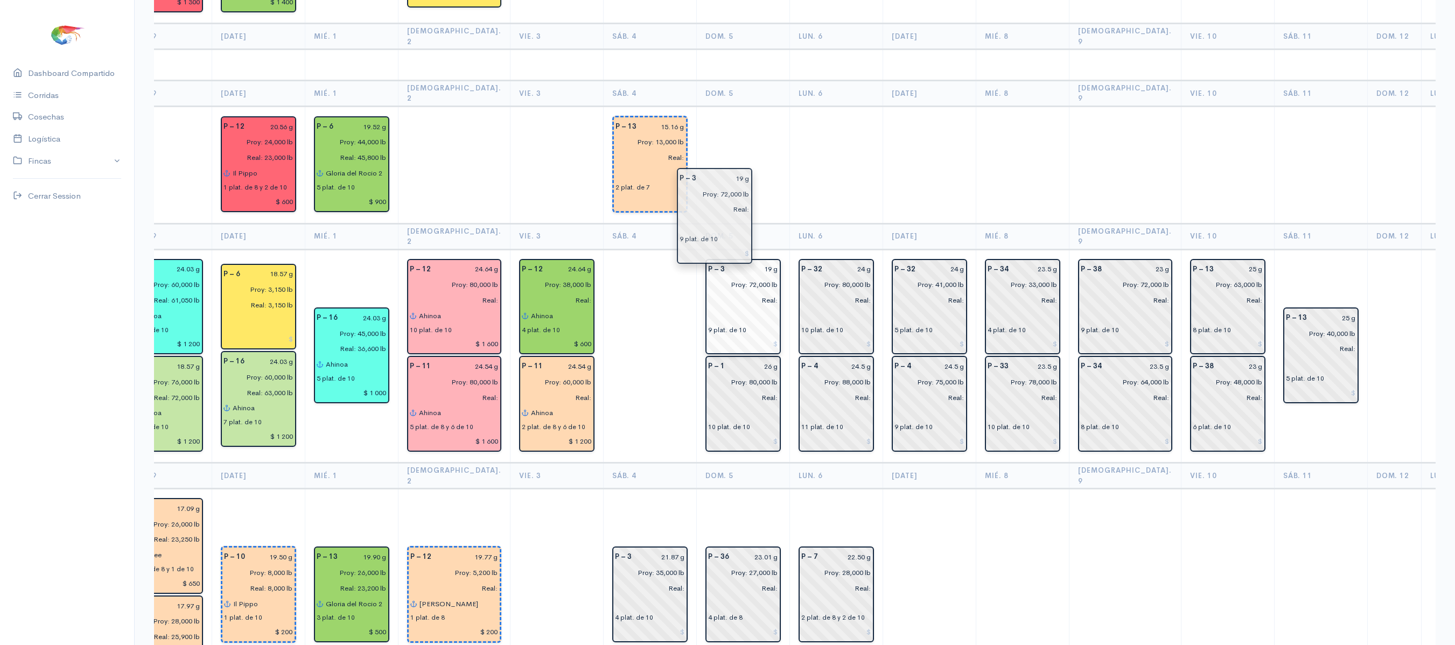
drag, startPoint x: 645, startPoint y: 288, endPoint x: 745, endPoint y: 222, distance: 119.8
click at [789, 223] on th "Lun. 6" at bounding box center [835, 236] width 93 height 26
drag, startPoint x: 794, startPoint y: 311, endPoint x: 635, endPoint y: 279, distance: 161.6
drag, startPoint x: 635, startPoint y: 279, endPoint x: 802, endPoint y: 36, distance: 295.1
click at [802, 80] on th "Lun. 6" at bounding box center [835, 93] width 93 height 26
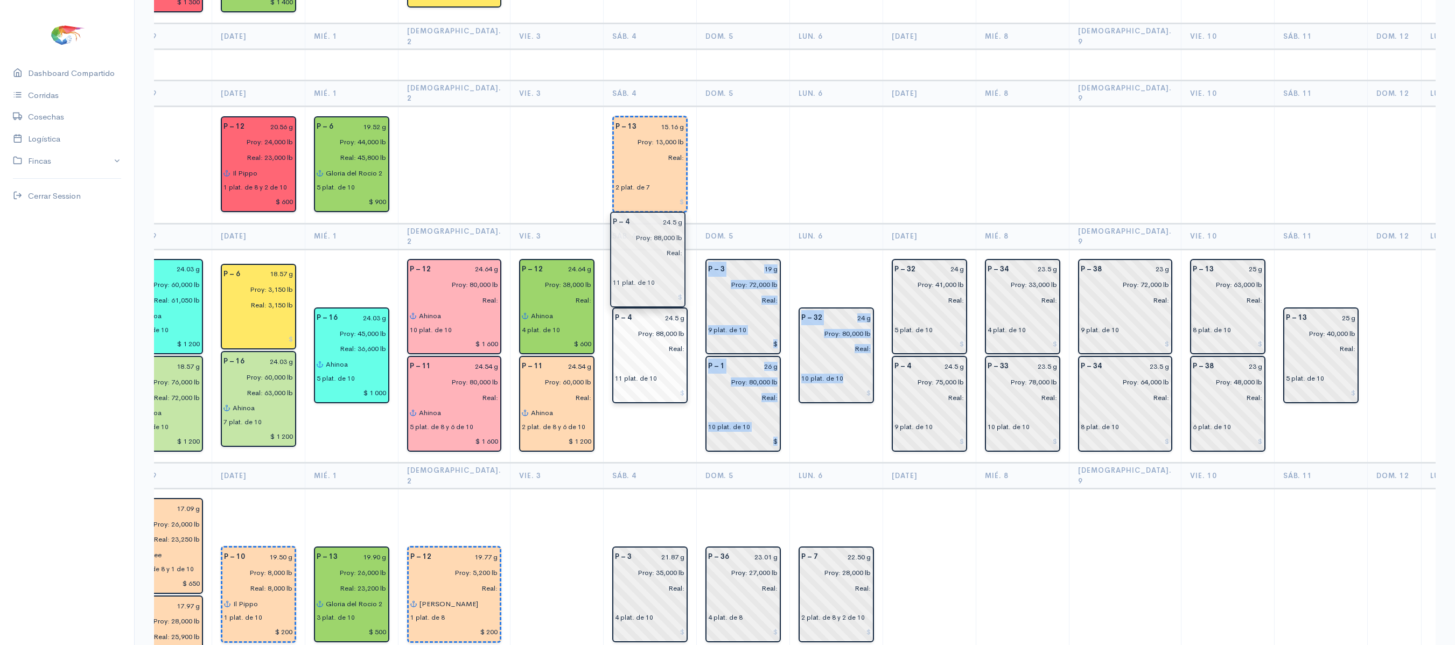
drag, startPoint x: 801, startPoint y: 335, endPoint x: 633, endPoint y: 272, distance: 179.2
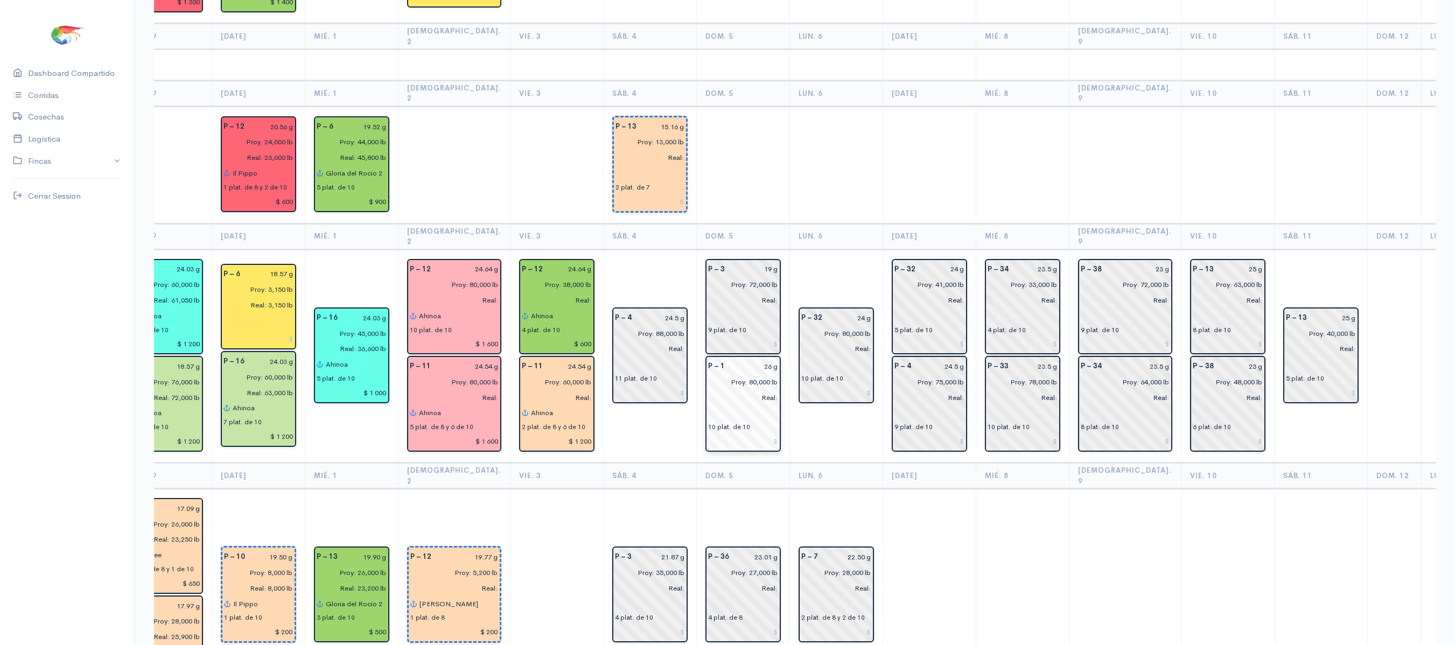
drag, startPoint x: 892, startPoint y: 326, endPoint x: 732, endPoint y: 330, distance: 159.4
drag, startPoint x: 732, startPoint y: 330, endPoint x: 1047, endPoint y: 69, distance: 408.4
click at [1047, 106] on td at bounding box center [1022, 164] width 93 height 117
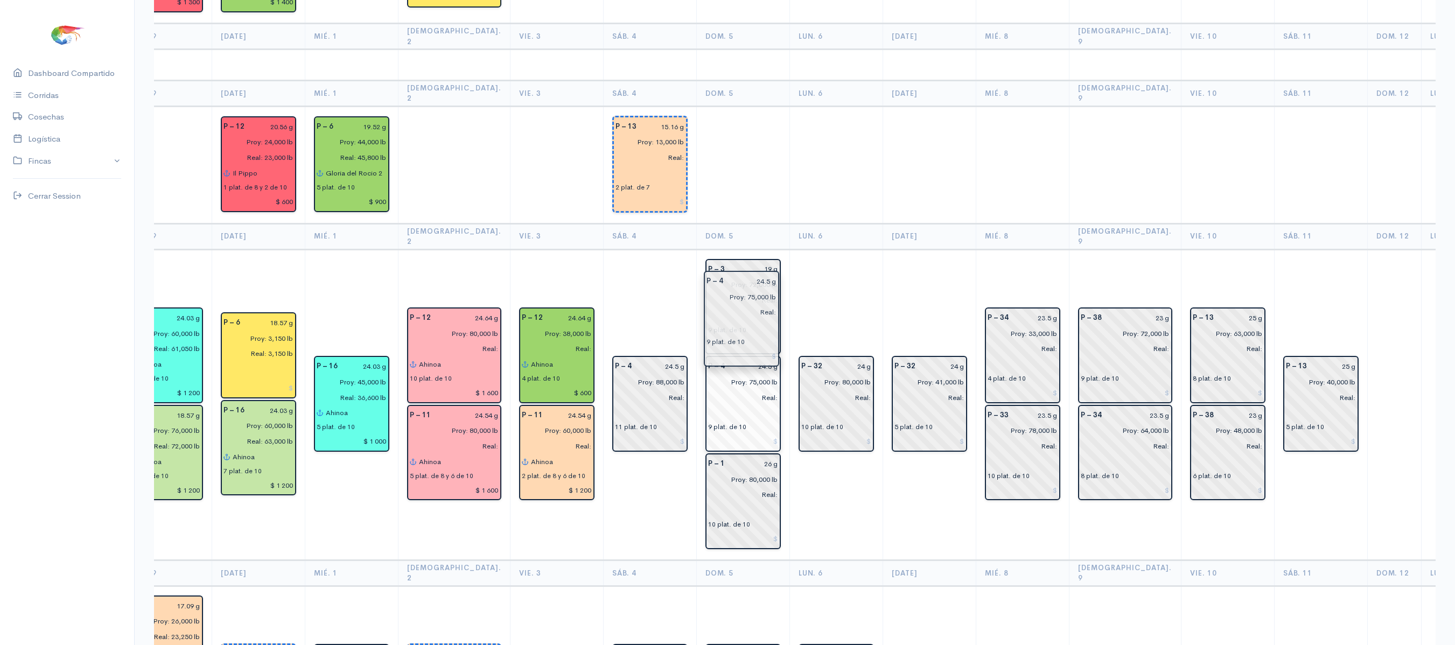
drag, startPoint x: 895, startPoint y: 313, endPoint x: 728, endPoint y: 311, distance: 166.9
click at [813, 223] on th "Lun. 6" at bounding box center [835, 236] width 93 height 26
drag, startPoint x: 813, startPoint y: 154, endPoint x: 713, endPoint y: 414, distance: 278.2
click at [713, 414] on table "Finca Dom. 28 [DATE] Mié. 1 Jue. 2 Vie. 3 Sáb. 4 Dom. 5 [DATE] 7 Mié. 8 [DEMOGR…" at bounding box center [726, 337] width 1570 height 2739
click at [812, 424] on td "P – 32 24 g Proy: 80,000 lb Real: 10 plat. de 10" at bounding box center [835, 404] width 93 height 311
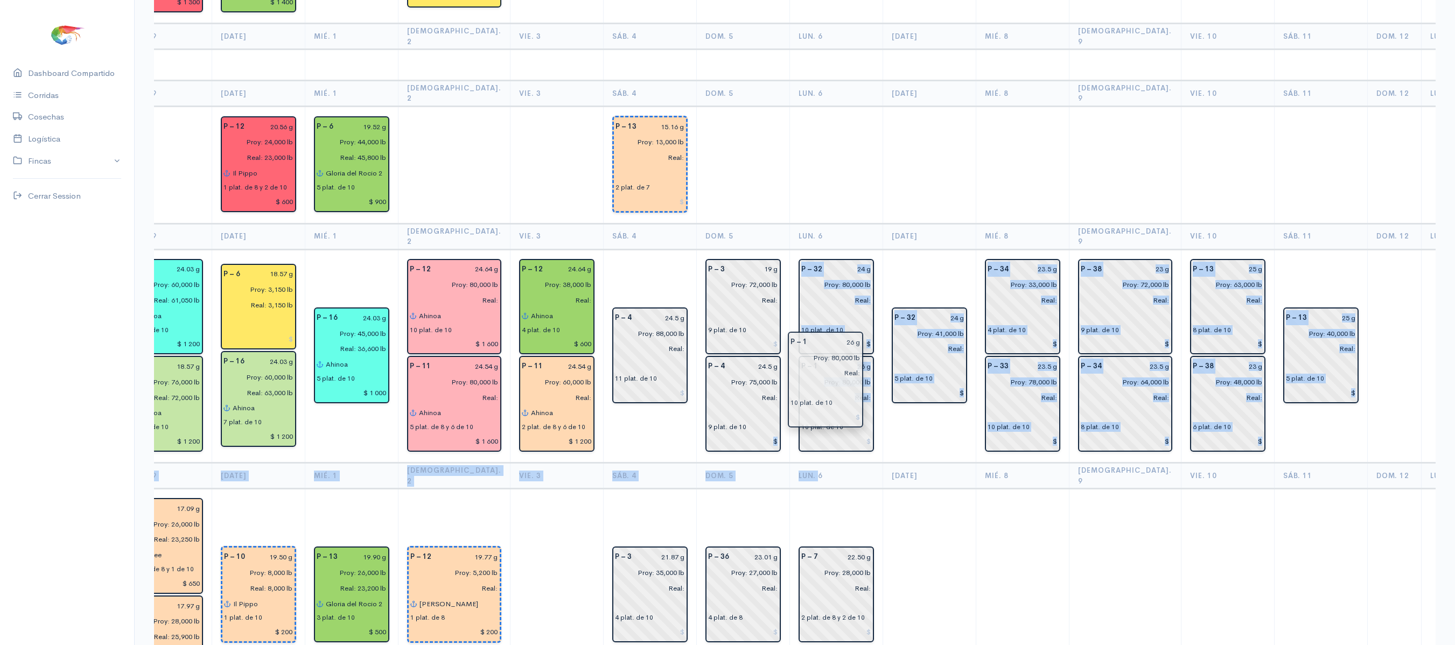
drag, startPoint x: 688, startPoint y: 434, endPoint x: 794, endPoint y: 391, distance: 114.0
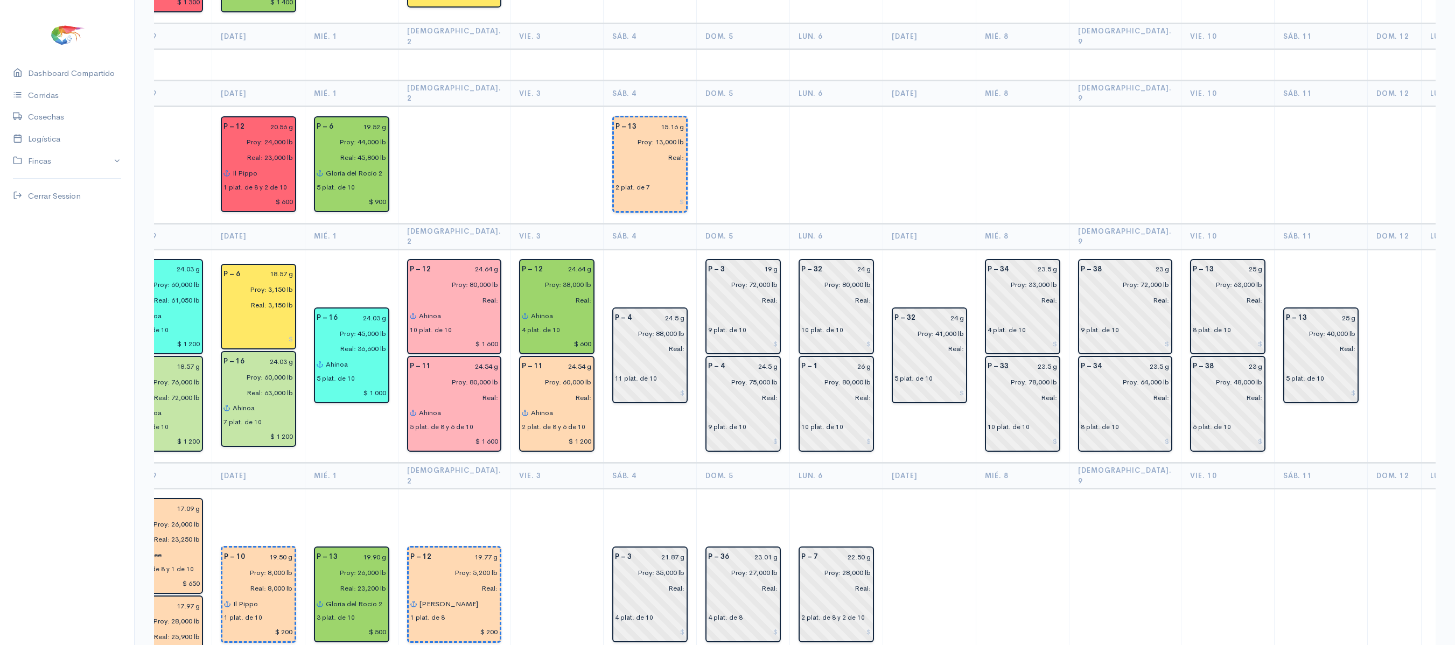
click at [892, 463] on th "[DATE]" at bounding box center [928, 476] width 93 height 26
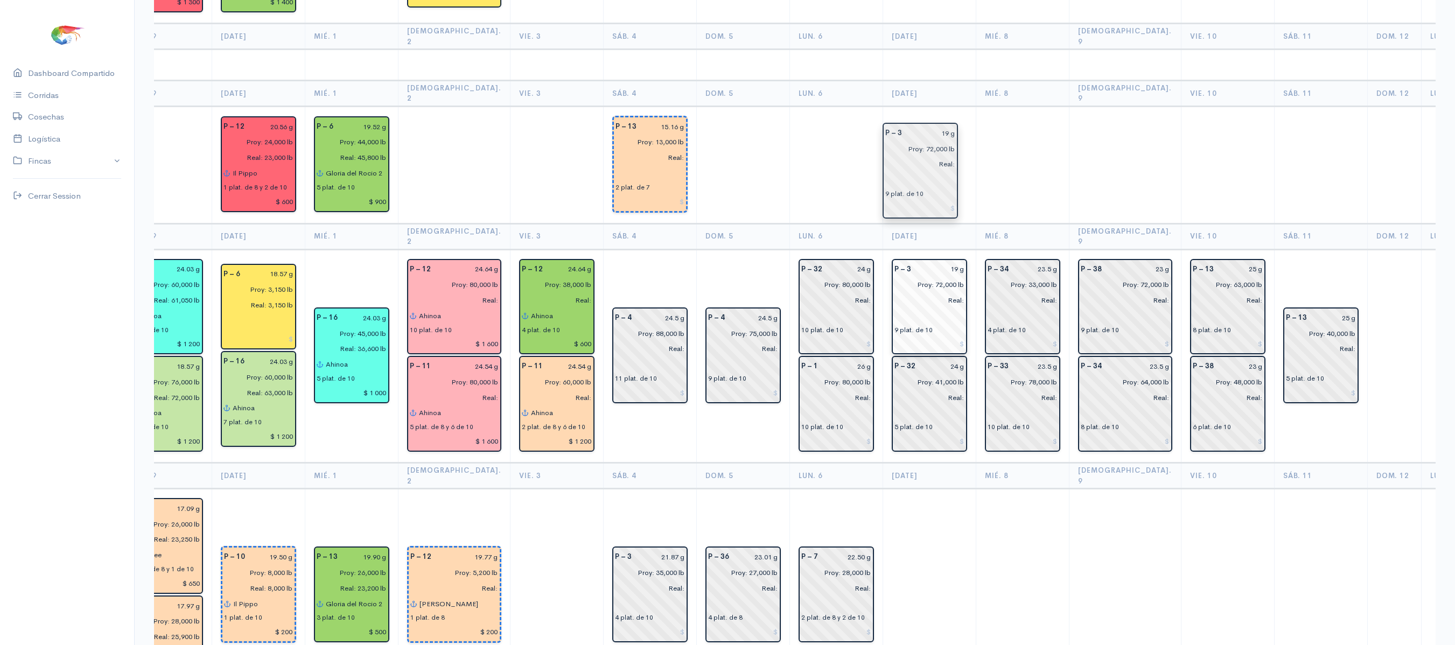
drag, startPoint x: 743, startPoint y: 234, endPoint x: 939, endPoint y: 179, distance: 203.5
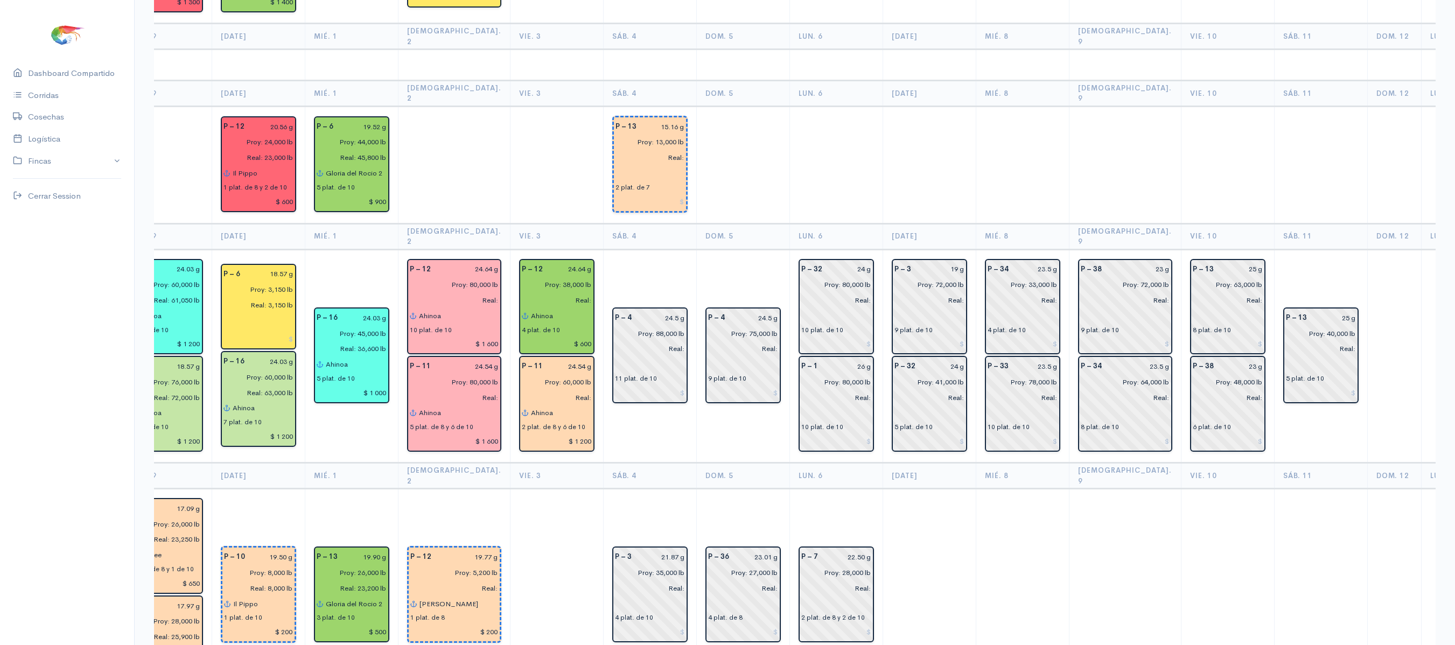
click at [927, 106] on td at bounding box center [928, 164] width 93 height 117
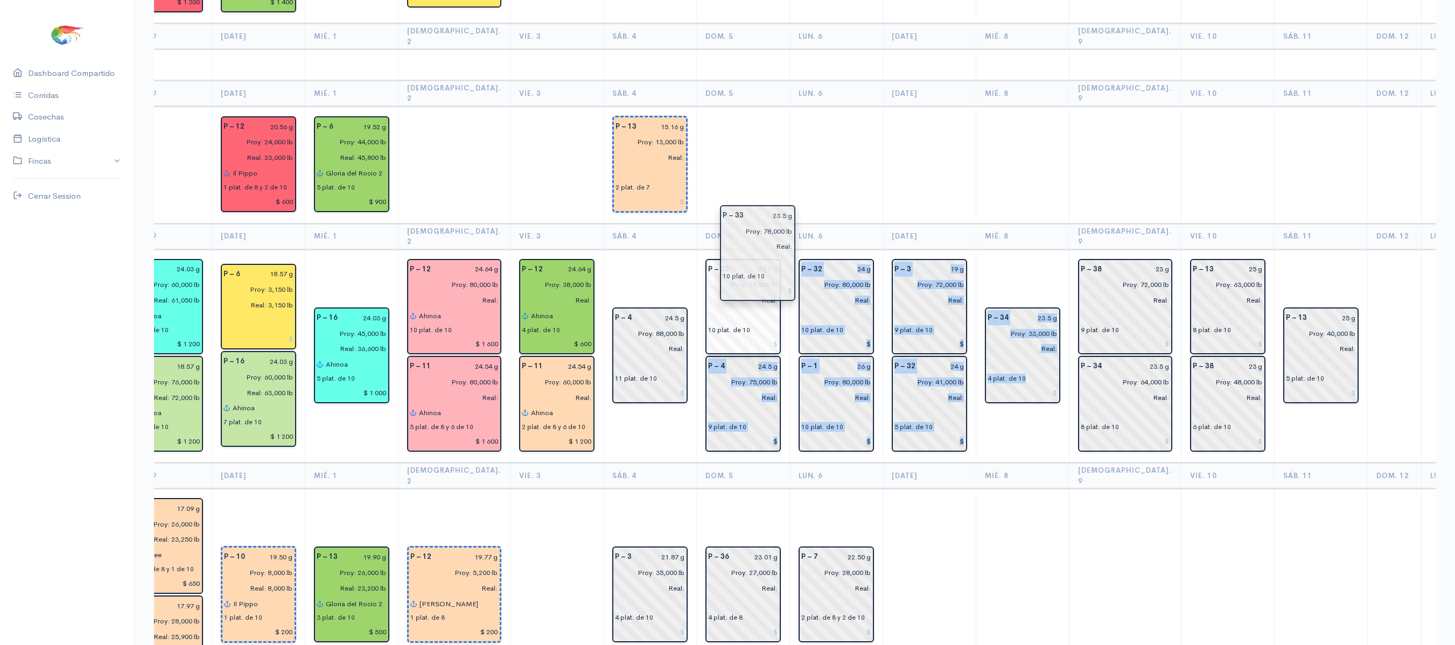
drag, startPoint x: 1008, startPoint y: 309, endPoint x: 759, endPoint y: 237, distance: 259.0
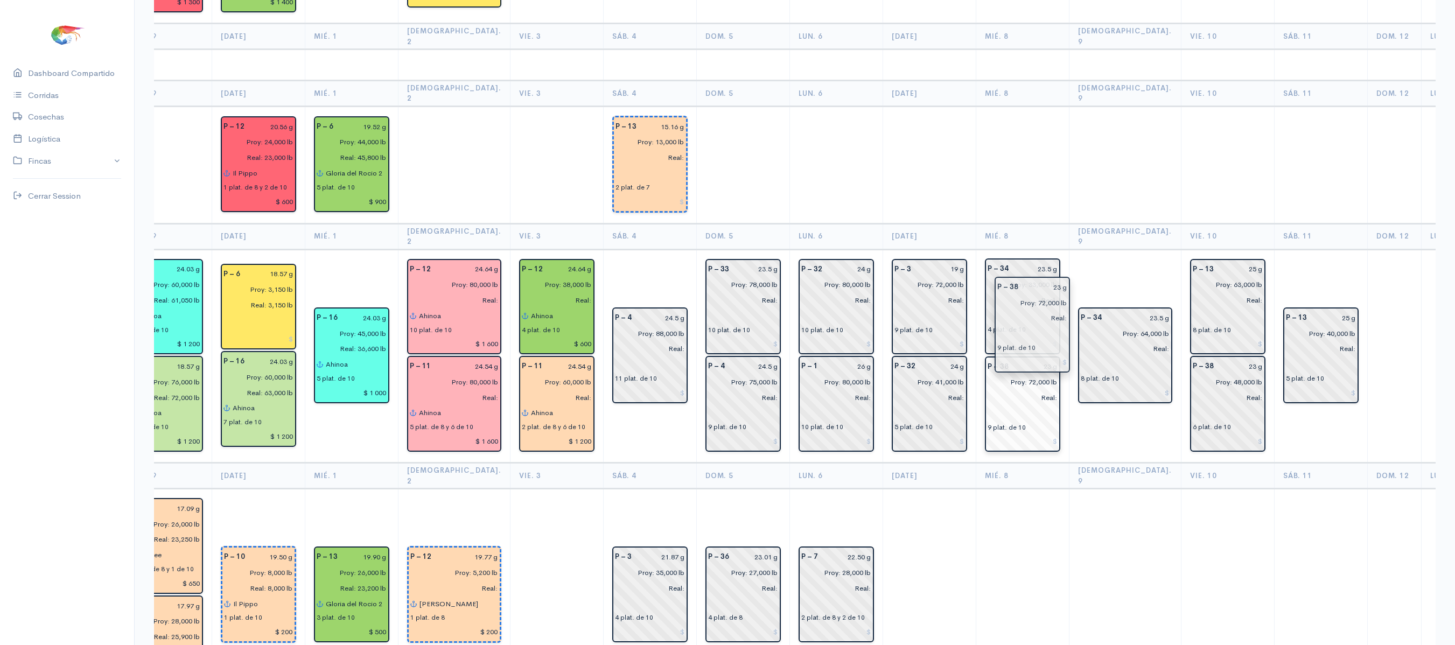
drag, startPoint x: 1099, startPoint y: 204, endPoint x: 1035, endPoint y: 297, distance: 113.8
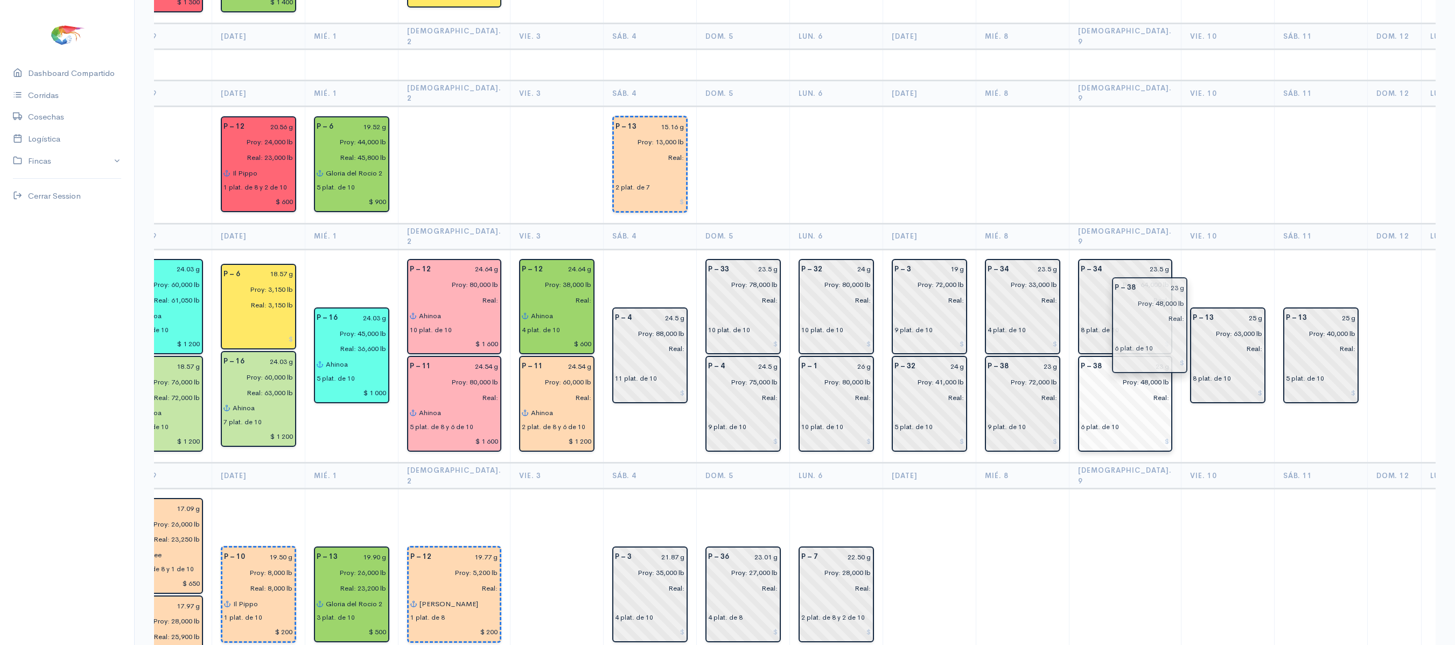
drag, startPoint x: 1175, startPoint y: 341, endPoint x: 1132, endPoint y: 342, distance: 43.1
click at [1187, 149] on td at bounding box center [1227, 164] width 93 height 117
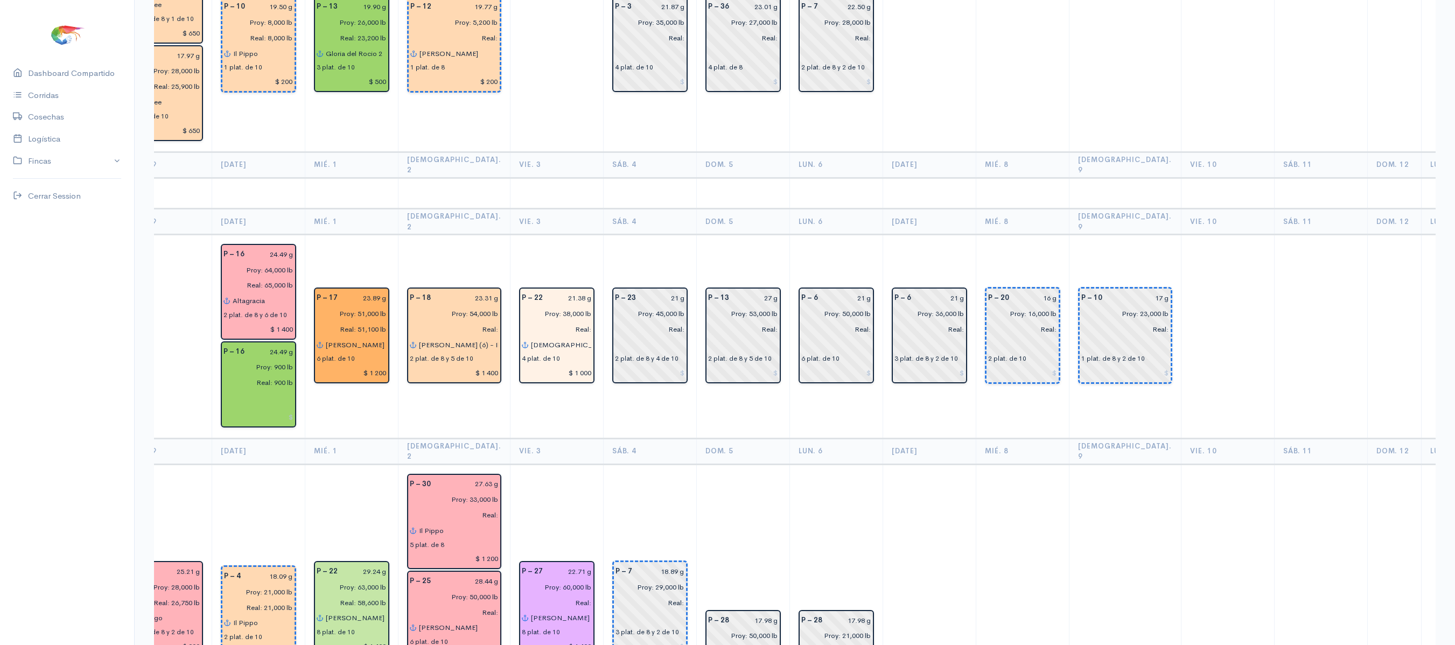
scroll to position [1720, 0]
type input "Proy: 30,000 lb"
click at [649, 463] on td "P – 7 18.89 g Proy: 29,000 lb Real: 3 plat. de 8 y 2 de 10 P – 27 22.78 g Proy:…" at bounding box center [649, 657] width 93 height 389
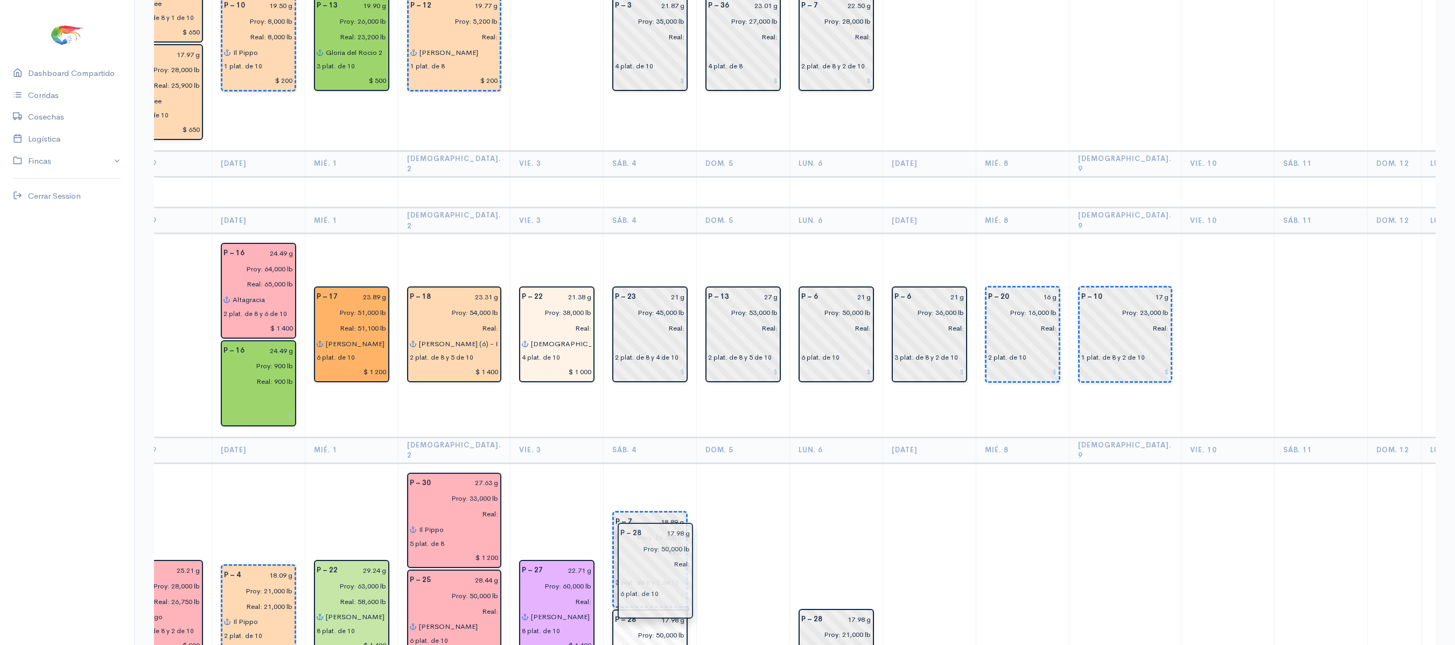
drag, startPoint x: 721, startPoint y: 543, endPoint x: 656, endPoint y: 569, distance: 70.6
click at [745, 463] on td at bounding box center [742, 657] width 93 height 389
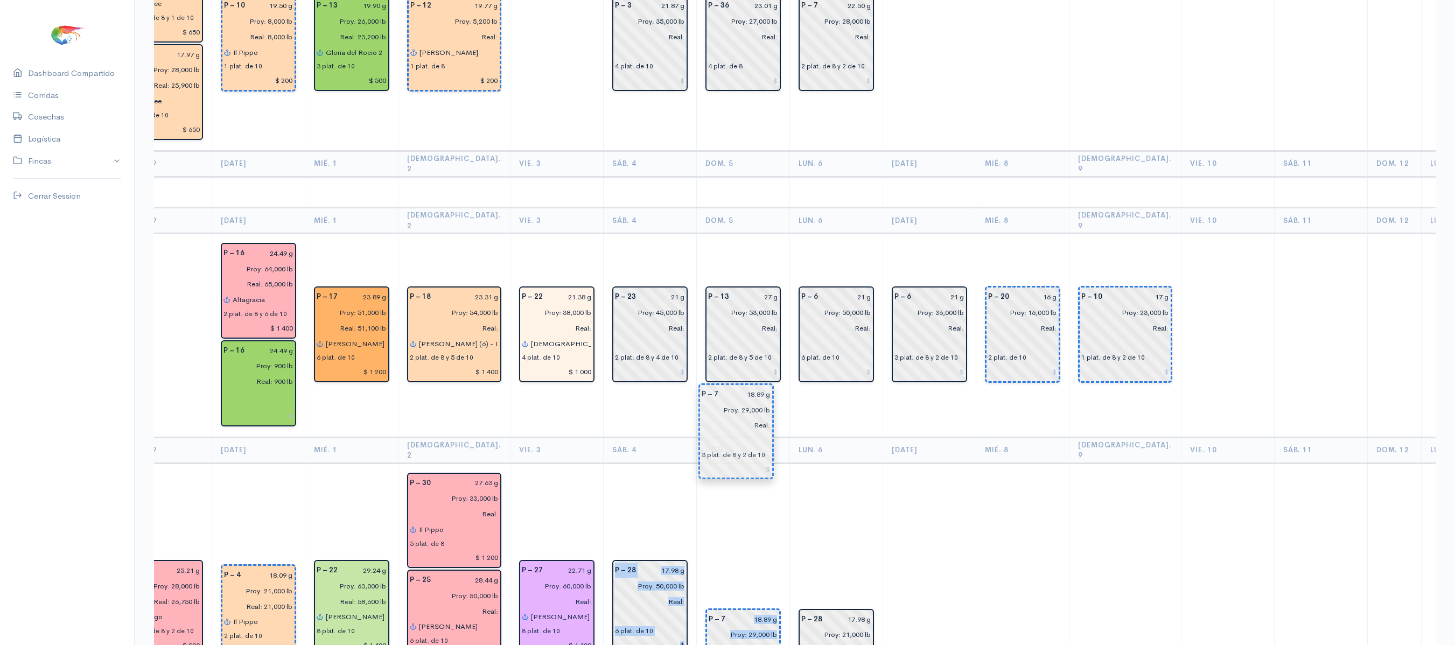
drag, startPoint x: 644, startPoint y: 449, endPoint x: 748, endPoint y: 434, distance: 105.5
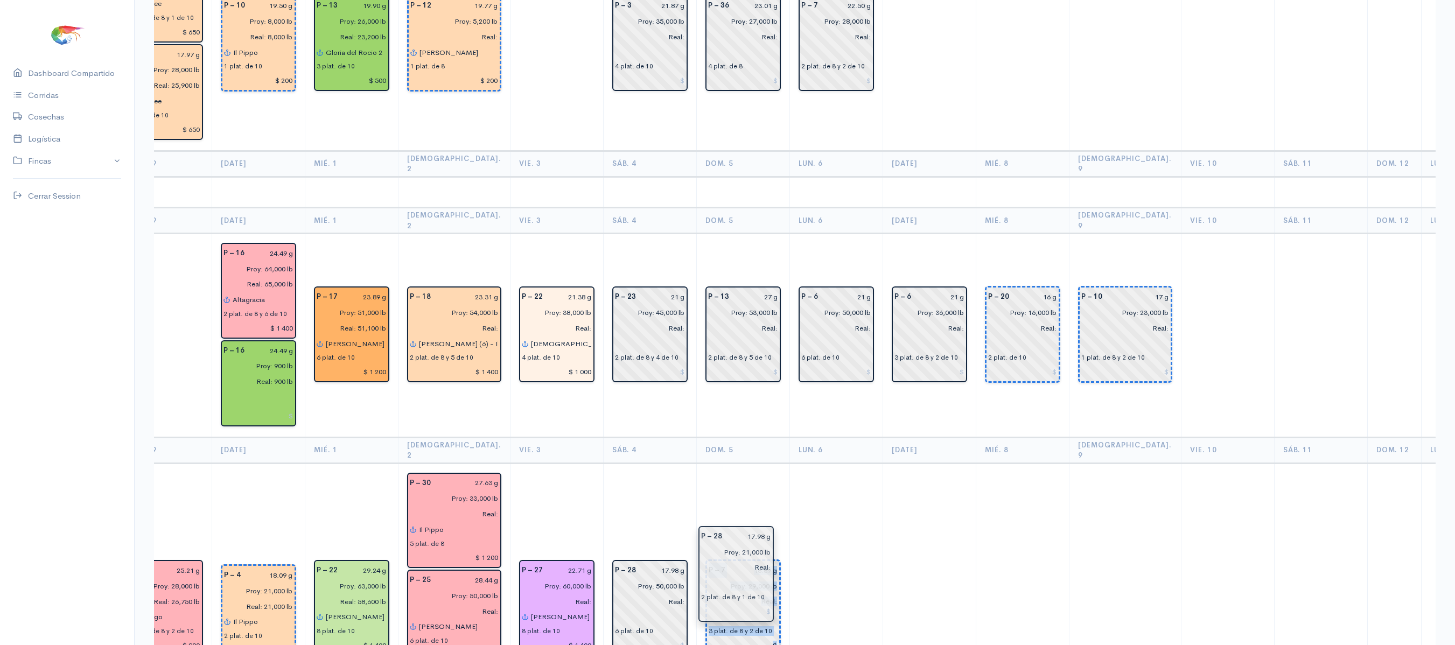
drag, startPoint x: 805, startPoint y: 528, endPoint x: 723, endPoint y: 552, distance: 86.5
click at [842, 463] on td at bounding box center [835, 657] width 93 height 389
click at [650, 437] on th "Sáb. 4" at bounding box center [649, 450] width 93 height 26
click at [663, 463] on td "P – 28 17.98 g Proy: 50,000 lb Real: 6 plat. de 10 P – 27 22.78 g Proy: 30,000 …" at bounding box center [649, 657] width 93 height 389
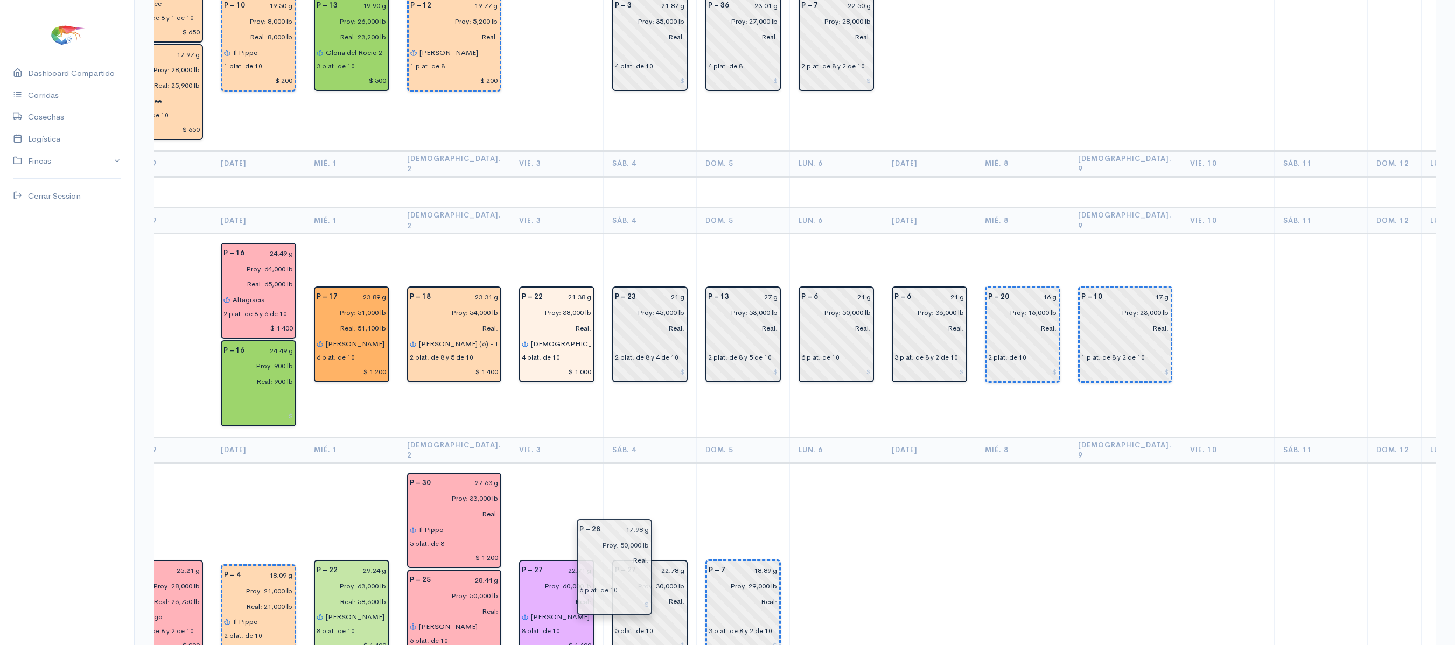
drag, startPoint x: 605, startPoint y: 500, endPoint x: 591, endPoint y: 571, distance: 72.4
click at [815, 463] on td at bounding box center [835, 657] width 93 height 389
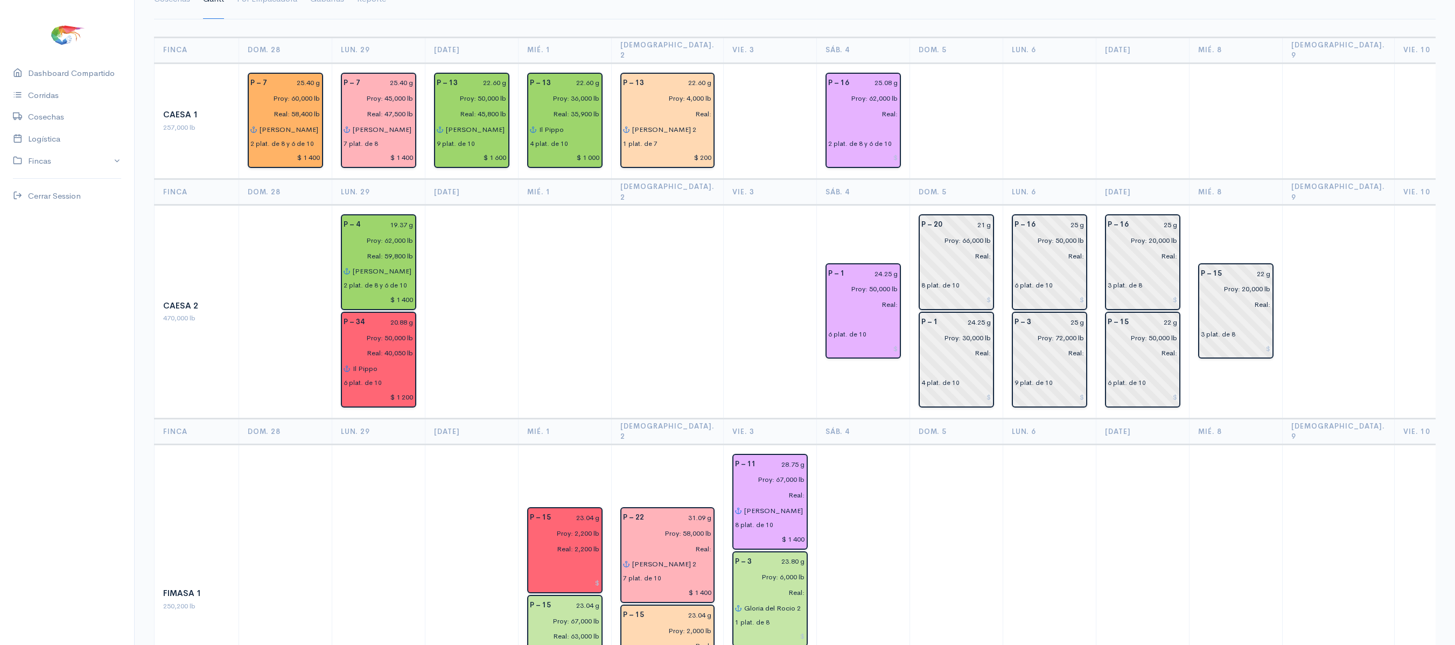
scroll to position [44, 0]
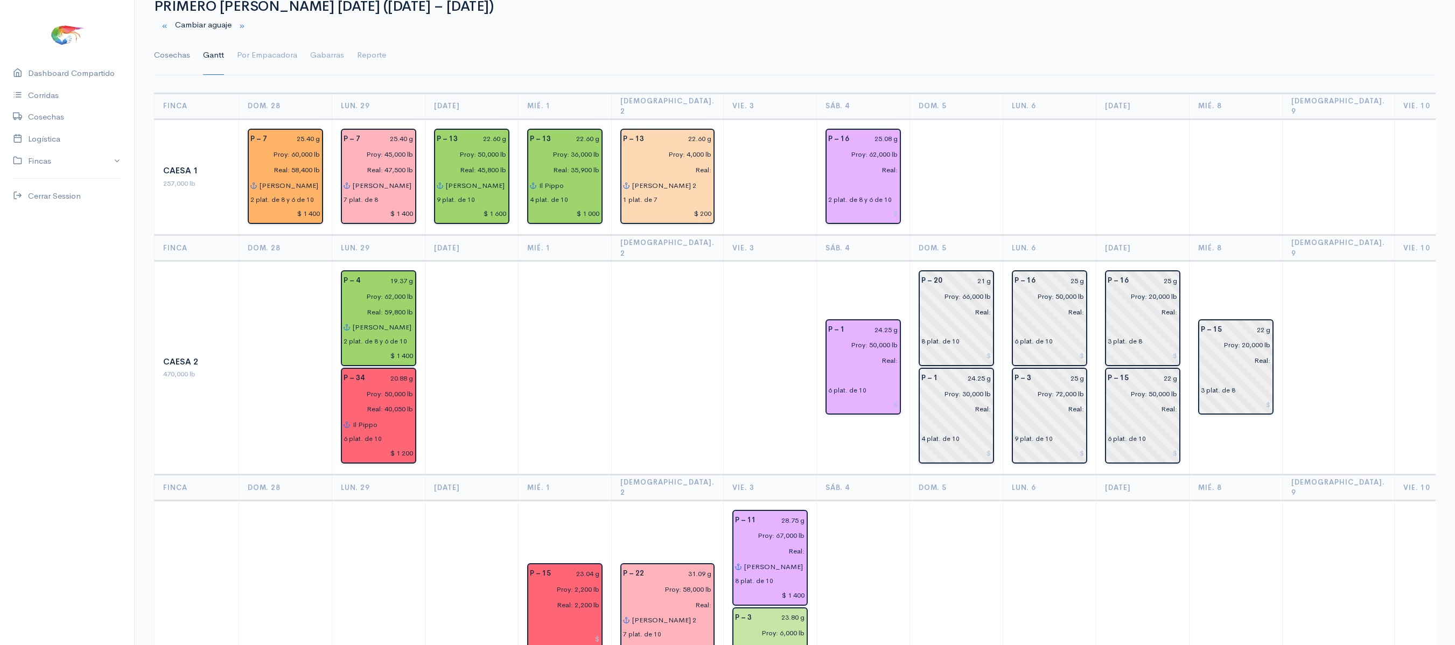
click at [182, 72] on link "Cosechas" at bounding box center [172, 55] width 36 height 39
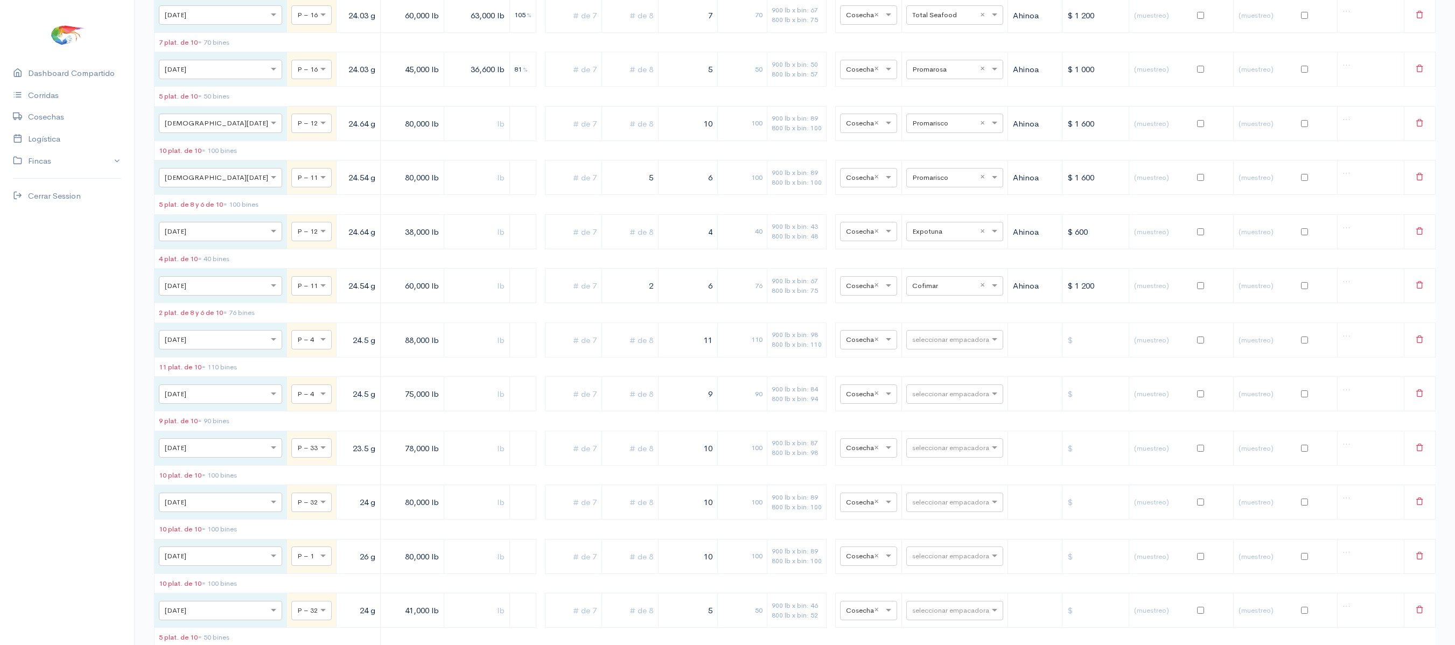
scroll to position [2900, 0]
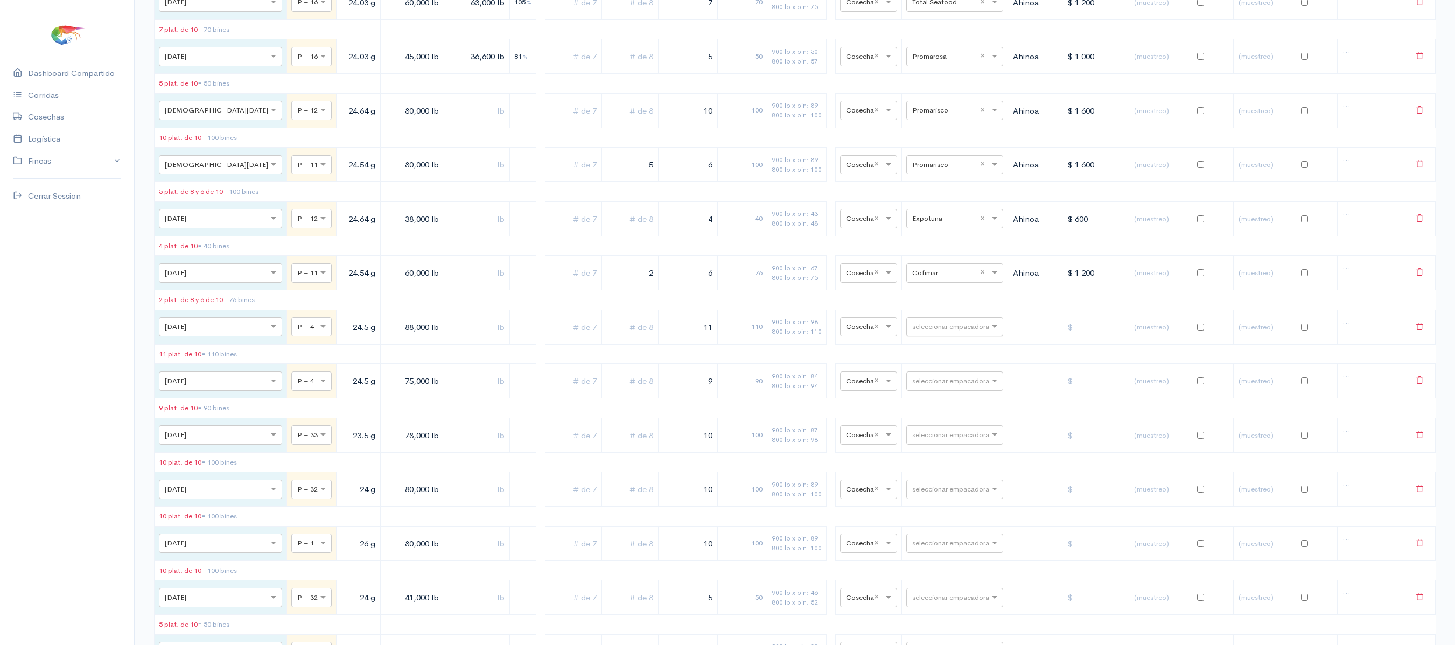
click at [912, 332] on input "text" at bounding box center [945, 326] width 66 height 12
click at [922, 562] on span "Ceaexport" at bounding box center [920, 560] width 39 height 10
drag, startPoint x: 683, startPoint y: 452, endPoint x: 840, endPoint y: 431, distance: 158.7
click at [840, 431] on table "Fecha Piscina Peso Libras Proy. Libras Reales % Plat. de 7 Plat. de 8 Plat. de …" at bounding box center [794, 404] width 1281 height 1267
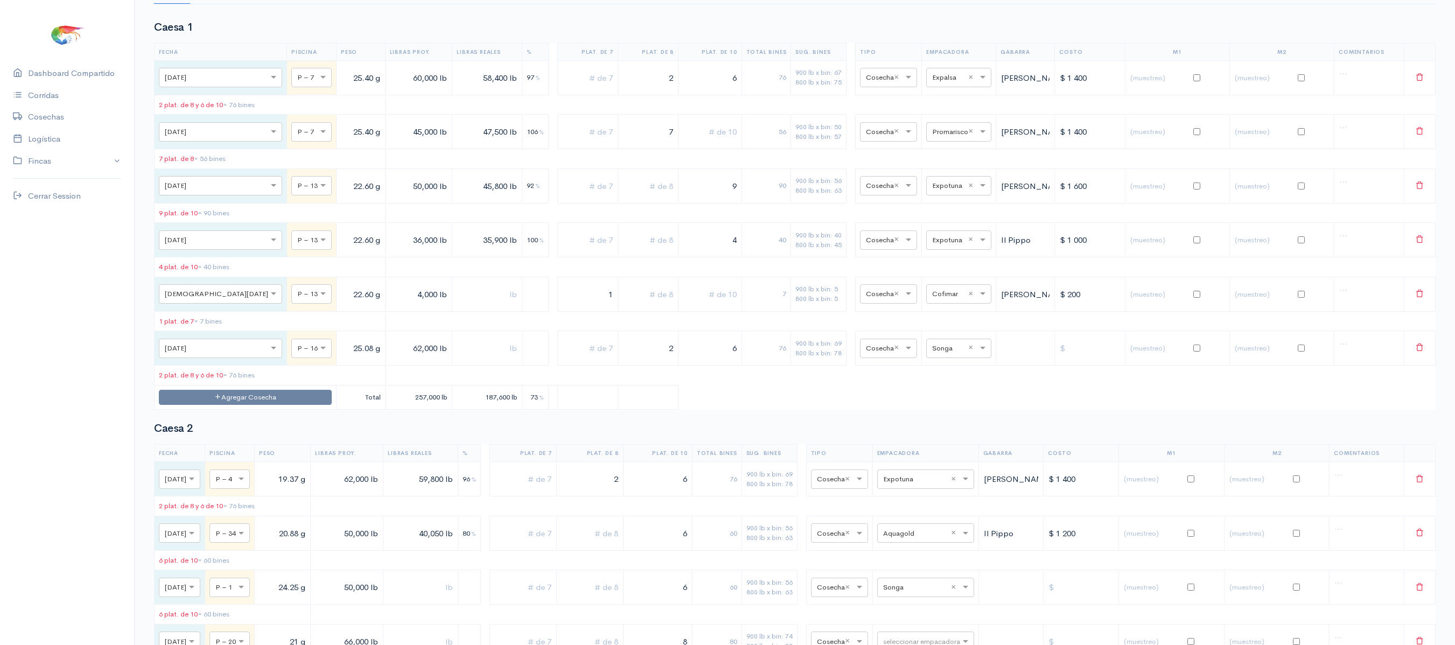
scroll to position [0, 0]
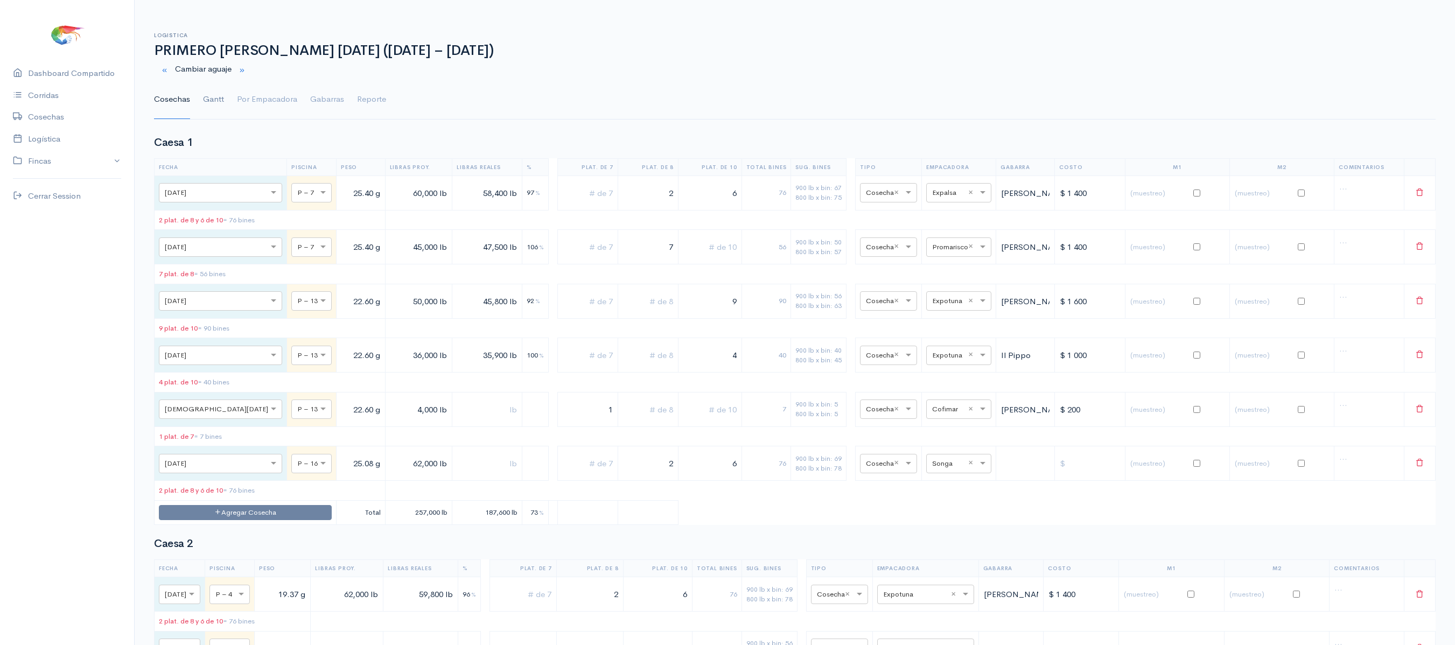
type input "9"
click at [203, 101] on link "Gantt" at bounding box center [213, 99] width 21 height 39
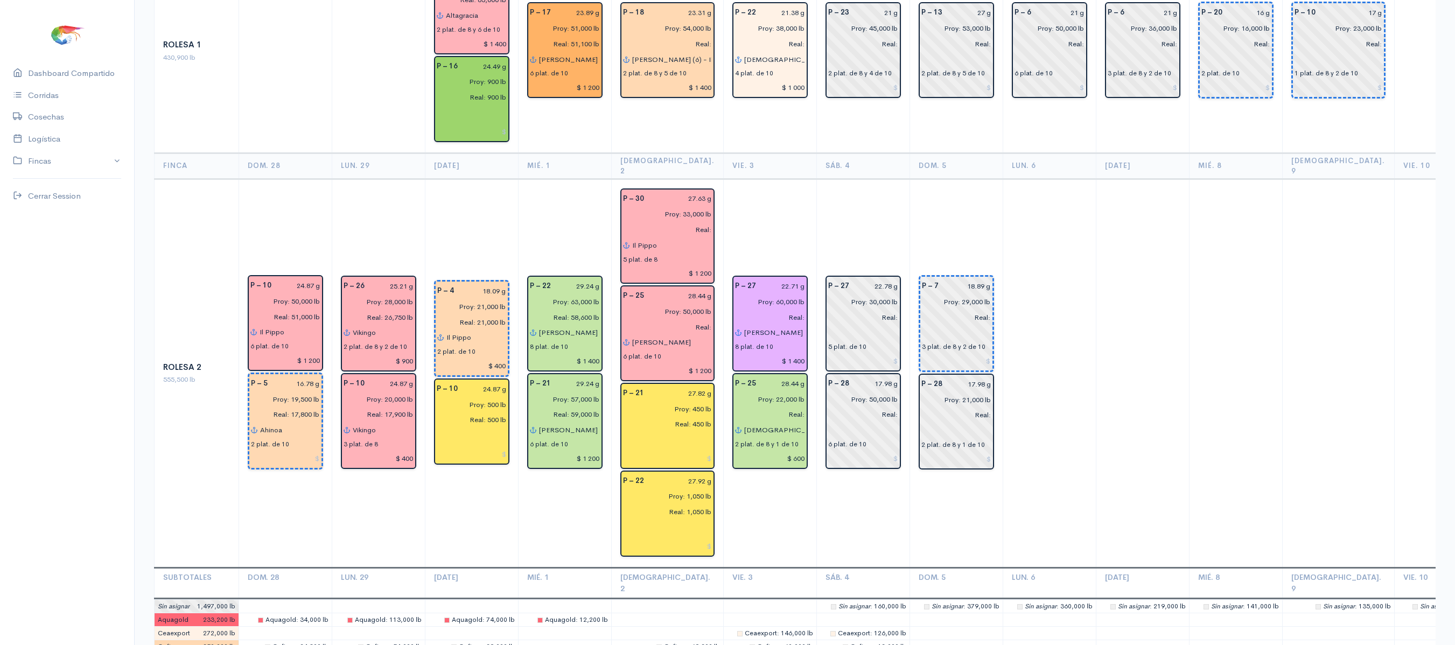
scroll to position [2003, 0]
click at [867, 279] on input "22.78 g" at bounding box center [877, 287] width 43 height 16
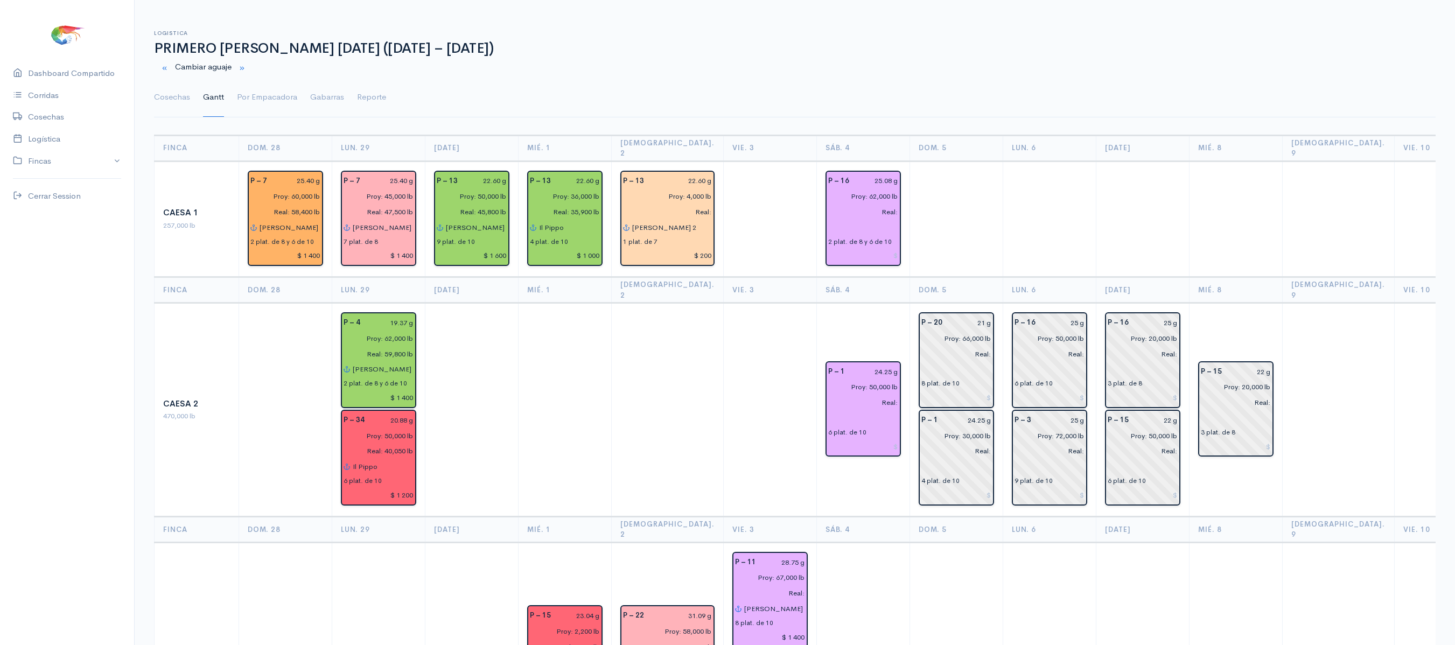
scroll to position [1, 0]
type input "22.71 g"
click at [170, 106] on link "Cosechas" at bounding box center [172, 98] width 36 height 39
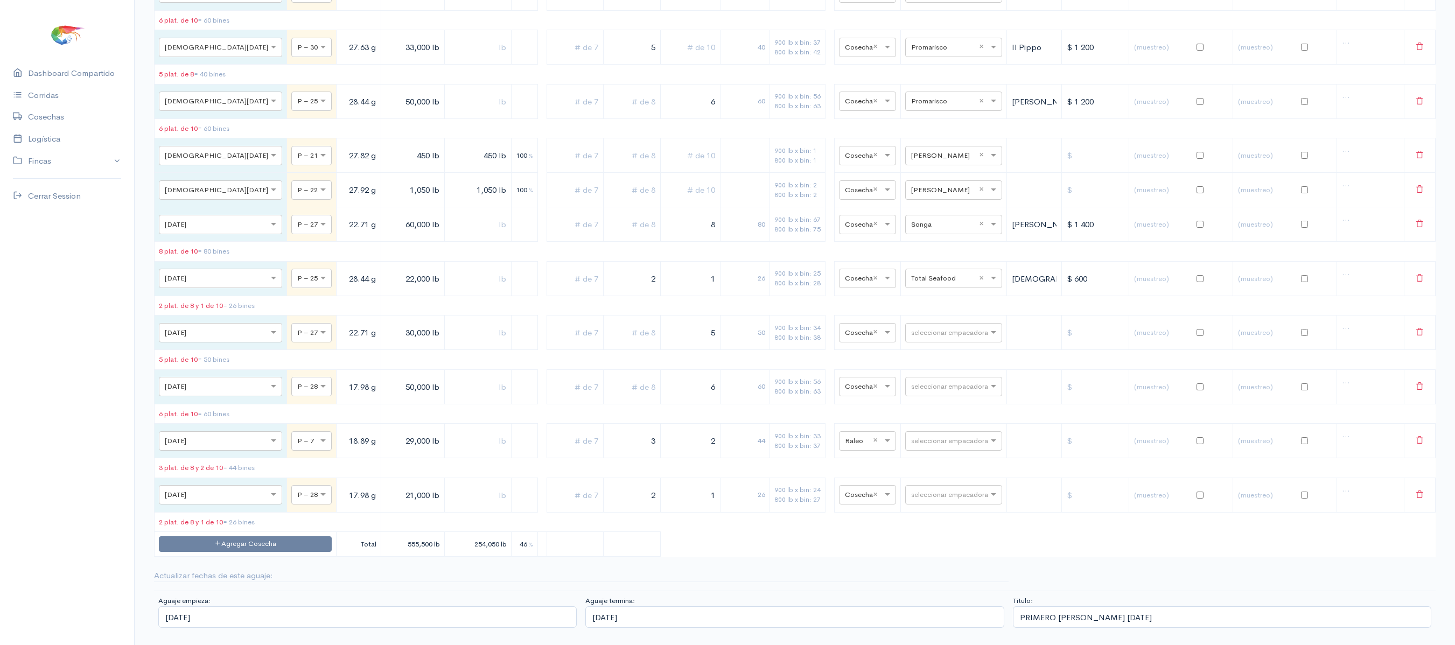
scroll to position [5911, 0]
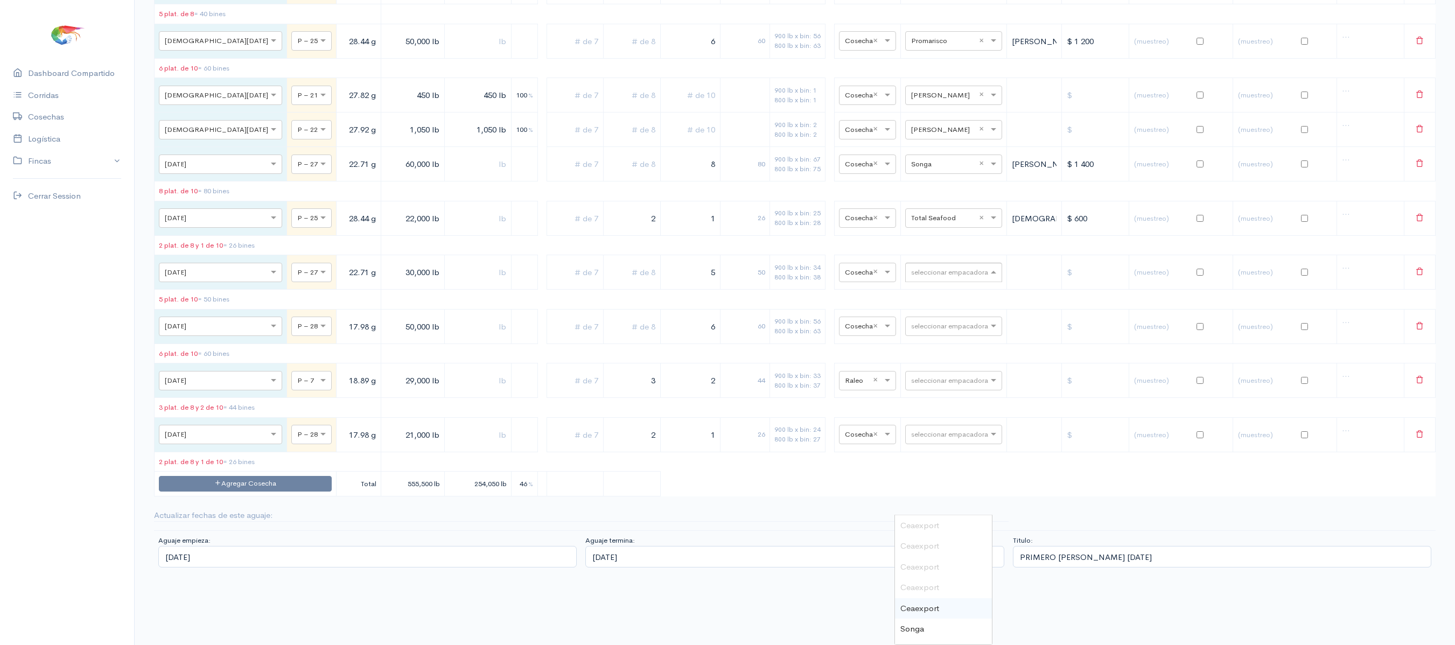
click at [919, 278] on input "text" at bounding box center [944, 272] width 66 height 12
type input "ce"
click at [925, 608] on span "Ceaexport" at bounding box center [919, 613] width 39 height 10
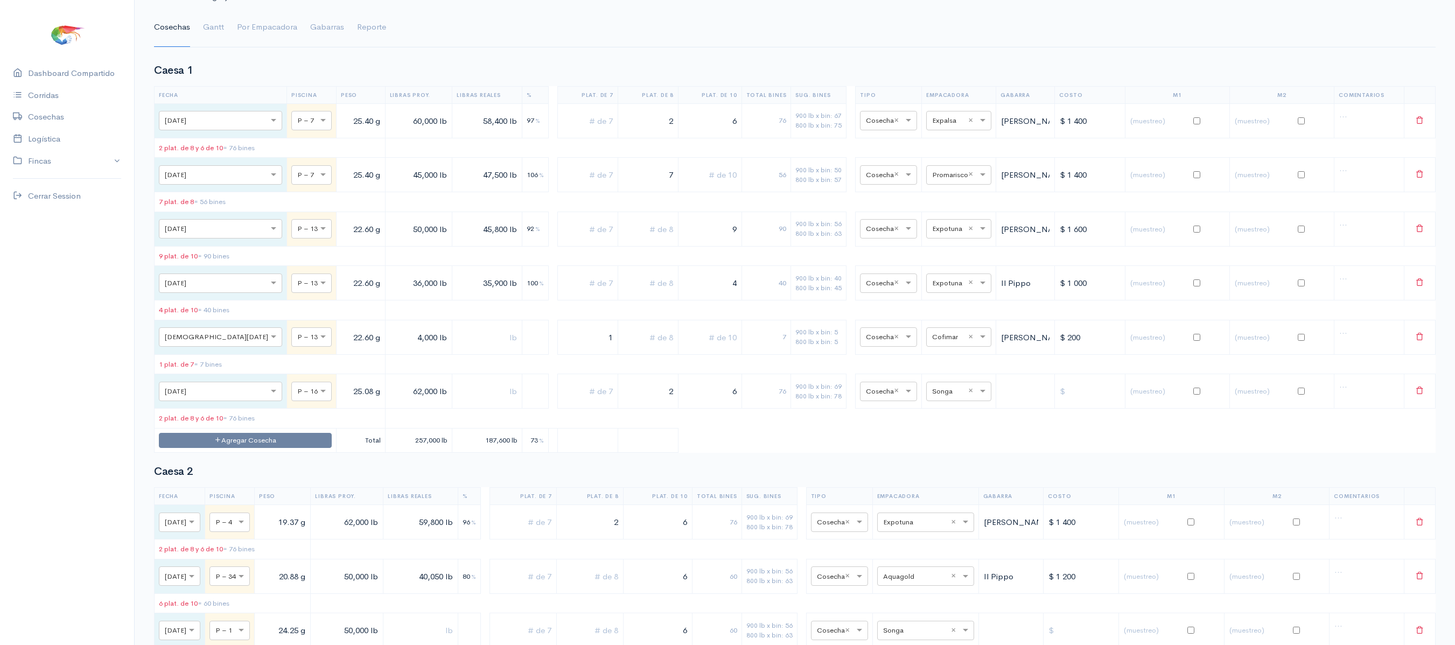
scroll to position [0, 0]
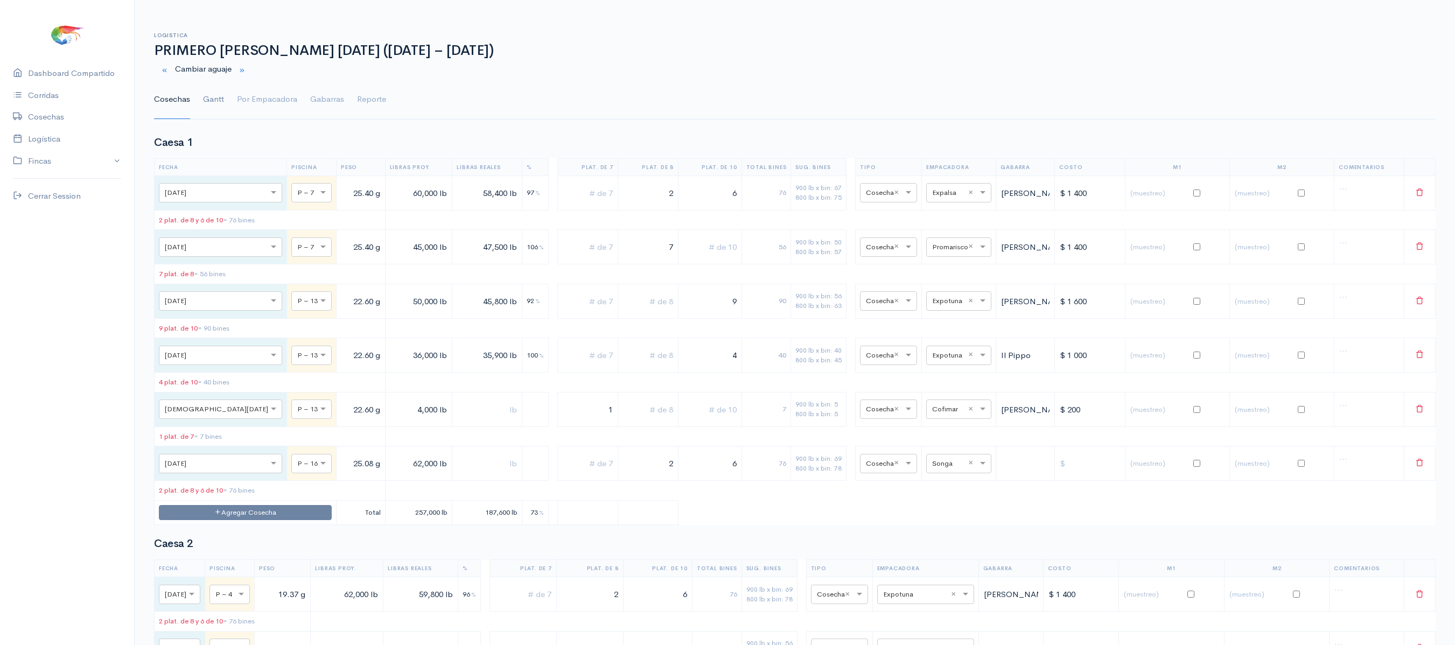
click at [220, 96] on link "Gantt" at bounding box center [213, 99] width 21 height 39
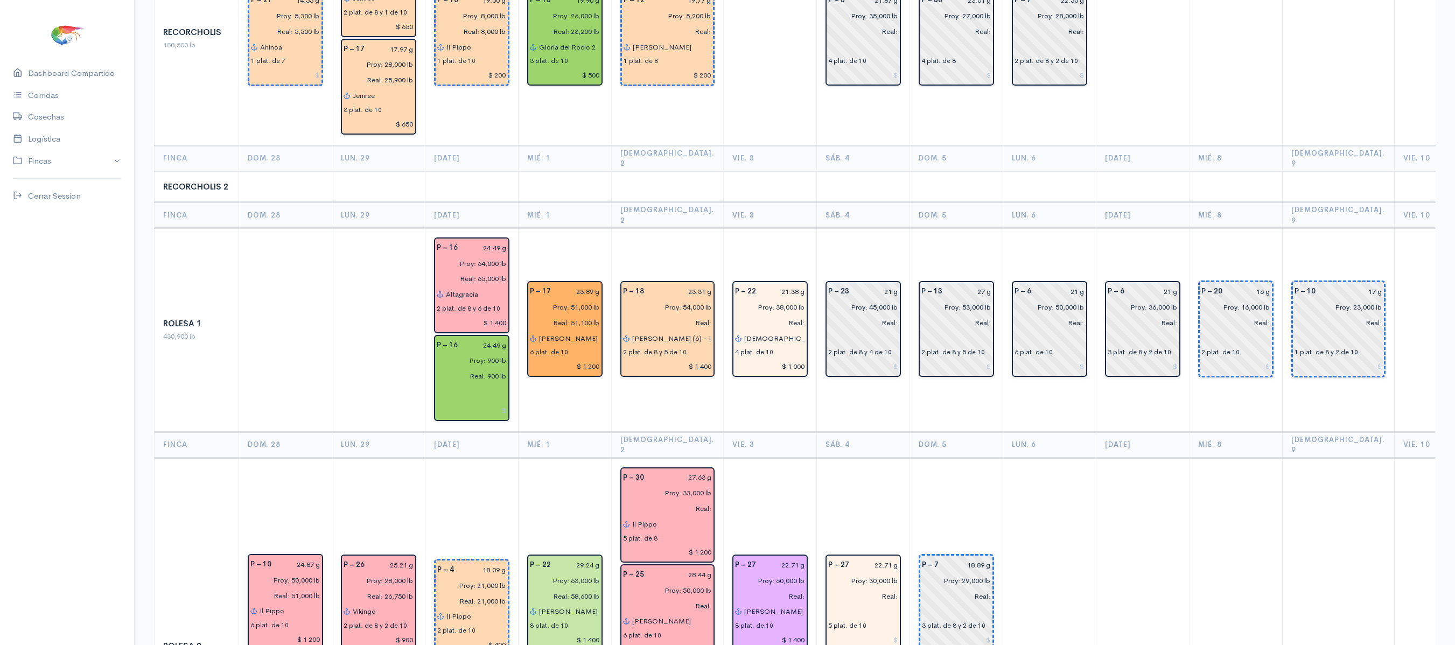
scroll to position [1763, 0]
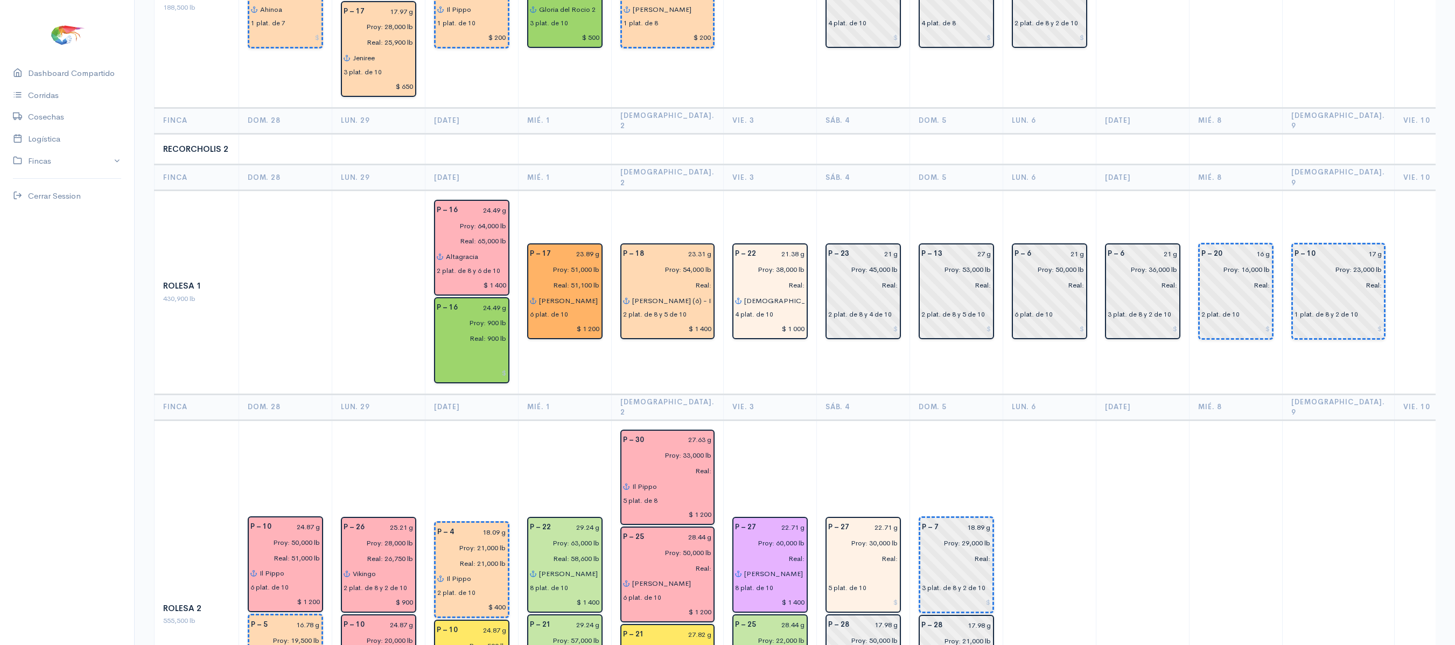
click at [869, 420] on td "P – 27 22.71 g Proy: 30,000 lb Real: 5 plat. de 10 P – 28 17.98 g Proy: 50,000 …" at bounding box center [862, 614] width 93 height 389
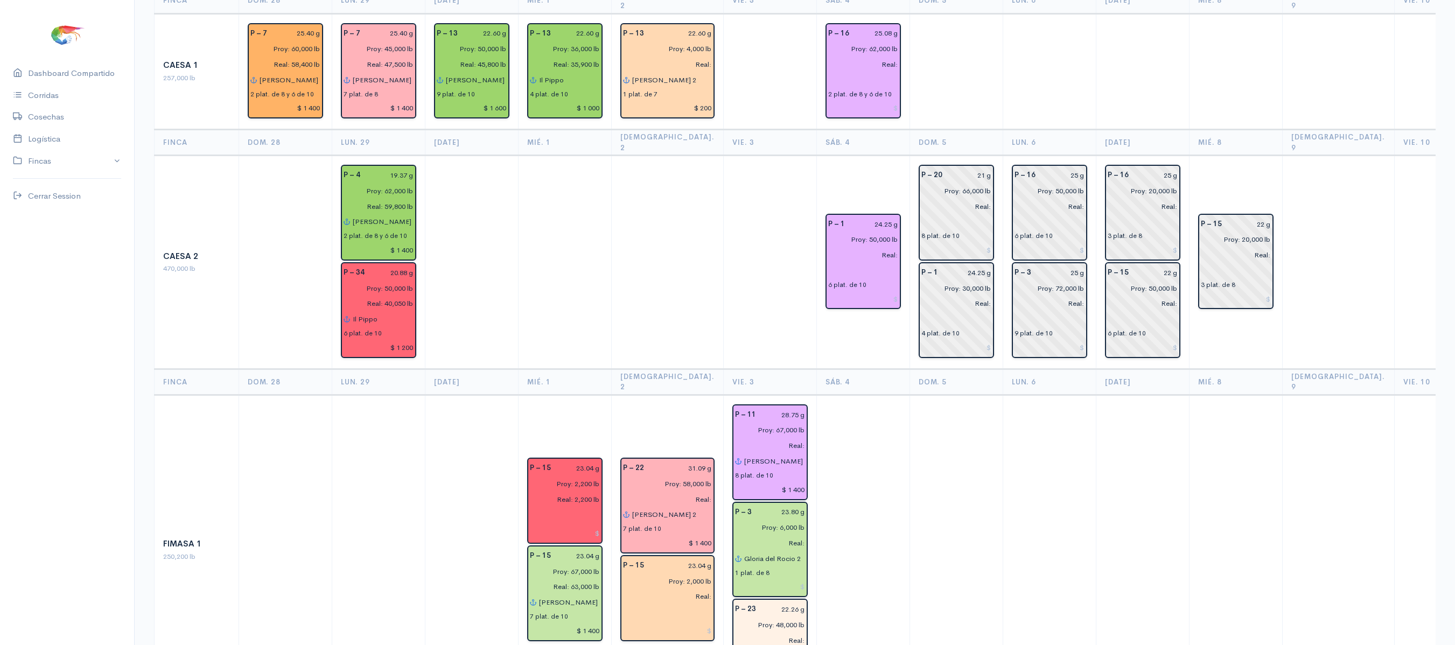
scroll to position [0, 0]
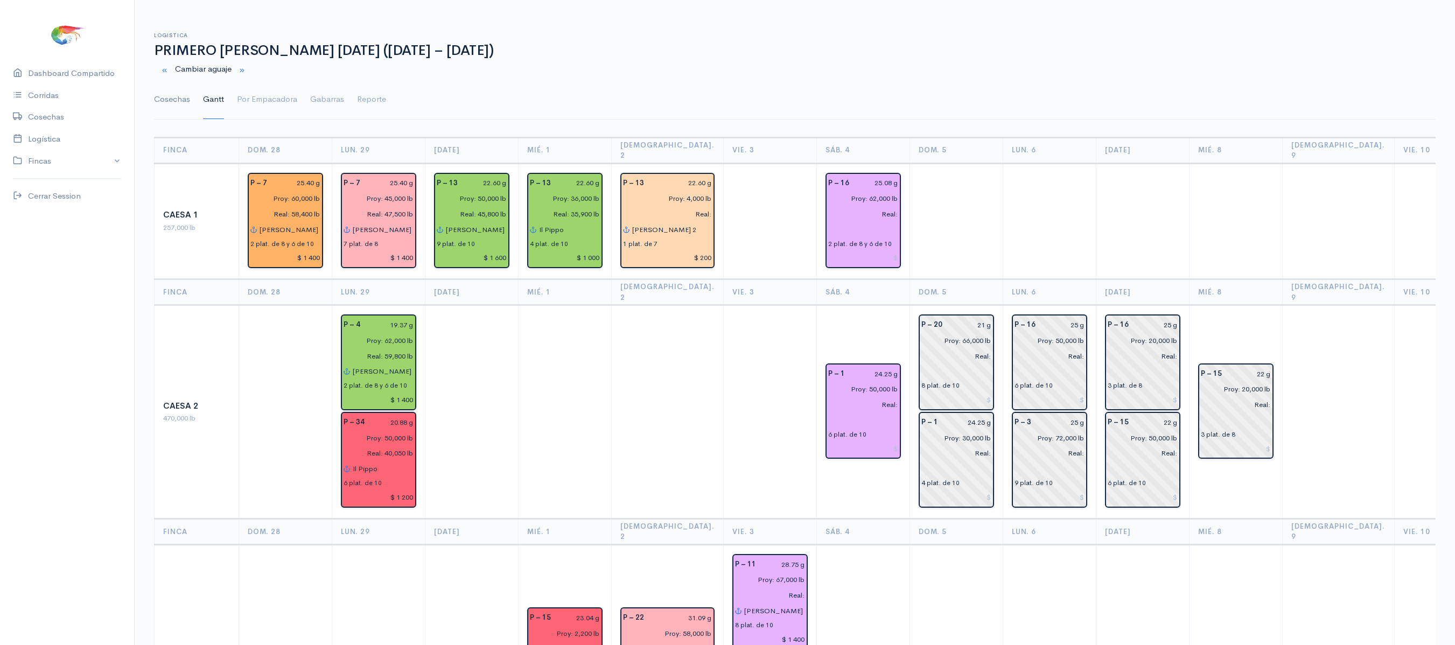
click at [165, 99] on link "Cosechas" at bounding box center [172, 99] width 36 height 39
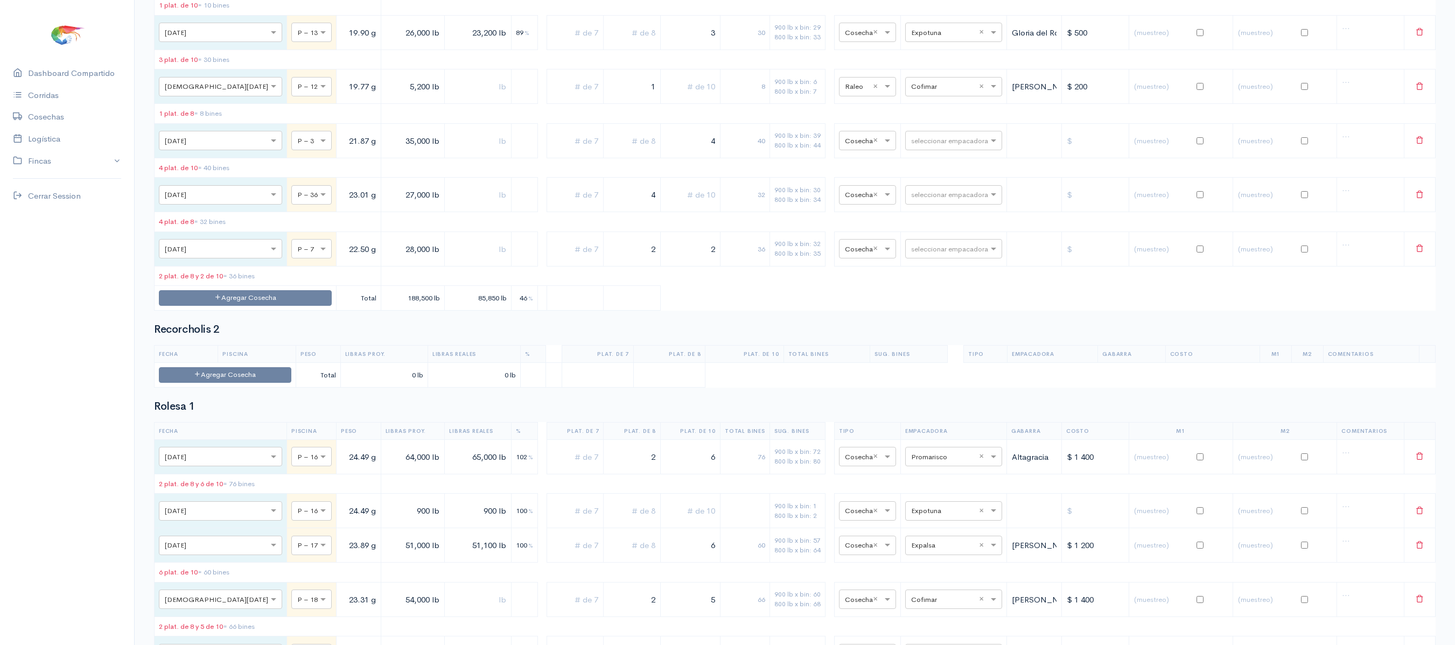
scroll to position [4189, 0]
click at [219, 308] on button "Agregar Cosecha" at bounding box center [245, 300] width 173 height 16
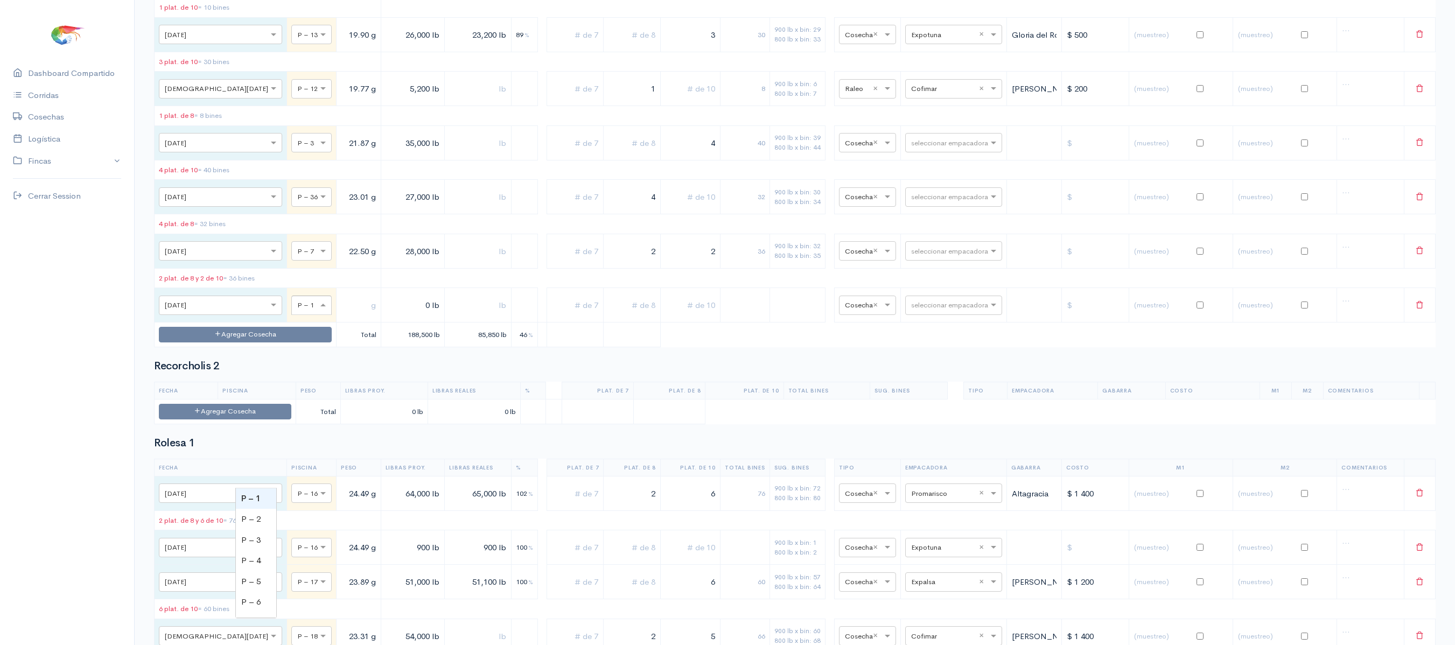
click at [297, 311] on input "text" at bounding box center [301, 305] width 9 height 12
type input "10"
click at [318, 311] on span at bounding box center [324, 305] width 13 height 11
type input "3"
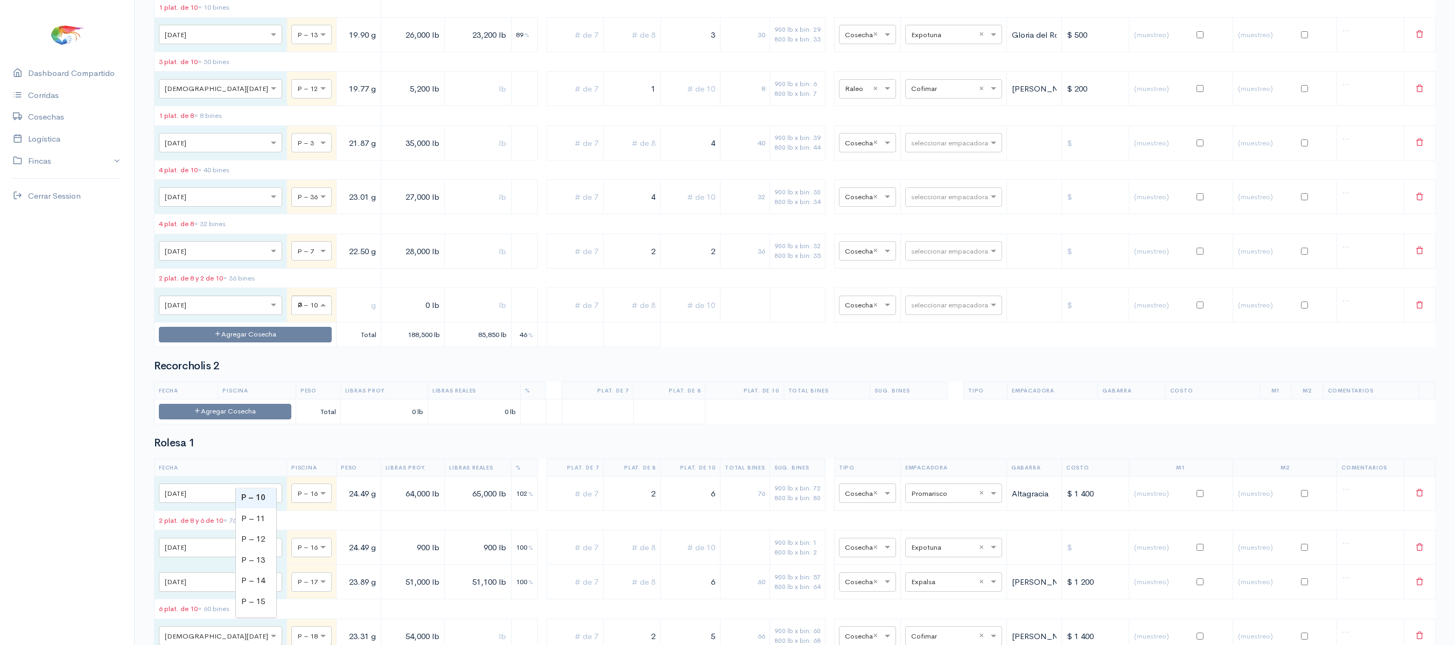
scroll to position [0, 0]
click at [341, 317] on input "text" at bounding box center [359, 306] width 36 height 22
type input "21.87 g"
click at [386, 317] on input "0 lb" at bounding box center [413, 306] width 55 height 22
type input "6,000 lb"
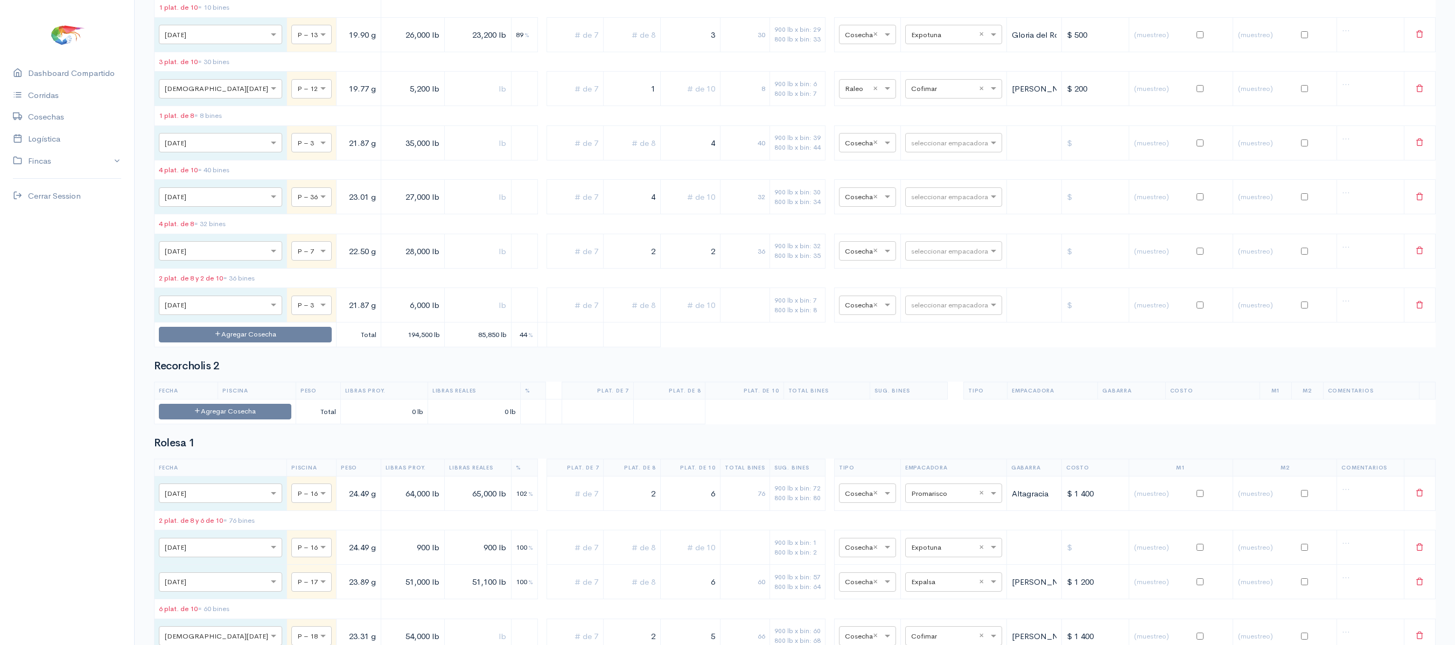
drag, startPoint x: 351, startPoint y: 313, endPoint x: 490, endPoint y: 303, distance: 139.3
click at [490, 160] on tr "× [DATE] × P – 3 21.87 g 35,000 lb 4 40 900 lb x bin: 39 800 lb x bin: 44 × Cos…" at bounding box center [795, 142] width 1281 height 34
type input "29,000 lb"
click at [692, 154] on input "4" at bounding box center [690, 143] width 51 height 22
drag, startPoint x: 692, startPoint y: 306, endPoint x: 741, endPoint y: 307, distance: 48.5
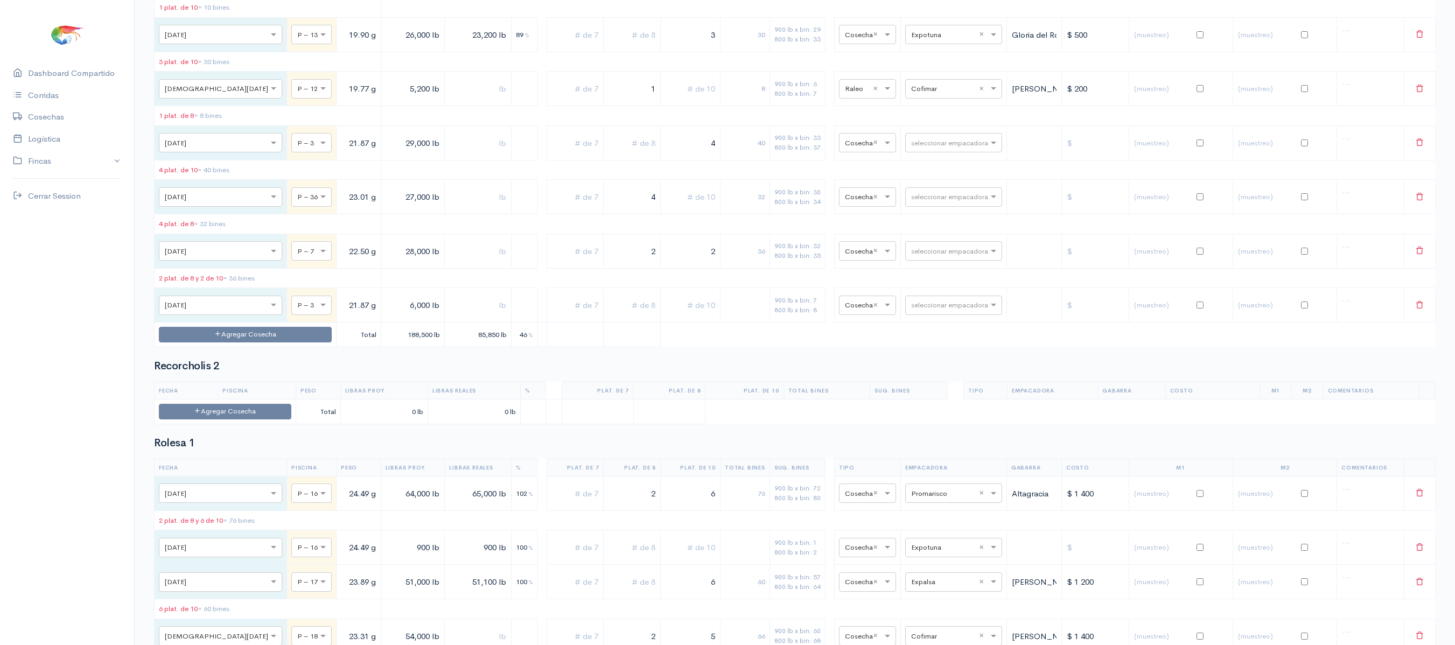
click at [741, 160] on tr "× [DATE] × P – 3 21.87 g 29,000 lb 4 40 900 lb x bin: 33 800 lb x bin: 37 × Cos…" at bounding box center [795, 142] width 1281 height 34
type input "2"
click at [640, 160] on td at bounding box center [632, 142] width 57 height 34
click at [625, 154] on input "text" at bounding box center [632, 143] width 48 height 22
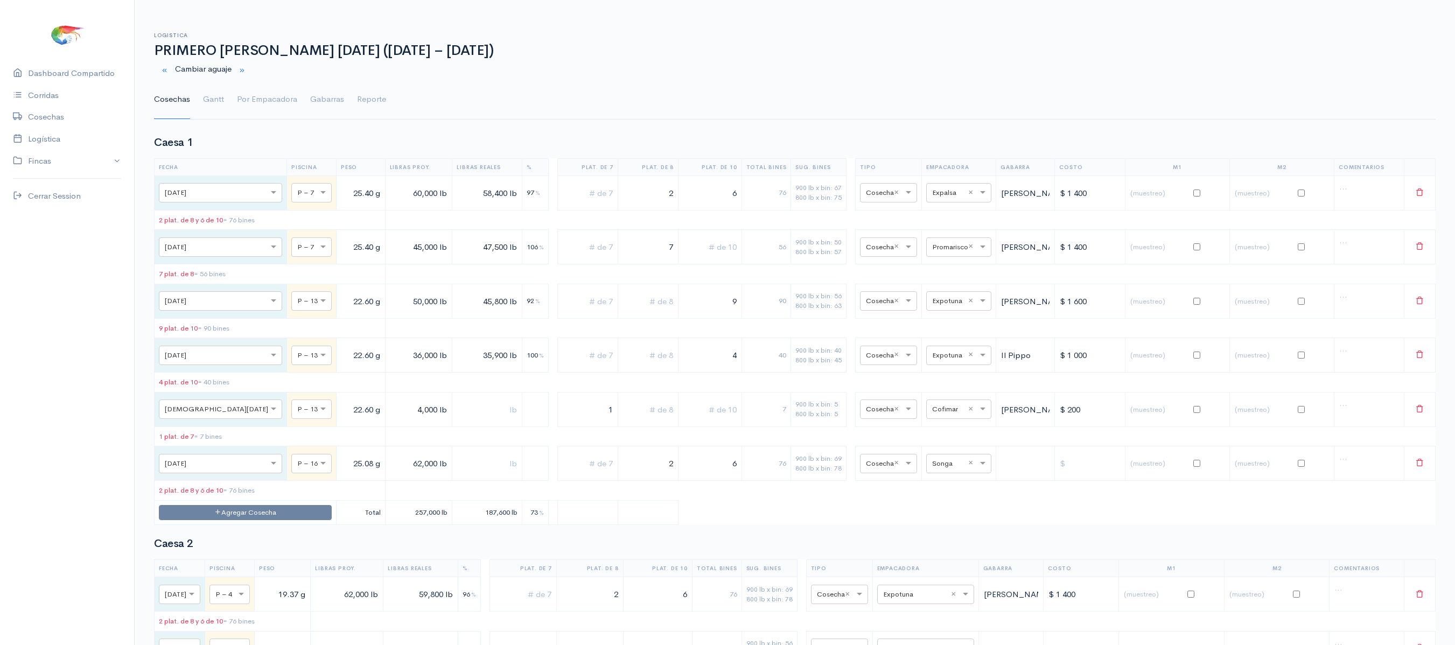
type input "2"
click at [198, 101] on ul "Cosechas Gantt Por Empacadora Gabarras Reporte" at bounding box center [794, 99] width 1281 height 39
click at [212, 98] on link "Gantt" at bounding box center [213, 99] width 21 height 39
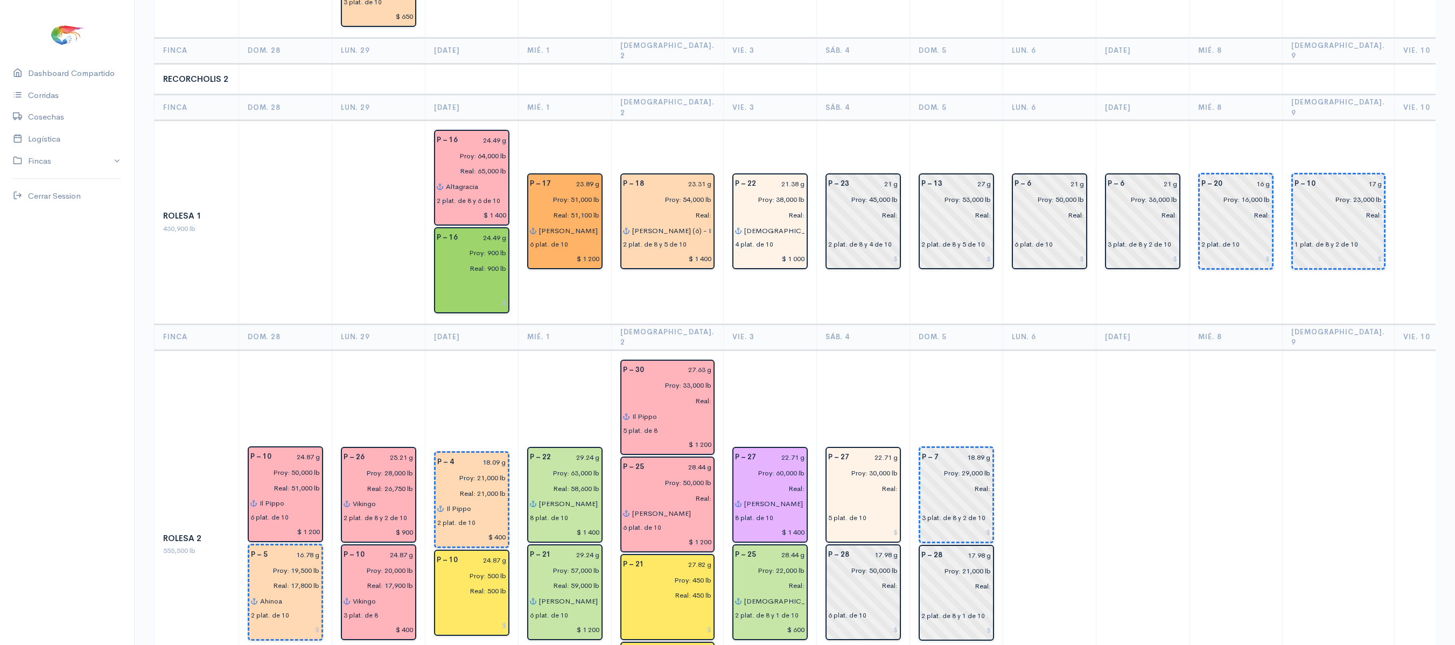
scroll to position [2043, 0]
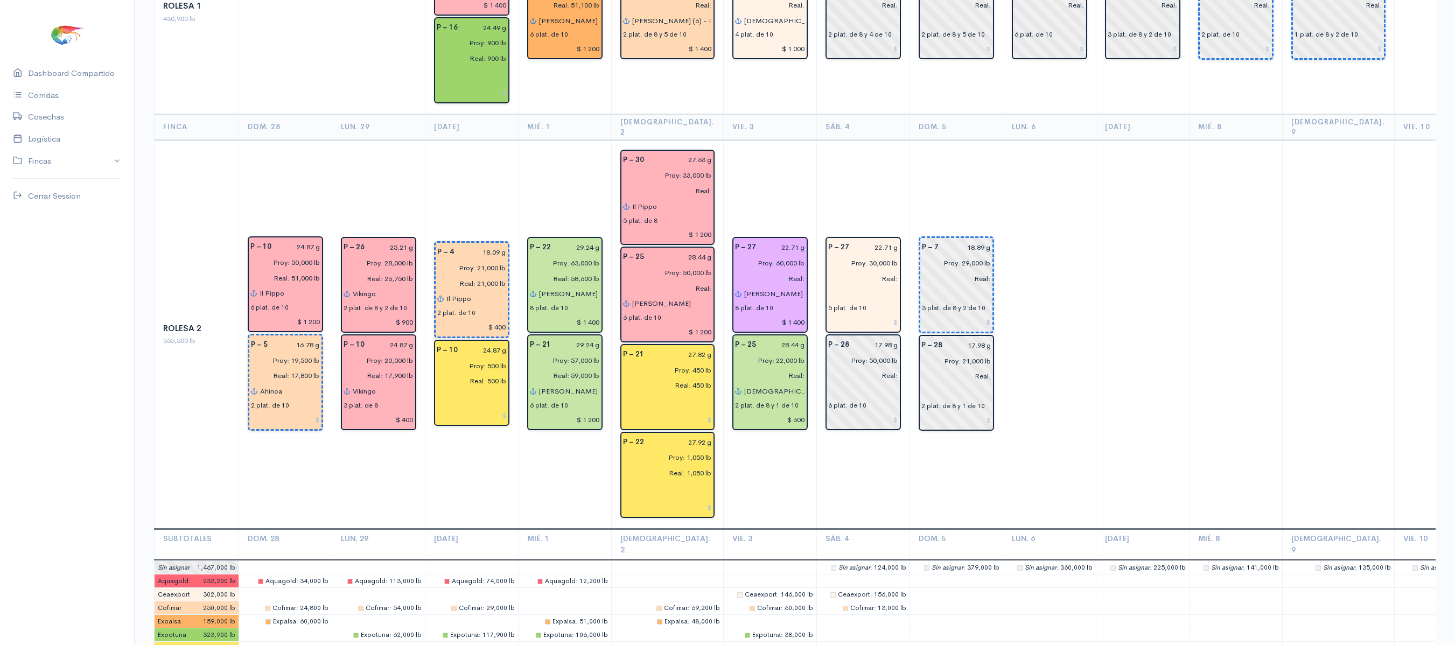
click at [827, 140] on td "P – 27 22.71 g Proy: 30,000 lb Real: 5 plat. de 10 P – 28 17.98 g Proy: 50,000 …" at bounding box center [862, 334] width 93 height 389
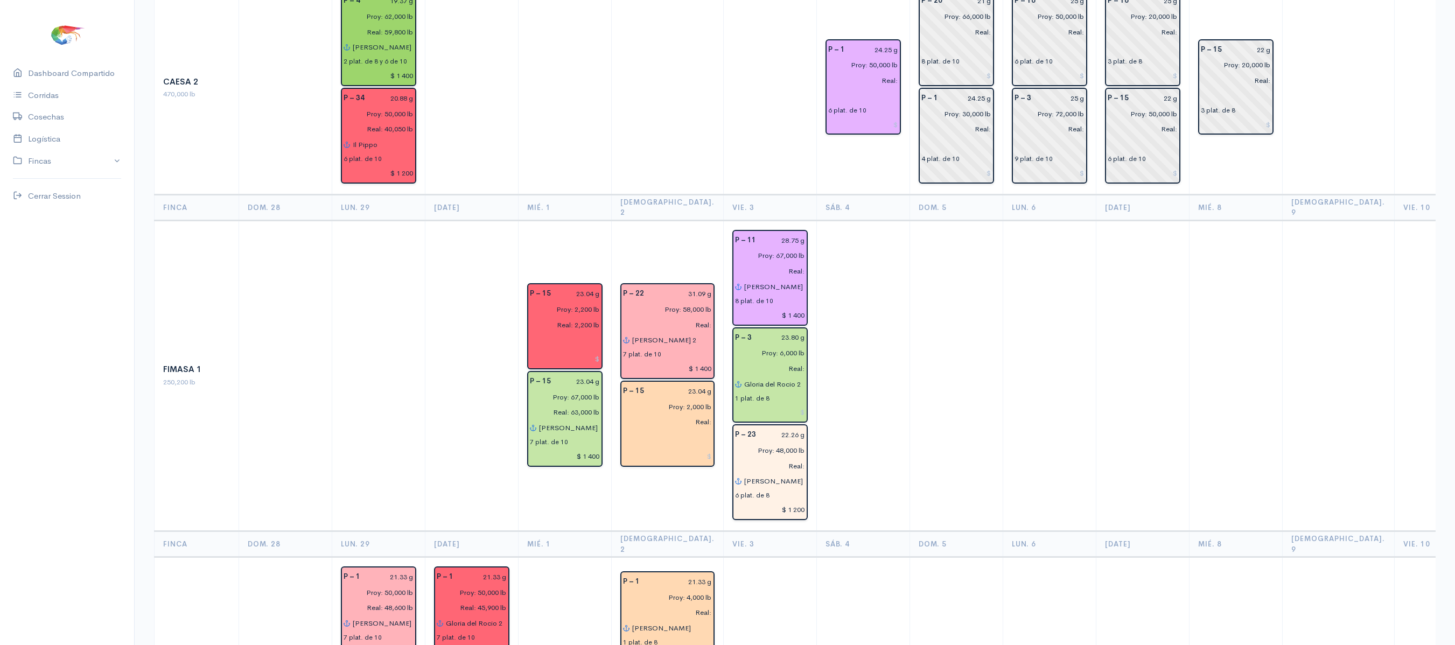
scroll to position [0, 0]
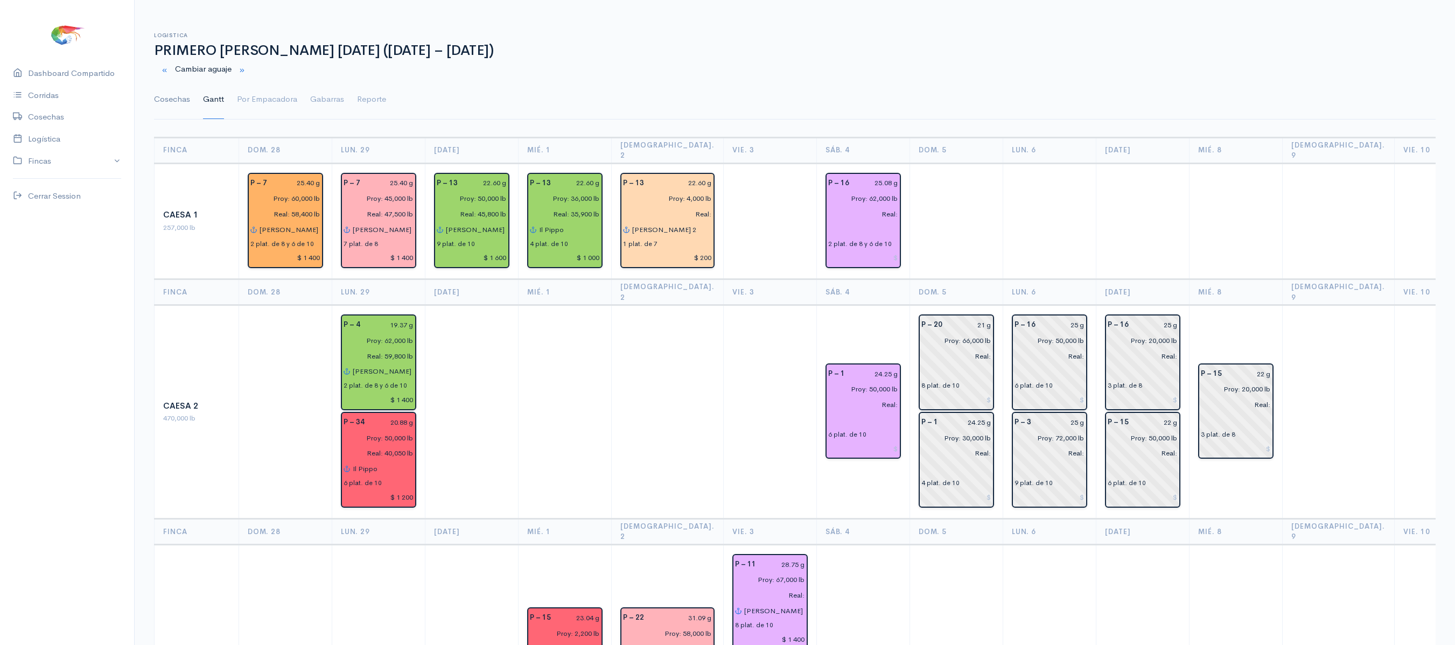
click at [162, 108] on link "Cosechas" at bounding box center [172, 99] width 36 height 39
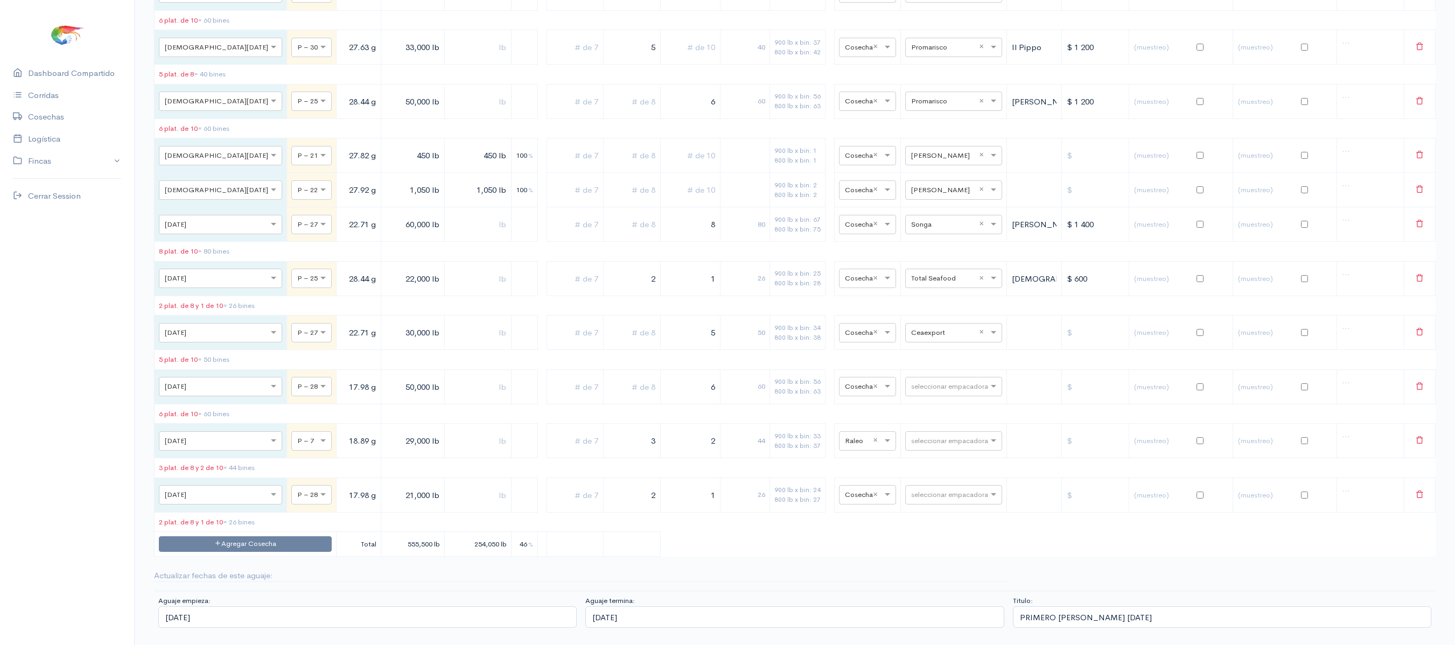
scroll to position [5946, 0]
drag, startPoint x: 684, startPoint y: 327, endPoint x: 813, endPoint y: 334, distance: 129.4
click at [813, 334] on tr "× [DATE] × P – 27 22.71 g 30,000 lb 5 50 900 lb x bin: 34 800 lb x bin: 38 × Co…" at bounding box center [795, 333] width 1281 height 34
type input "3"
click at [928, 377] on div "seleccionar empacadora" at bounding box center [953, 386] width 97 height 19
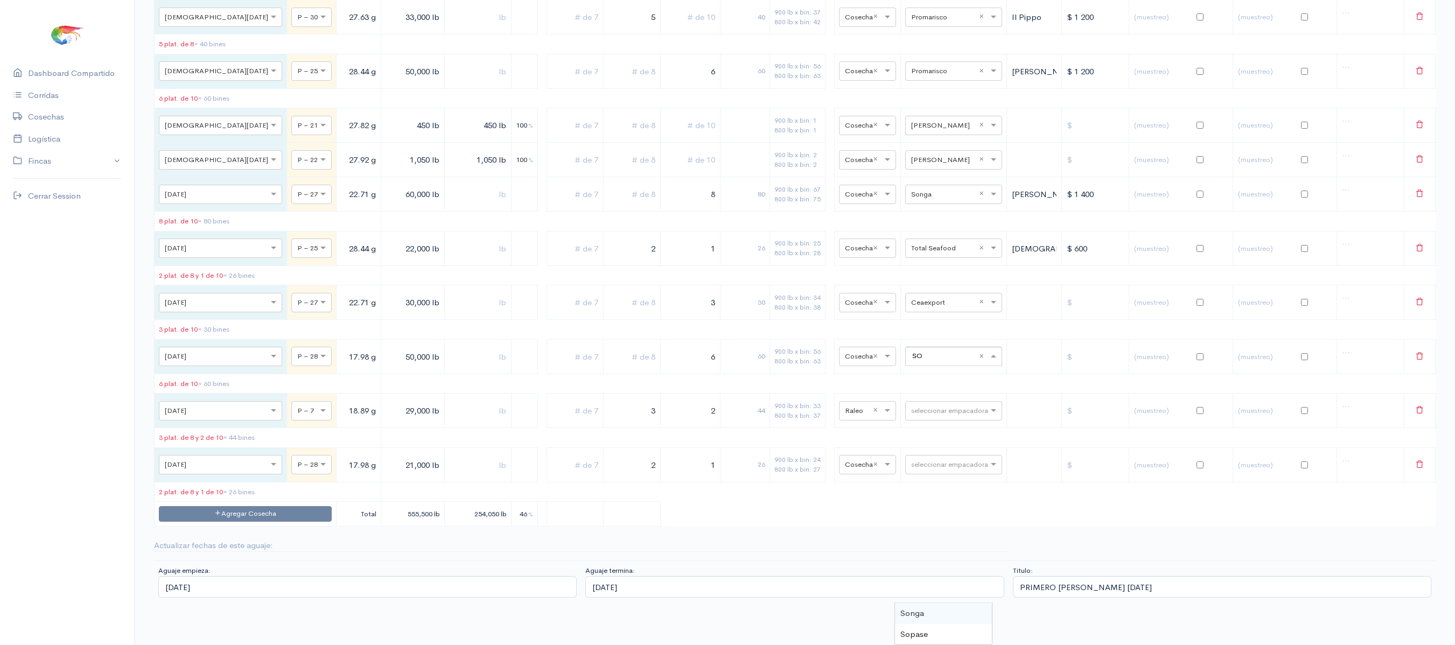
type input "SON"
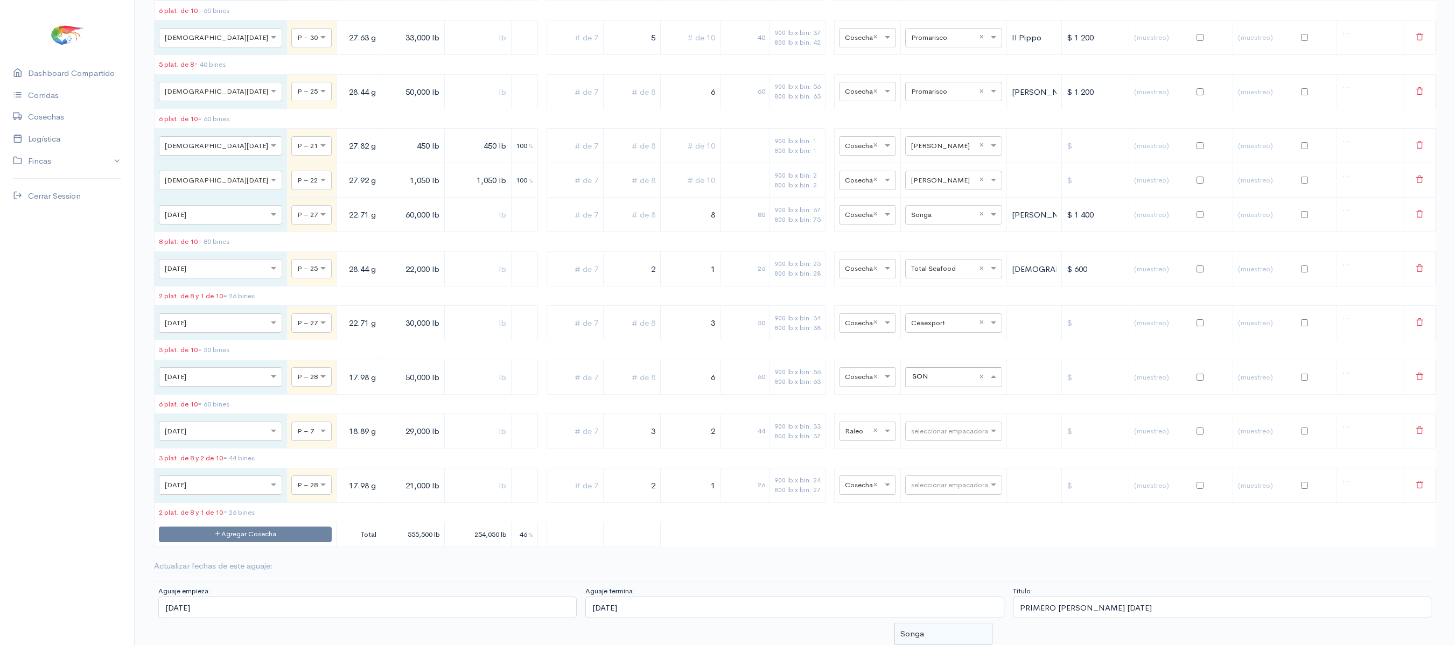
click at [900, 623] on div "Songa" at bounding box center [943, 633] width 97 height 21
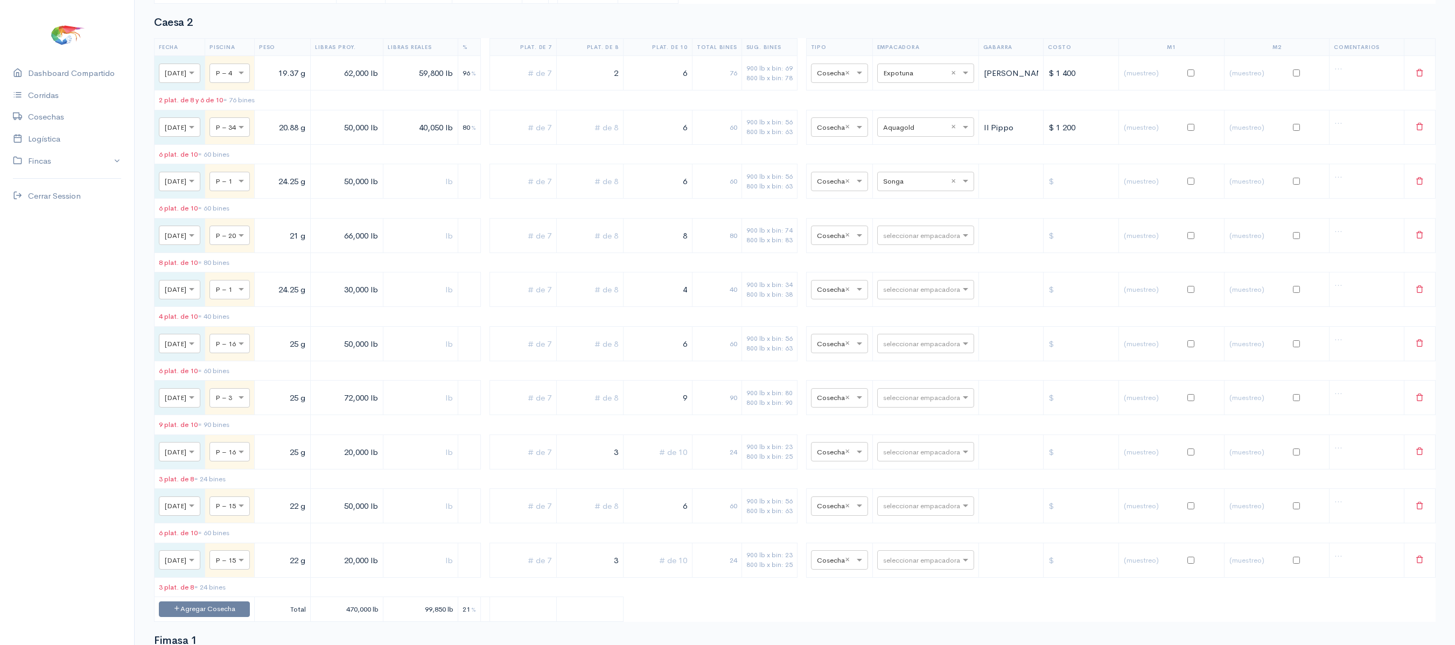
scroll to position [0, 0]
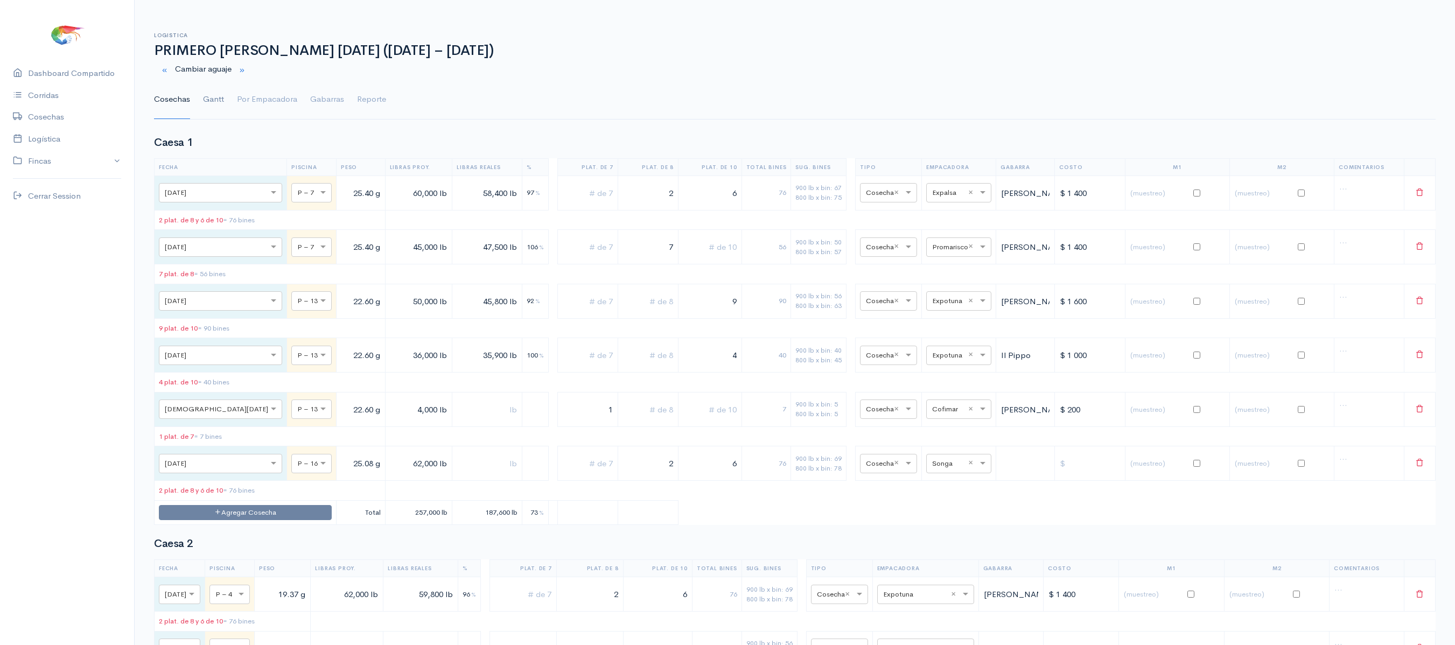
click at [221, 99] on link "Gantt" at bounding box center [213, 99] width 21 height 39
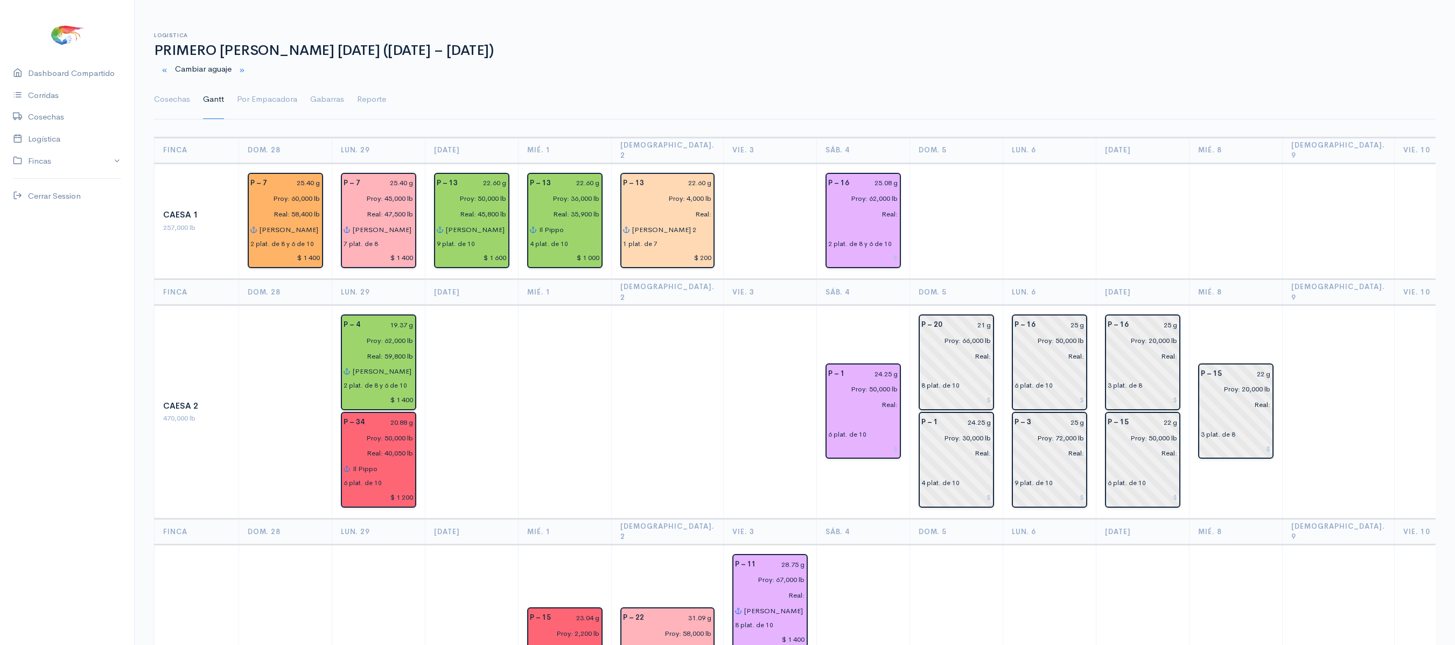
scroll to position [10, 0]
